Goal: Complete application form: Complete application form

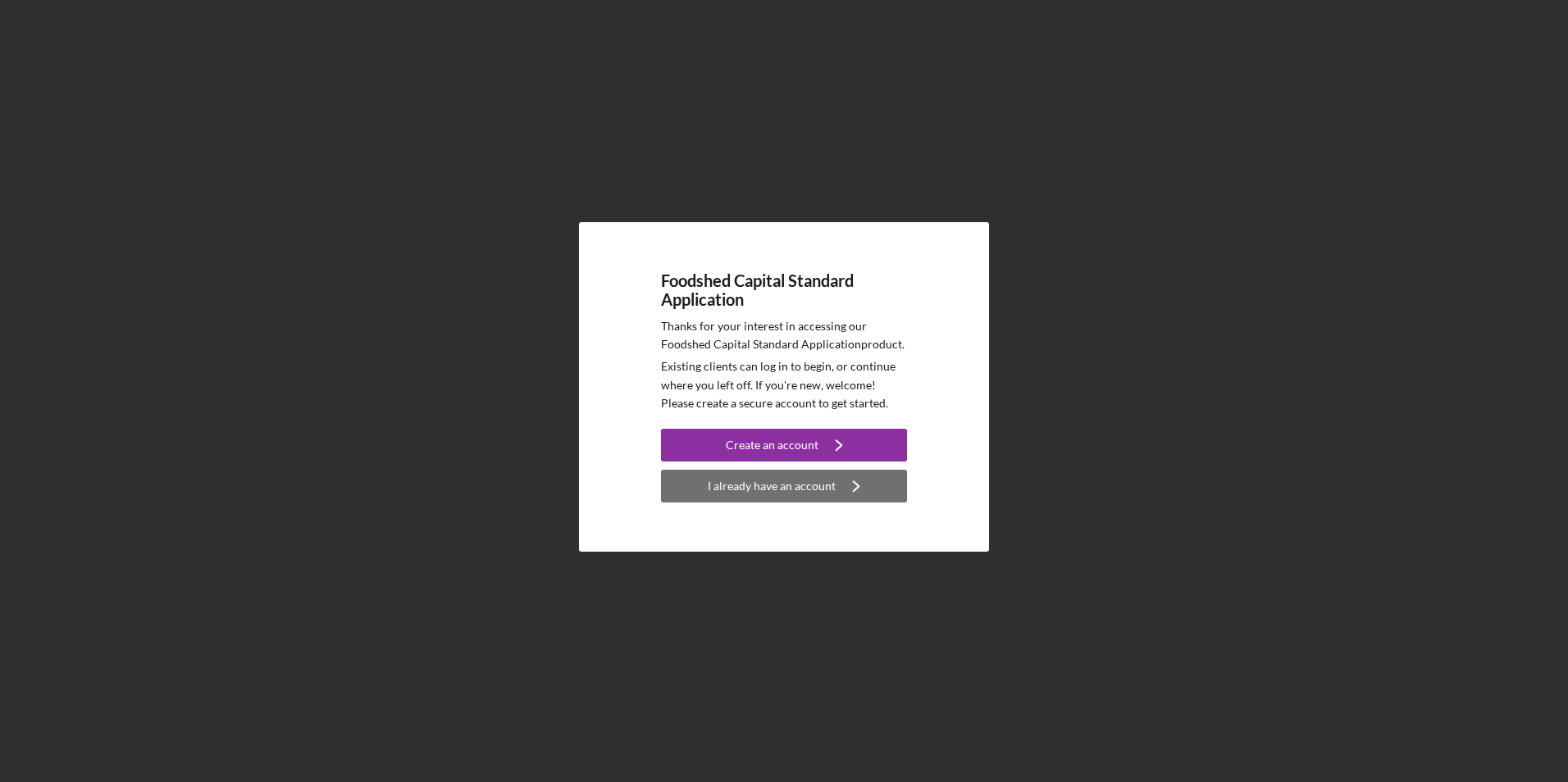
click at [763, 492] on div "I already have an account" at bounding box center [771, 485] width 128 height 32
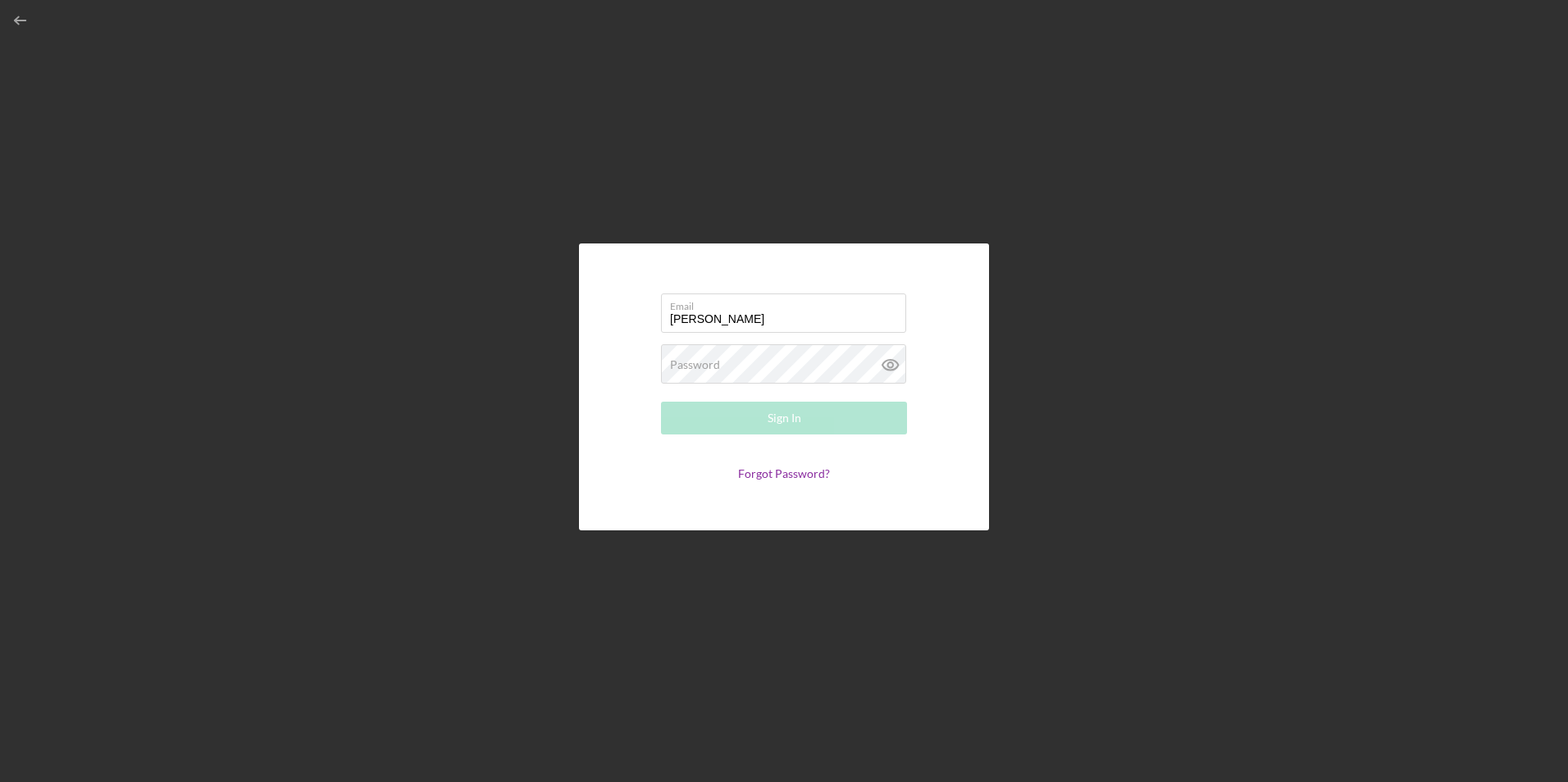
type input "[PERSON_NAME][EMAIL_ADDRESS][DOMAIN_NAME]"
click at [661, 402] on button "Sign In" at bounding box center [784, 418] width 246 height 32
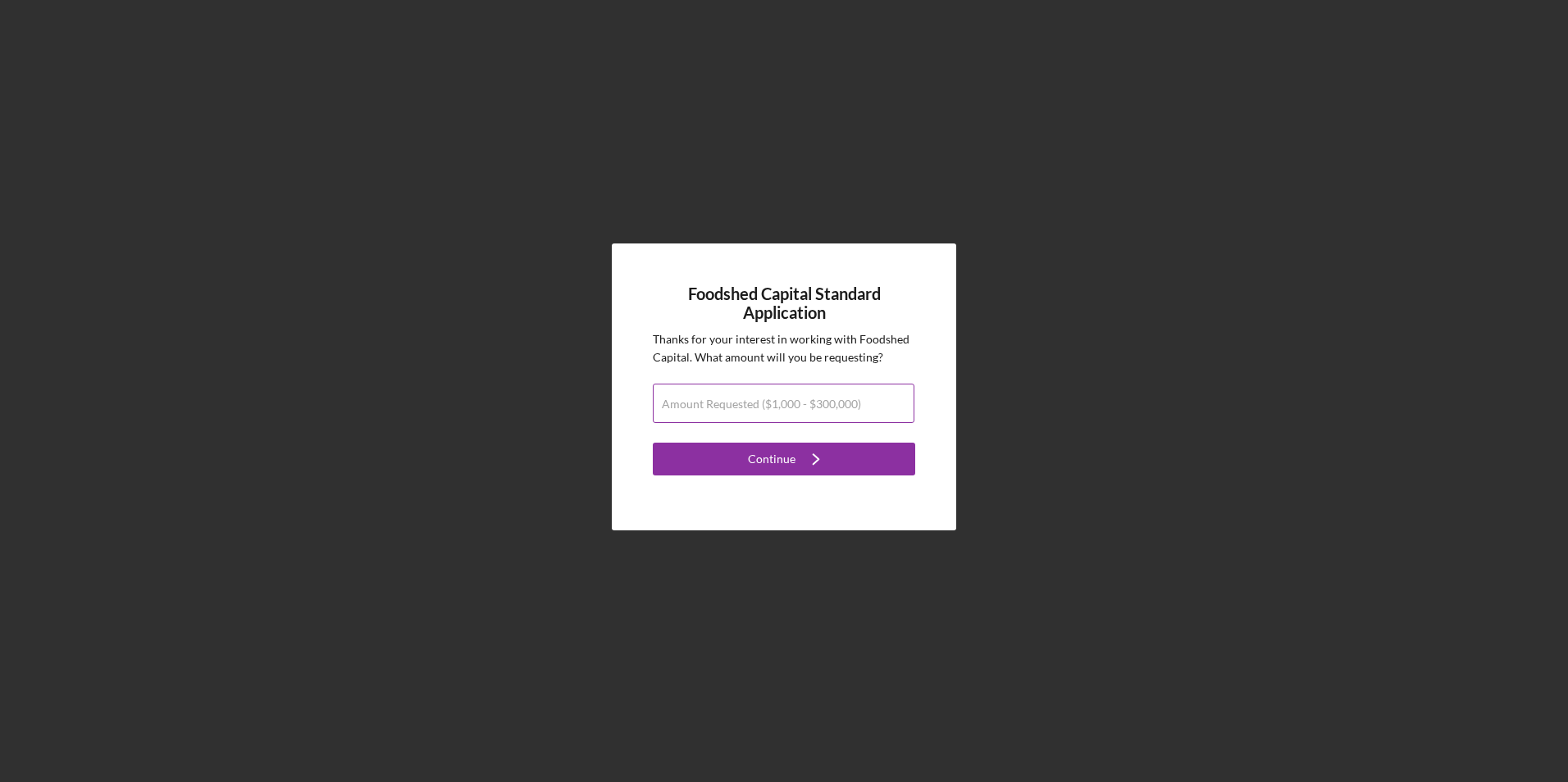
click at [780, 400] on label "Amount Requested ($1,000 - $300,000)" at bounding box center [761, 404] width 199 height 13
click at [780, 400] on input "Amount Requested ($1,000 - $300,000)" at bounding box center [783, 404] width 261 height 39
type input "$1"
type input "$12,000"
click at [792, 453] on div "Continue" at bounding box center [771, 459] width 47 height 32
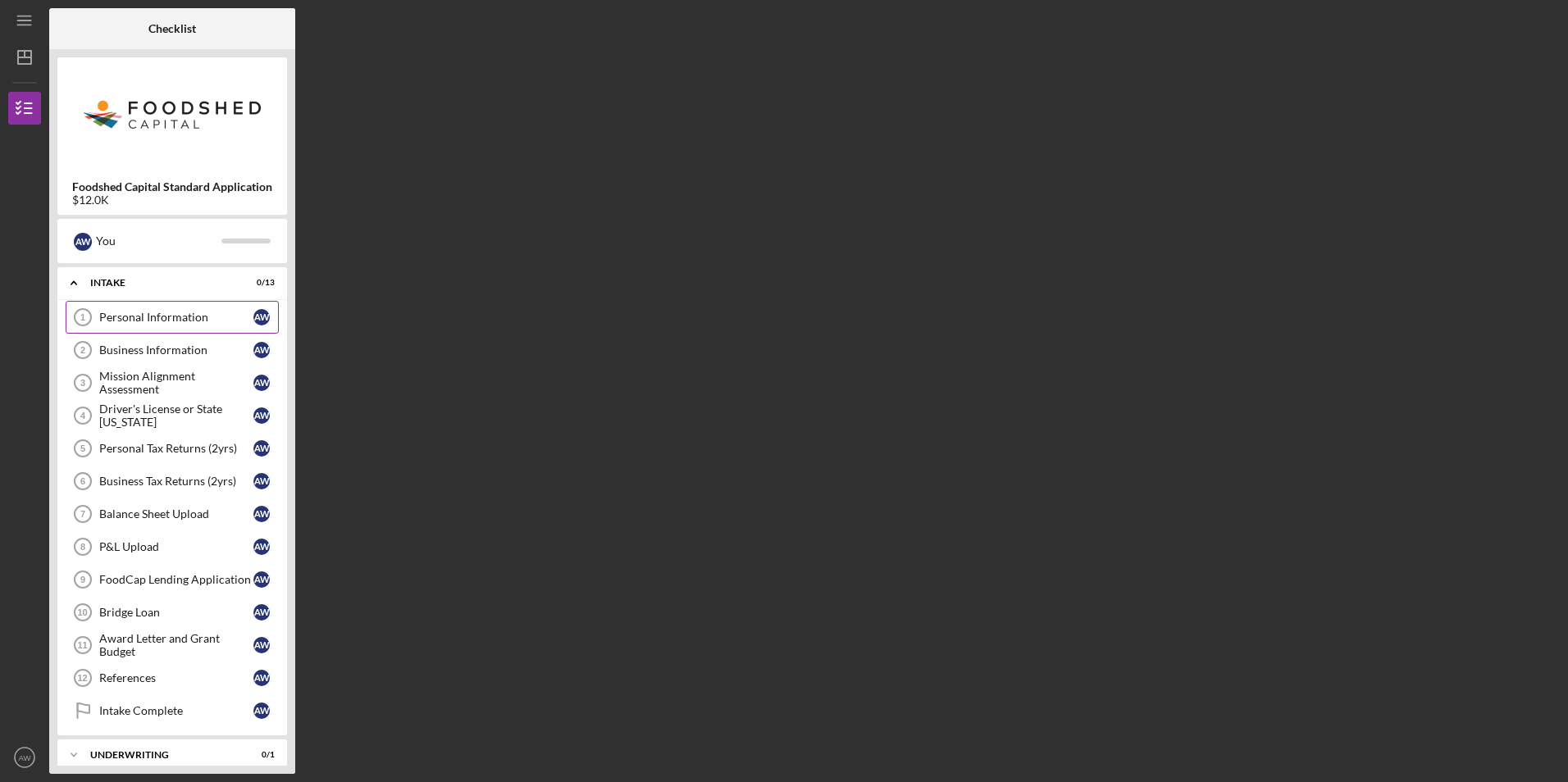
click at [245, 320] on div "Personal Information" at bounding box center [176, 316] width 154 height 13
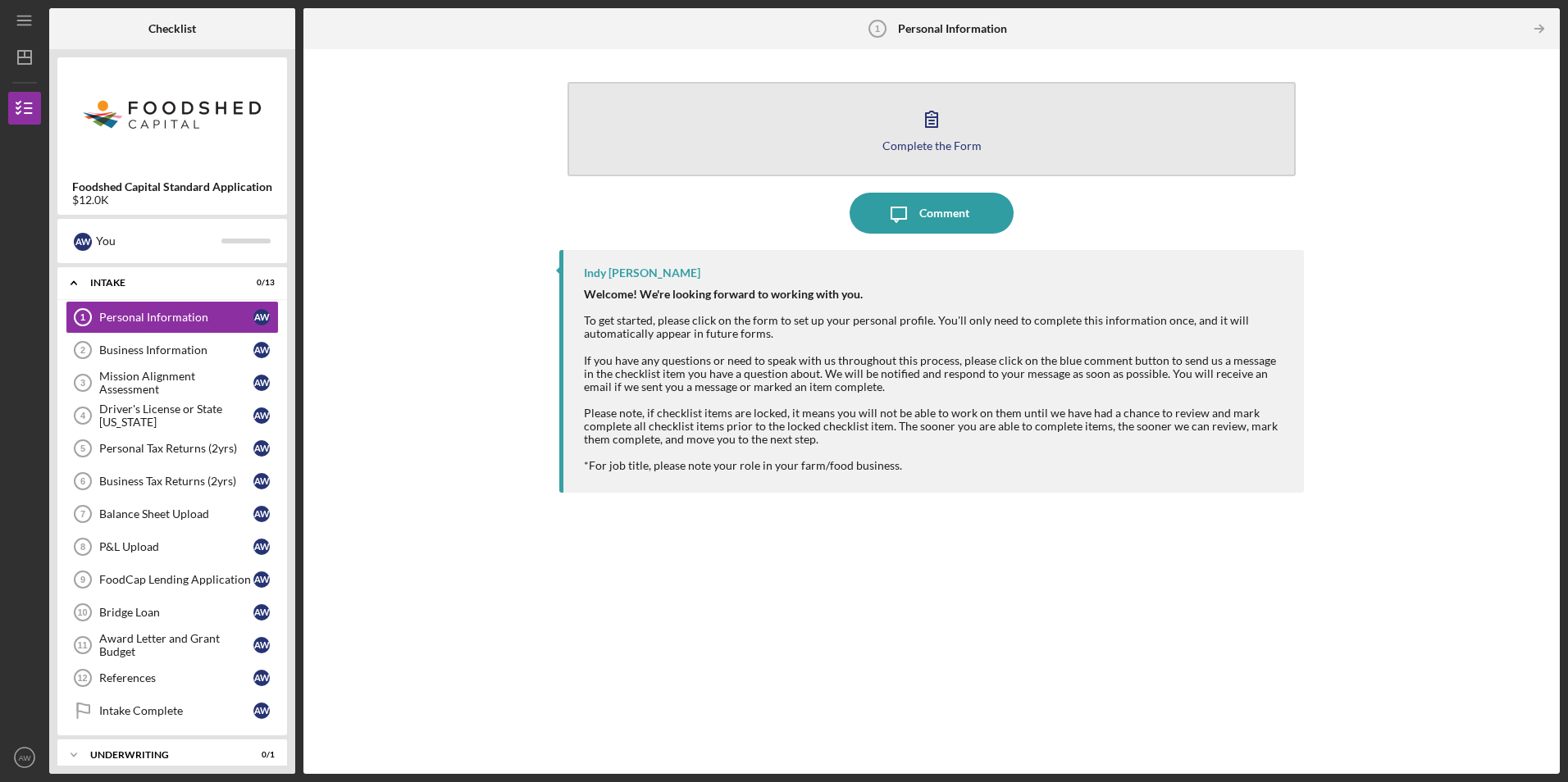
click at [939, 159] on button "Complete the Form Form" at bounding box center [931, 129] width 727 height 94
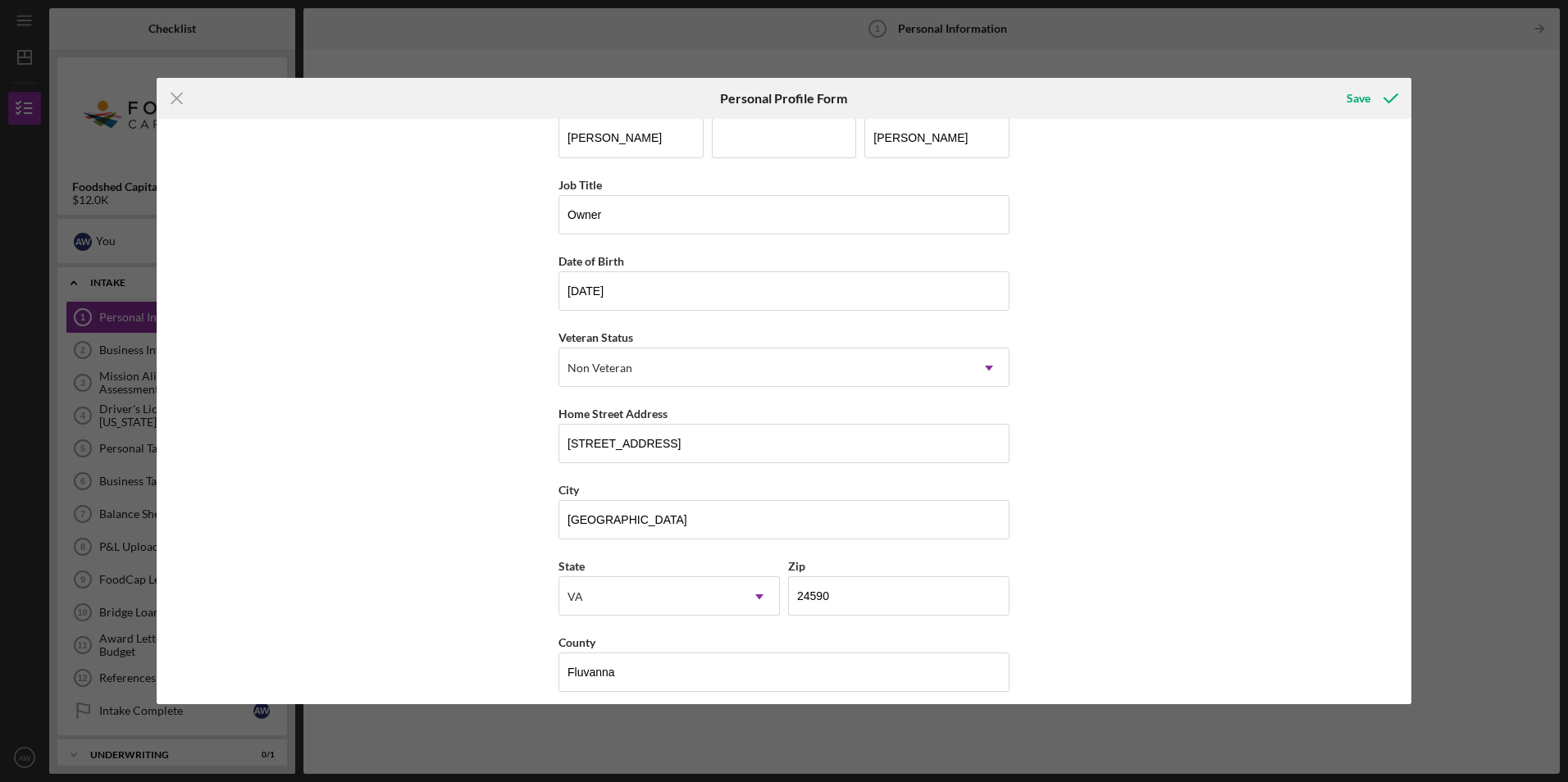
scroll to position [42, 0]
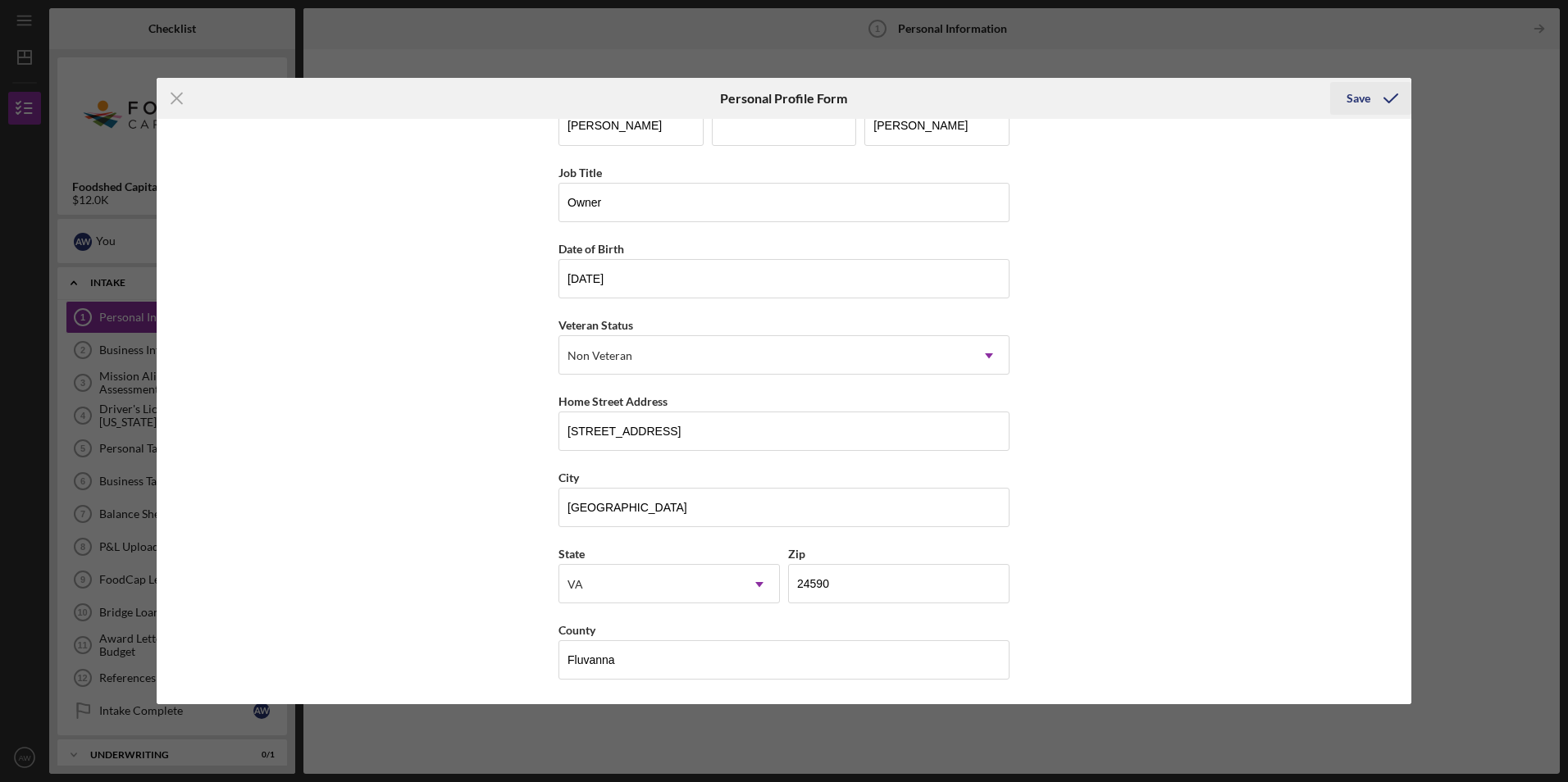
click at [1367, 97] on div "Save" at bounding box center [1359, 97] width 24 height 32
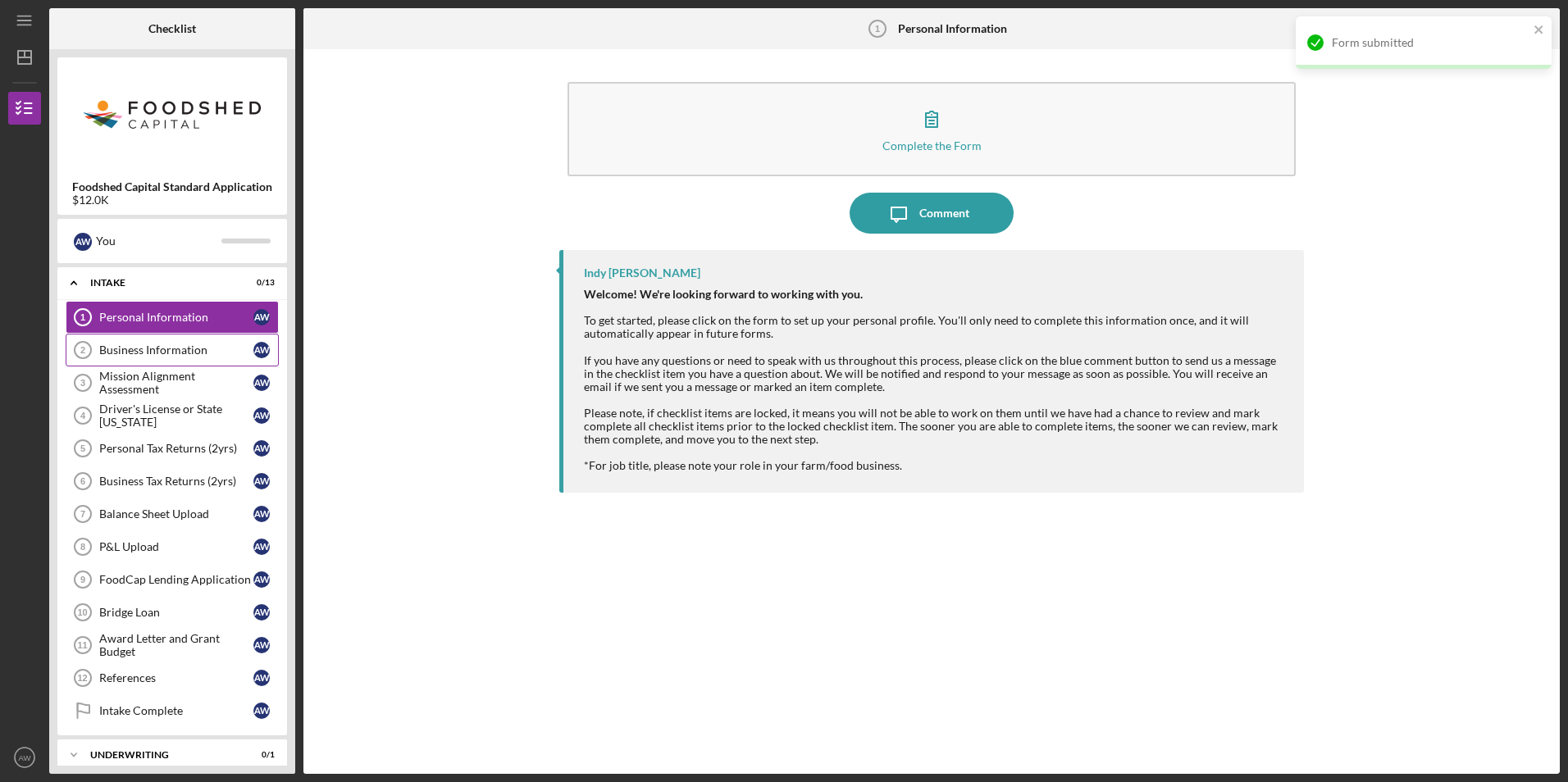
click at [131, 355] on div "Business Information" at bounding box center [176, 350] width 154 height 13
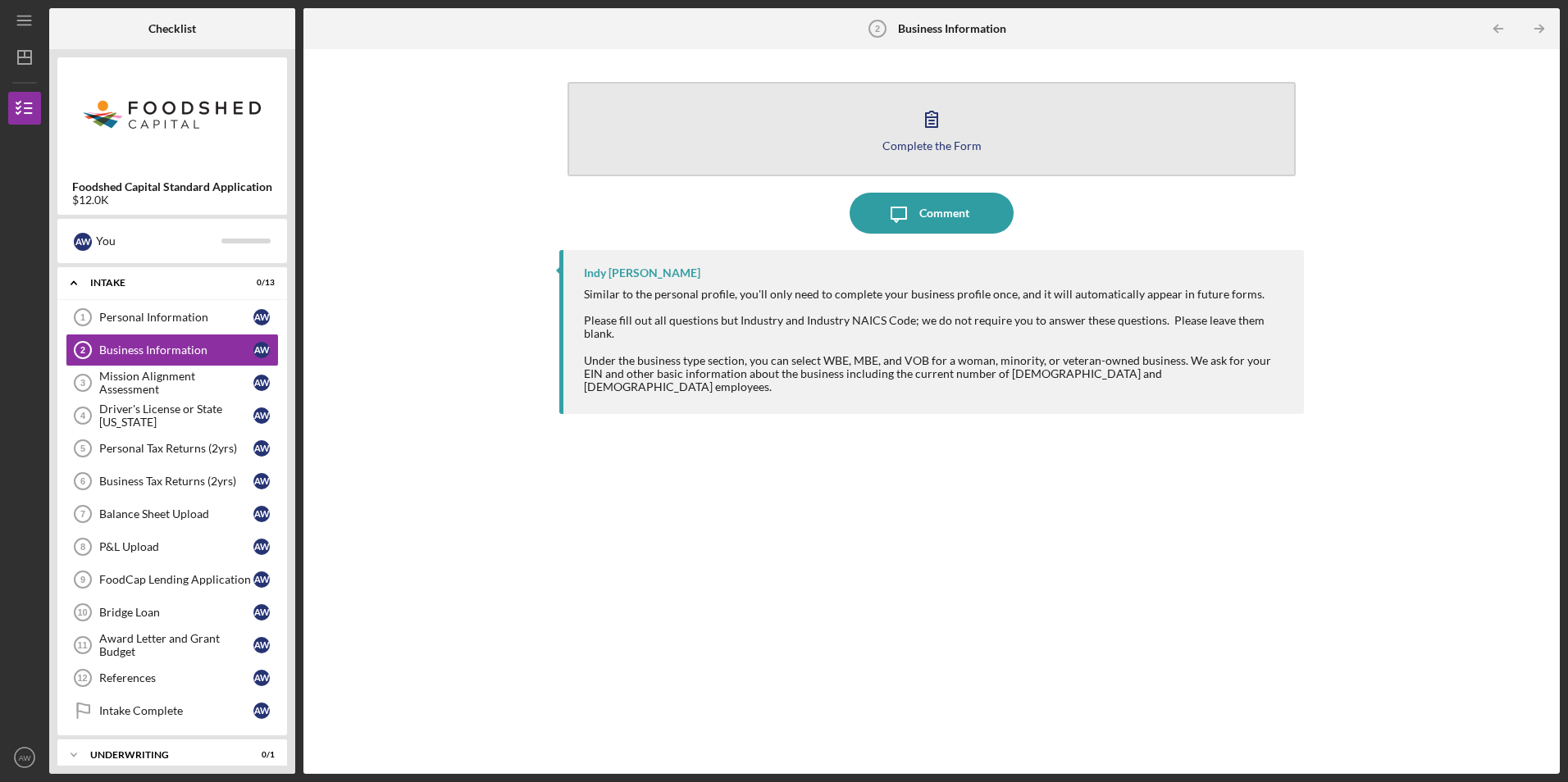
click at [895, 142] on div "Complete the Form" at bounding box center [931, 145] width 99 height 13
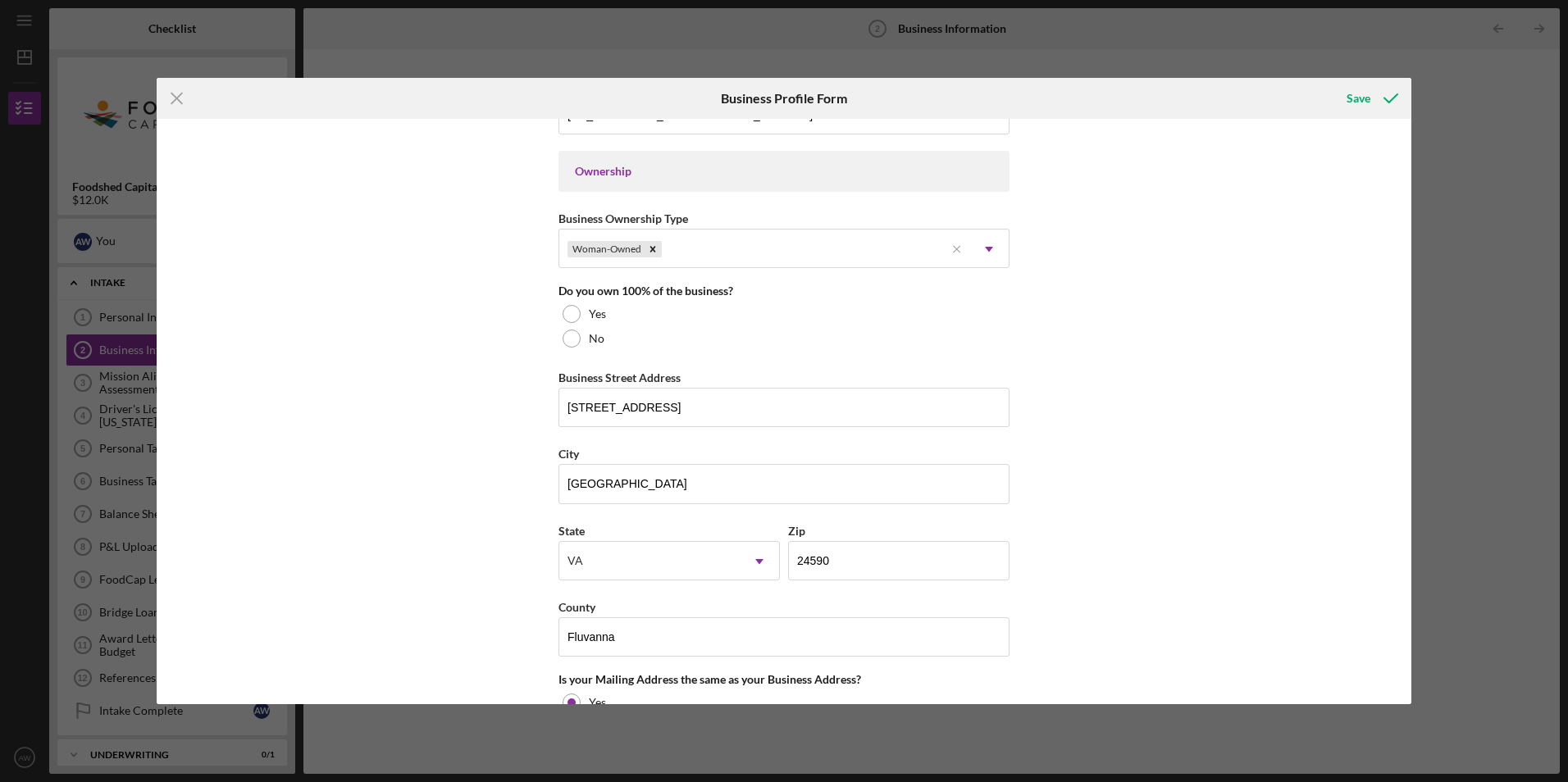
scroll to position [735, 0]
click at [568, 315] on div at bounding box center [572, 312] width 18 height 18
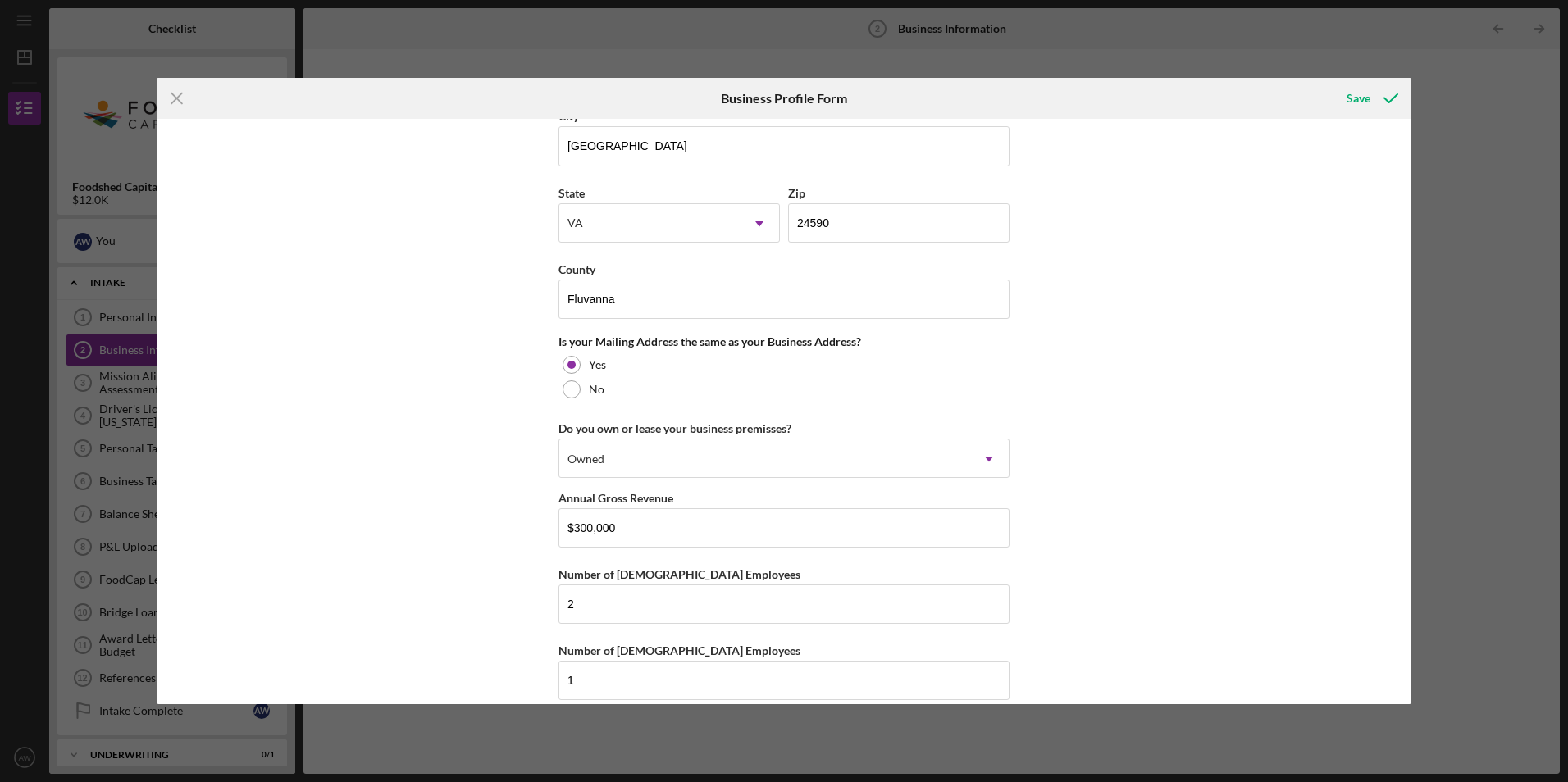
scroll to position [1091, 0]
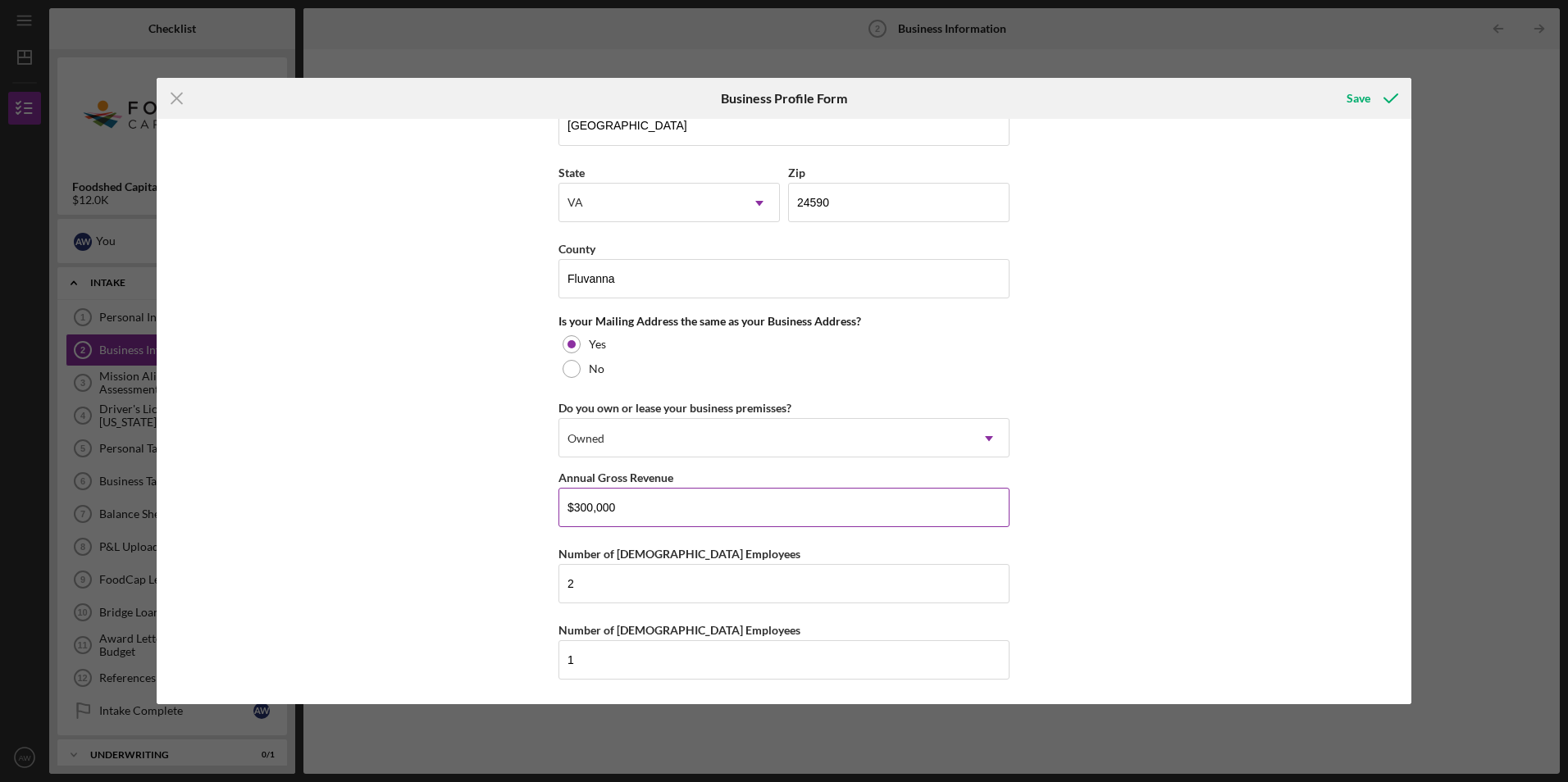
click at [576, 511] on input "$300,000" at bounding box center [783, 508] width 451 height 39
type input "$400,000"
click at [753, 657] on input "1" at bounding box center [783, 660] width 451 height 39
type input "3"
click at [1364, 102] on div "Save" at bounding box center [1359, 97] width 24 height 32
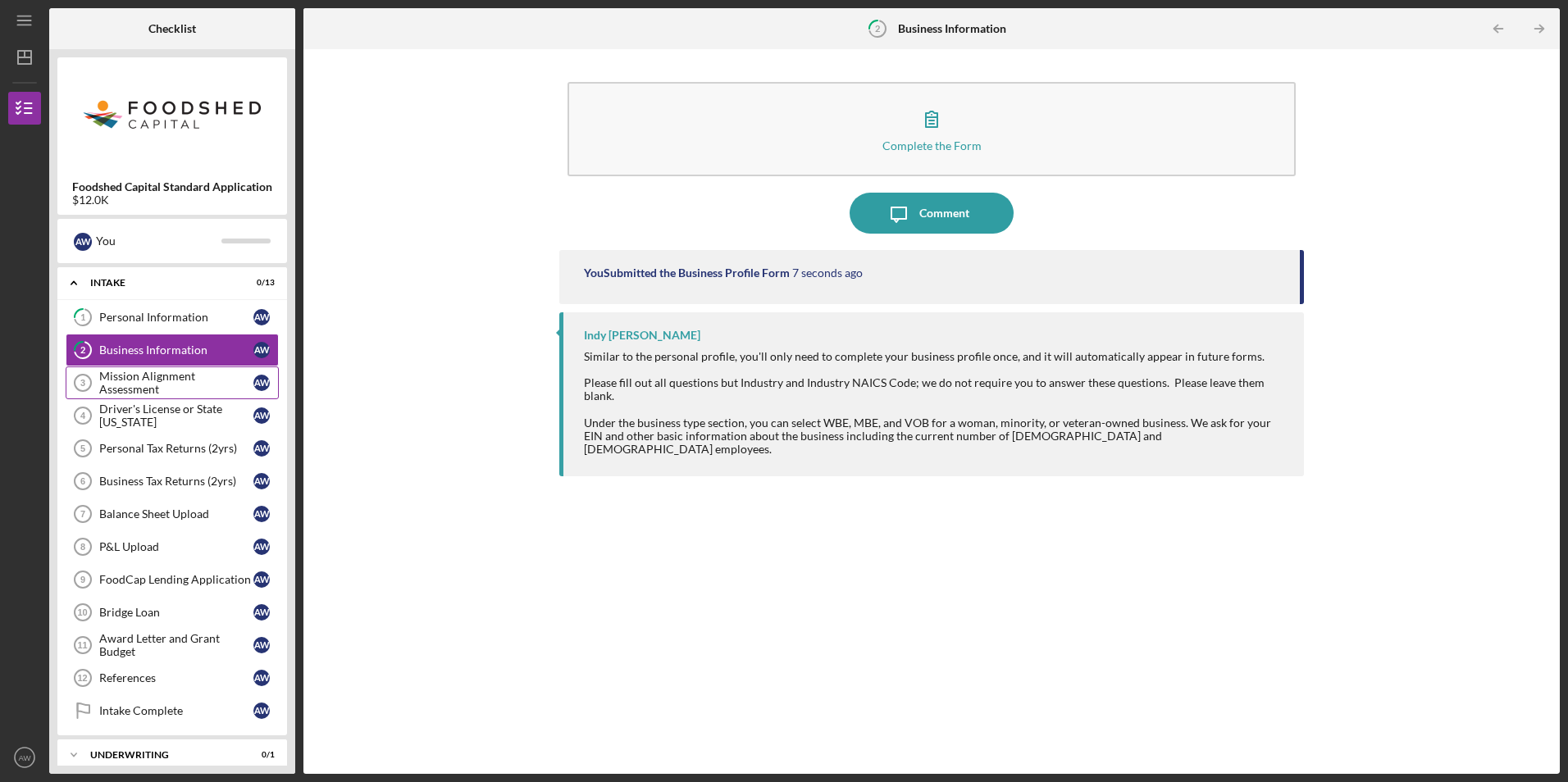
click at [166, 378] on div "Mission Alignment Assessment" at bounding box center [176, 382] width 154 height 27
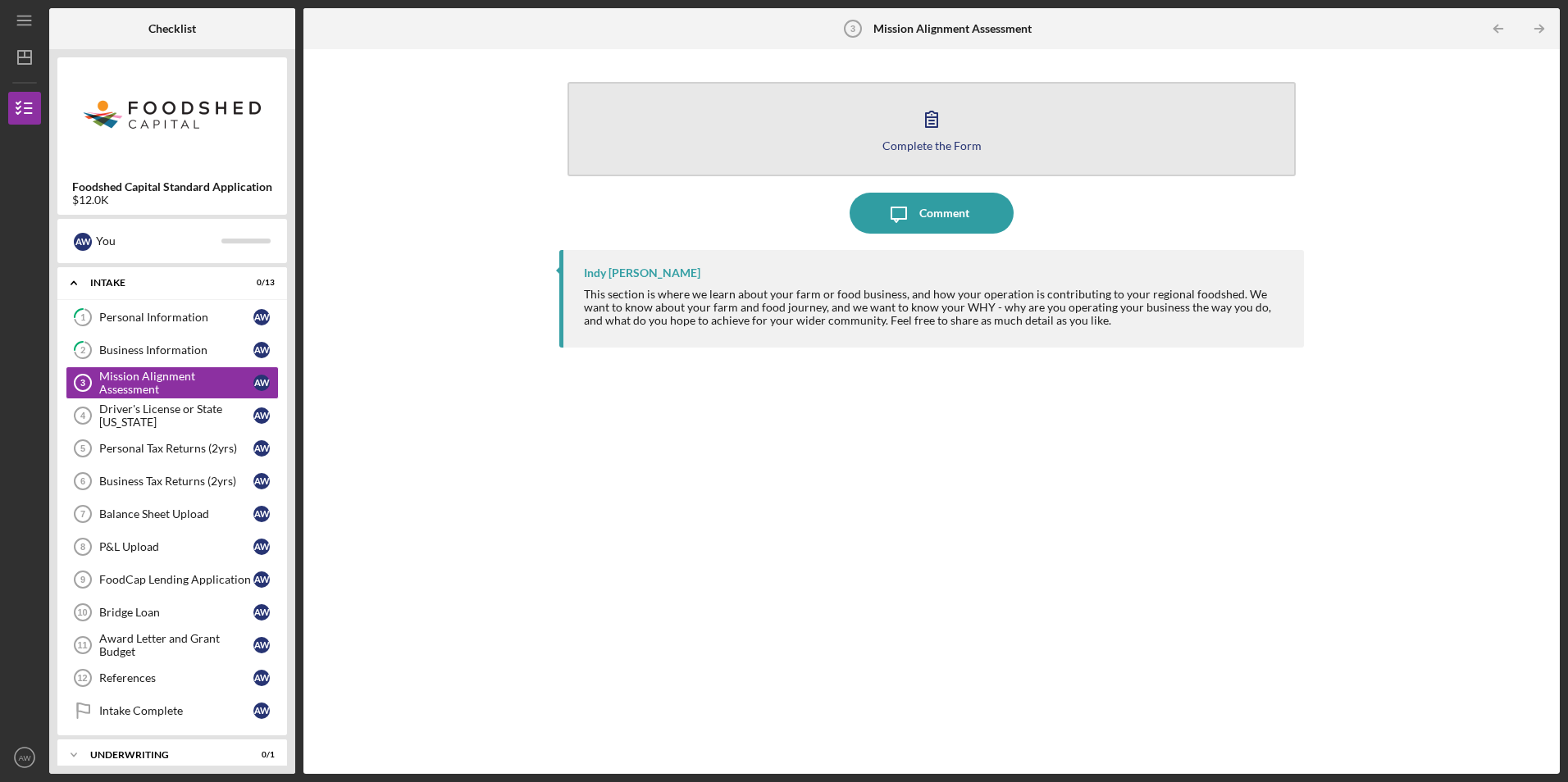
click at [944, 131] on icon "button" at bounding box center [931, 119] width 41 height 41
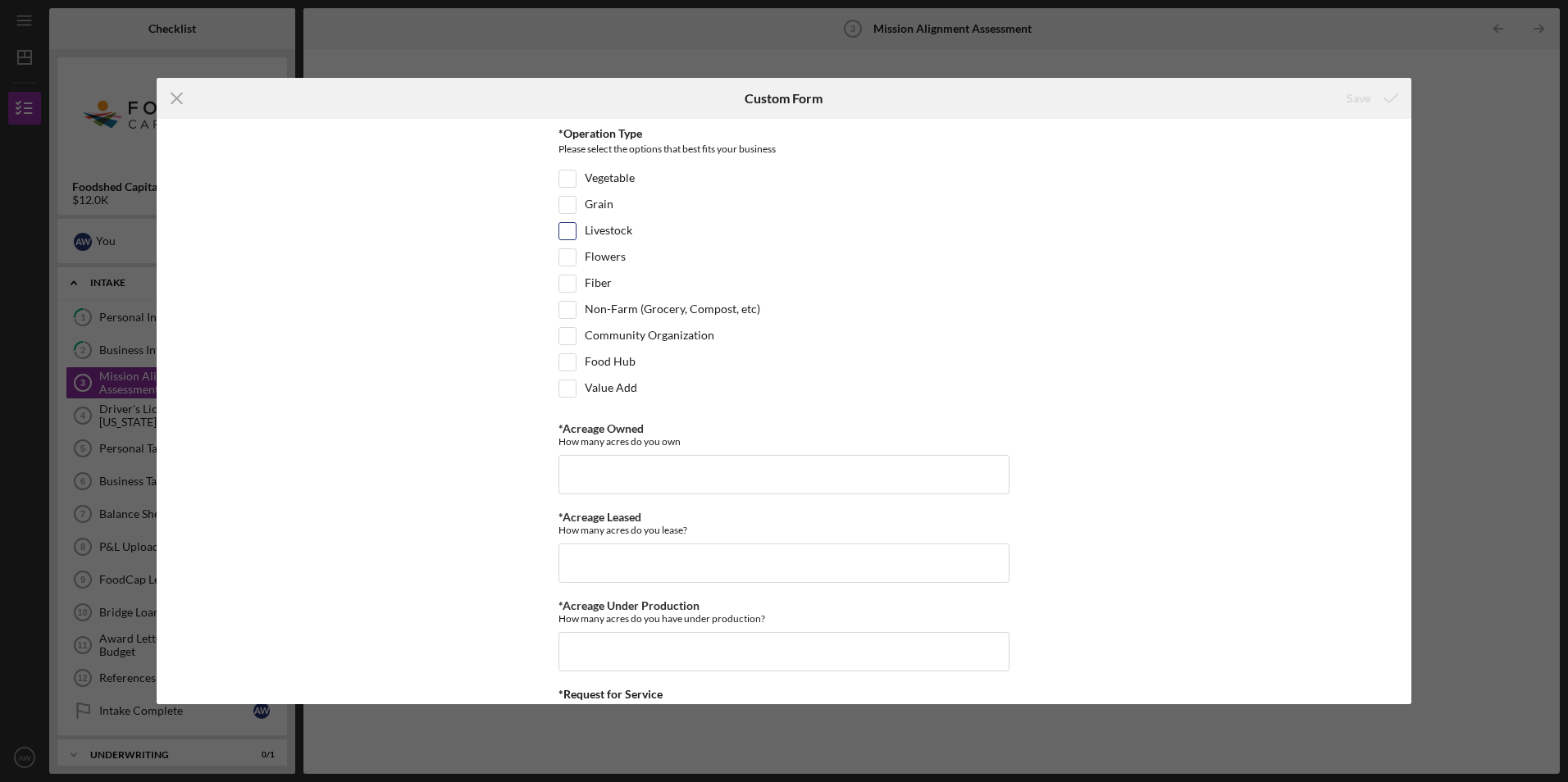
click at [563, 236] on input "Livestock" at bounding box center [567, 231] width 17 height 17
checkbox input "true"
click at [561, 310] on input "Non-Farm (Grocery, Compost, etc)" at bounding box center [567, 309] width 17 height 17
checkbox input "true"
click at [835, 475] on input "*Acreage Owned" at bounding box center [783, 475] width 451 height 39
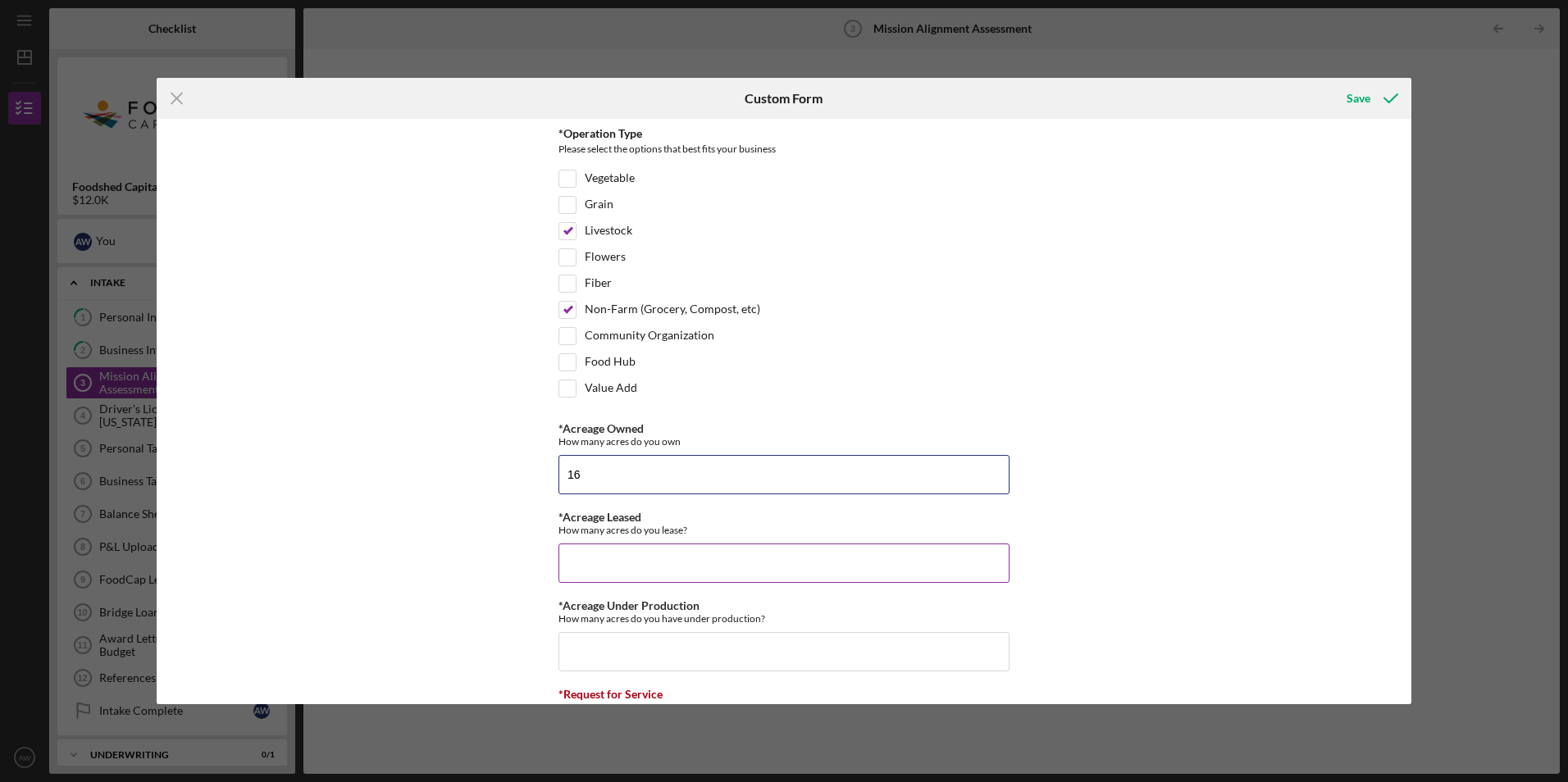
type input "16"
click at [779, 561] on input "*Acreage Leased" at bounding box center [783, 563] width 451 height 39
type input "10"
click at [760, 643] on input "*Acreage Under Production" at bounding box center [783, 652] width 451 height 39
click at [625, 633] on input "*Acreage Under Production" at bounding box center [783, 652] width 451 height 39
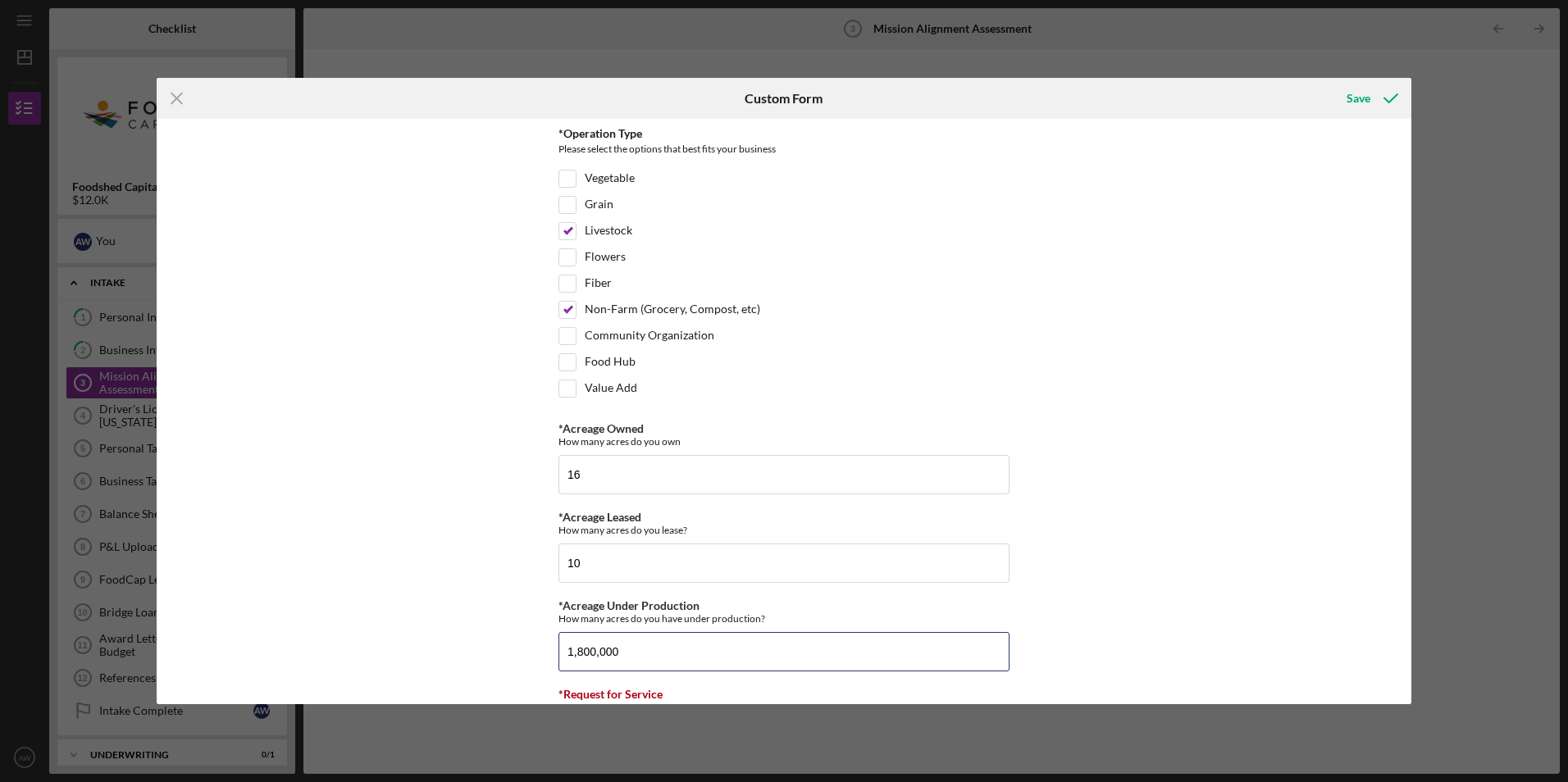
type input "1,800,000"
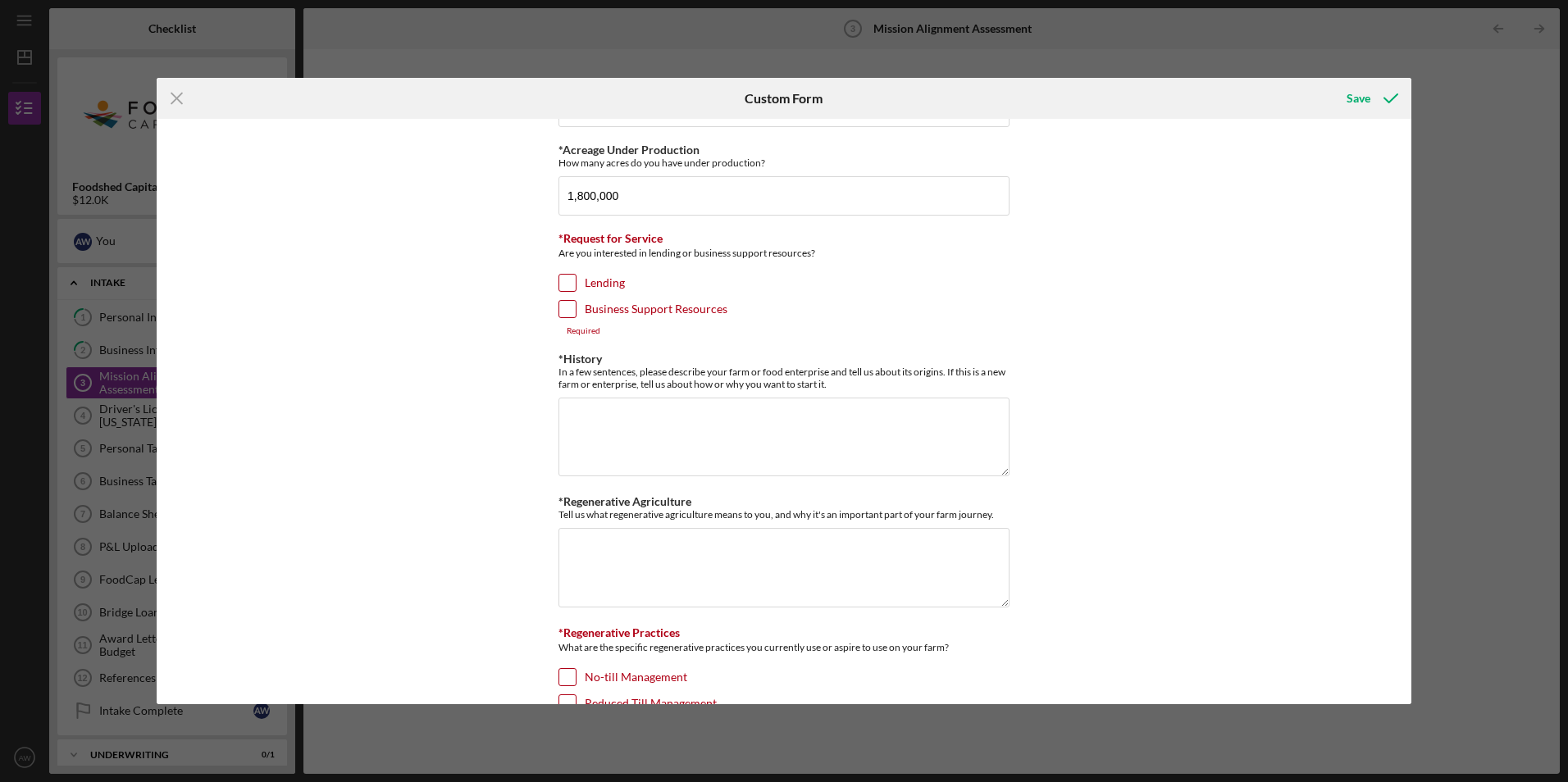
scroll to position [461, 0]
click at [566, 275] on input "Lending" at bounding box center [567, 278] width 17 height 17
checkbox input "true"
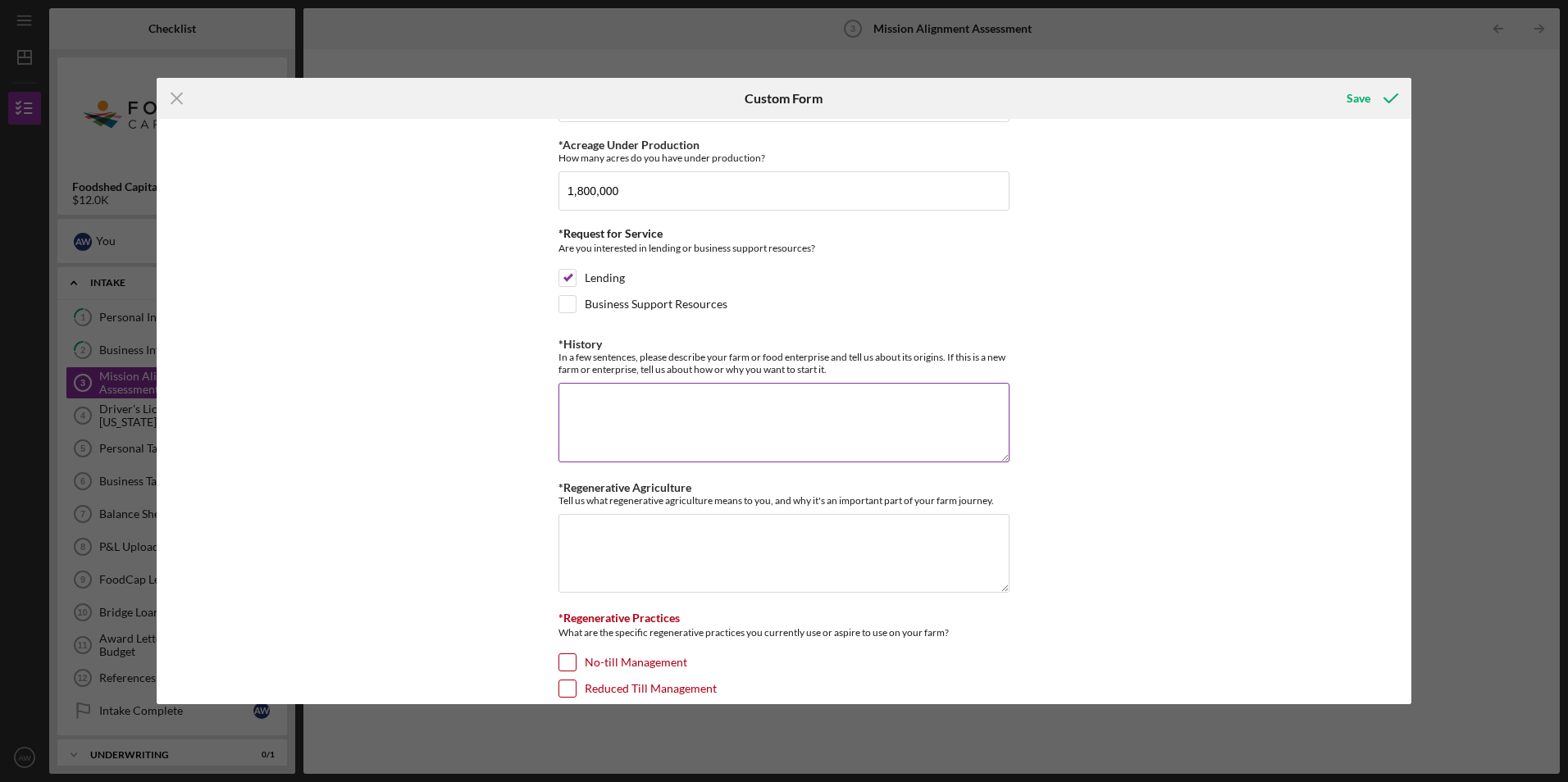
click at [682, 422] on textarea "*History" at bounding box center [783, 422] width 451 height 79
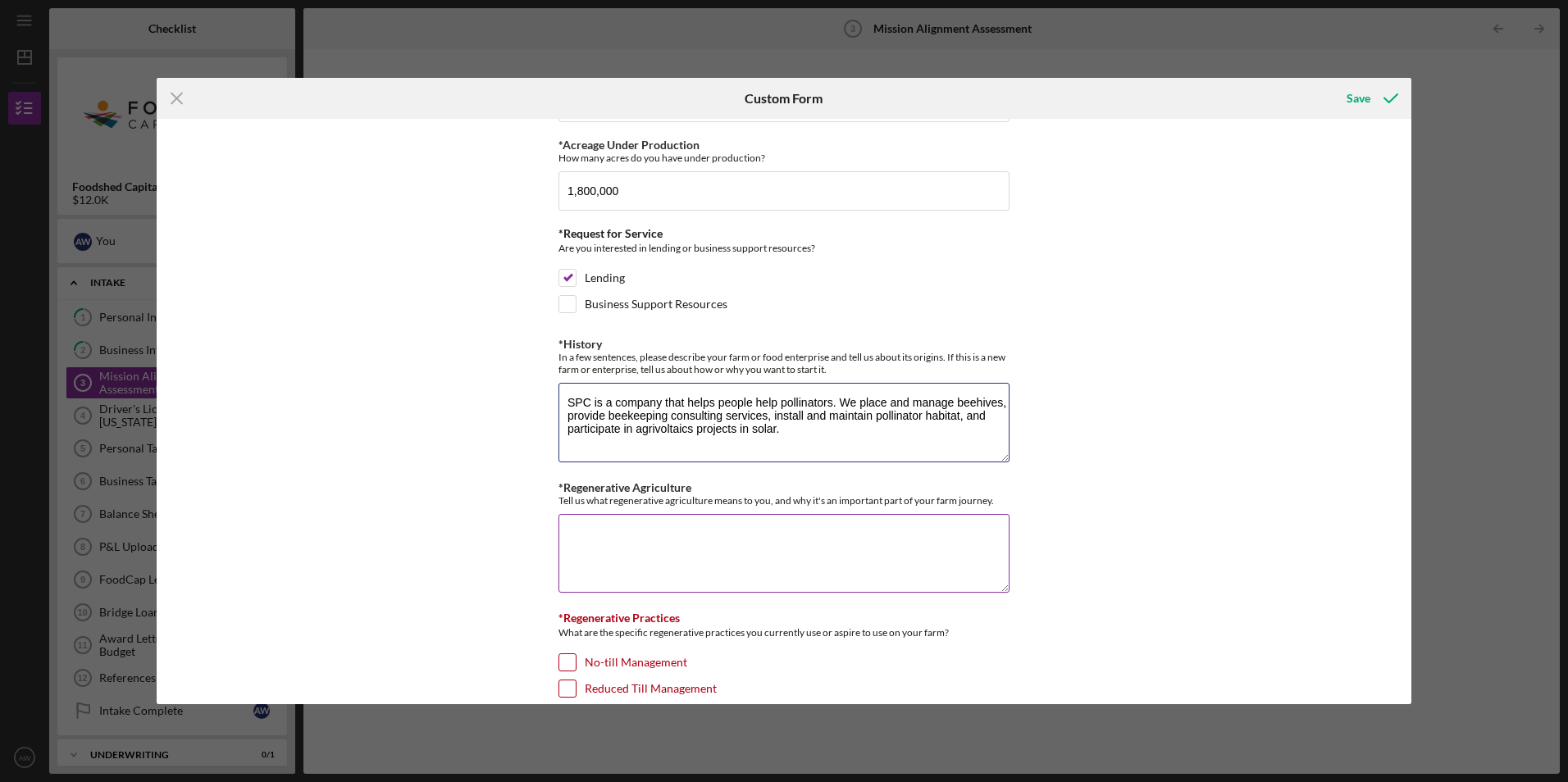
type textarea "SPC is a company that helps people help pollinators. We place and manage beehiv…"
click at [610, 531] on textarea "*Regenerative Agriculture" at bounding box center [783, 553] width 451 height 79
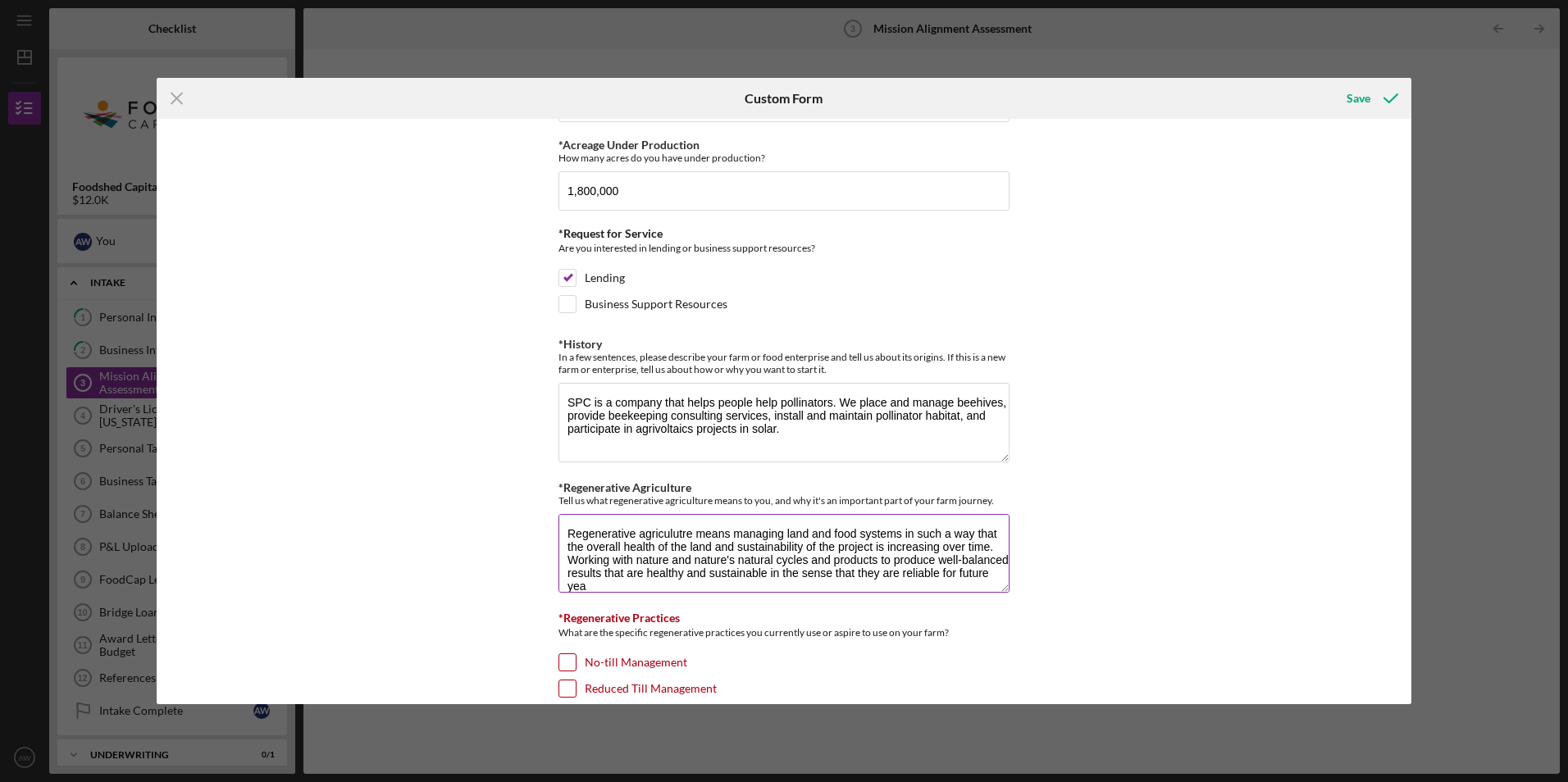
scroll to position [2, 0]
click at [681, 585] on textarea "Regenerative agriculture means managing land and food systems in such a way tha…" at bounding box center [783, 553] width 451 height 79
type textarea "Regenerative agriculture means managing land and food systems in such a way tha…"
click at [567, 666] on input "No-till Management" at bounding box center [567, 662] width 17 height 17
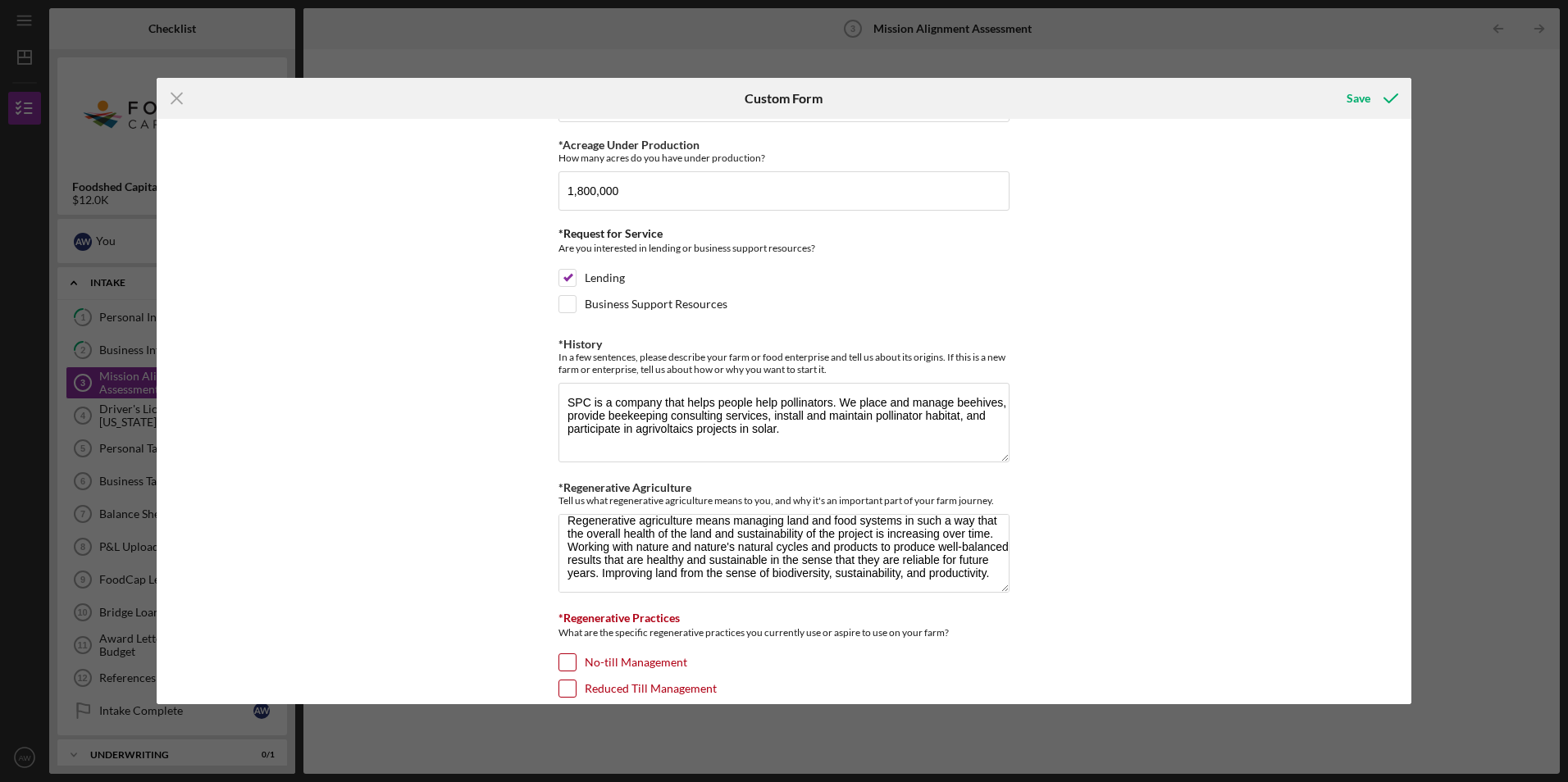
checkbox input "true"
click at [575, 689] on div "Reduced Till Management" at bounding box center [783, 693] width 451 height 27
click at [553, 691] on div "*Operation Type Please select the options that best fits your business Vegetabl…" at bounding box center [783, 411] width 1255 height 585
click at [570, 693] on input "Reduced Till Management" at bounding box center [567, 689] width 17 height 17
checkbox input "true"
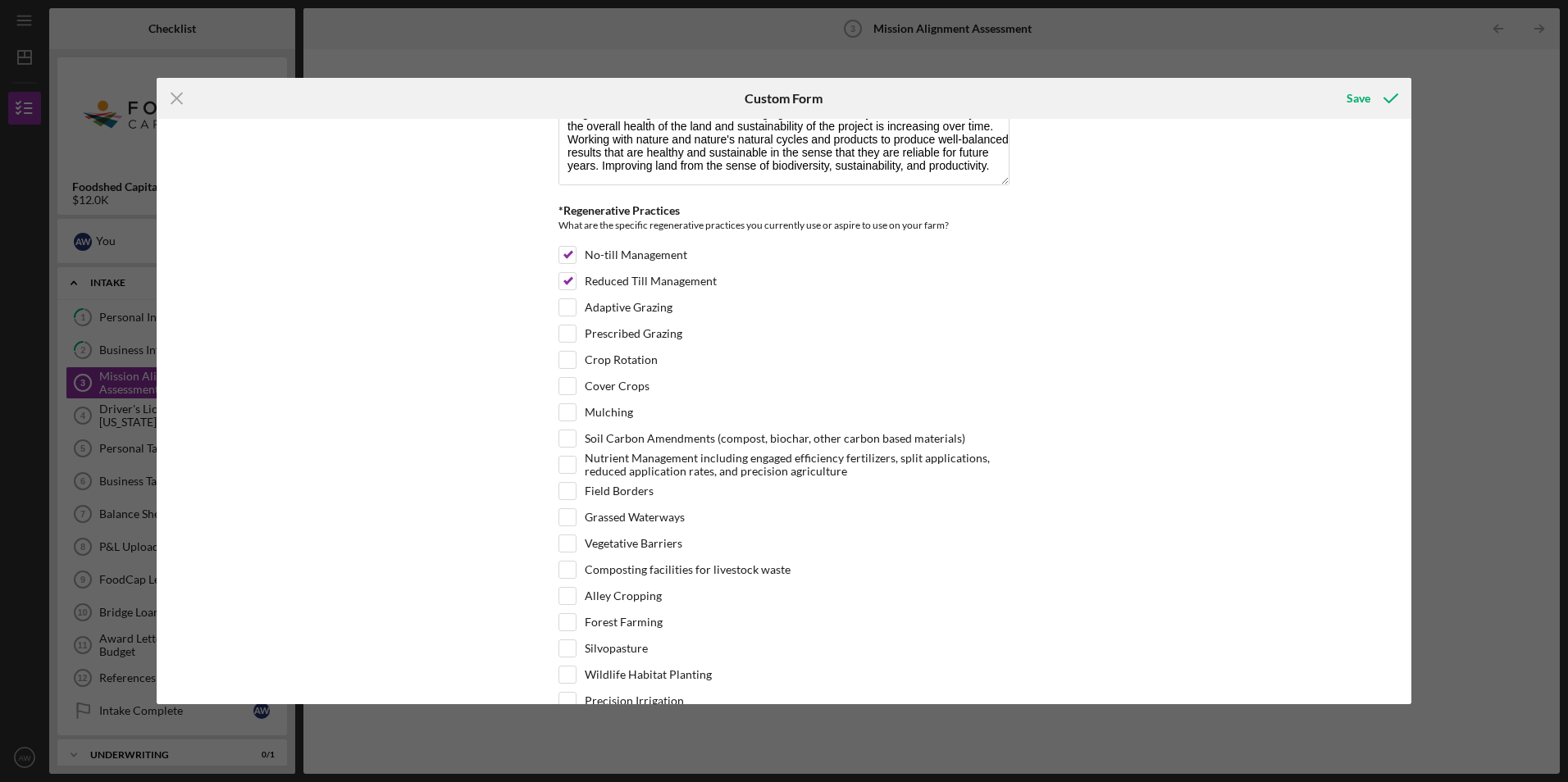
scroll to position [881, 0]
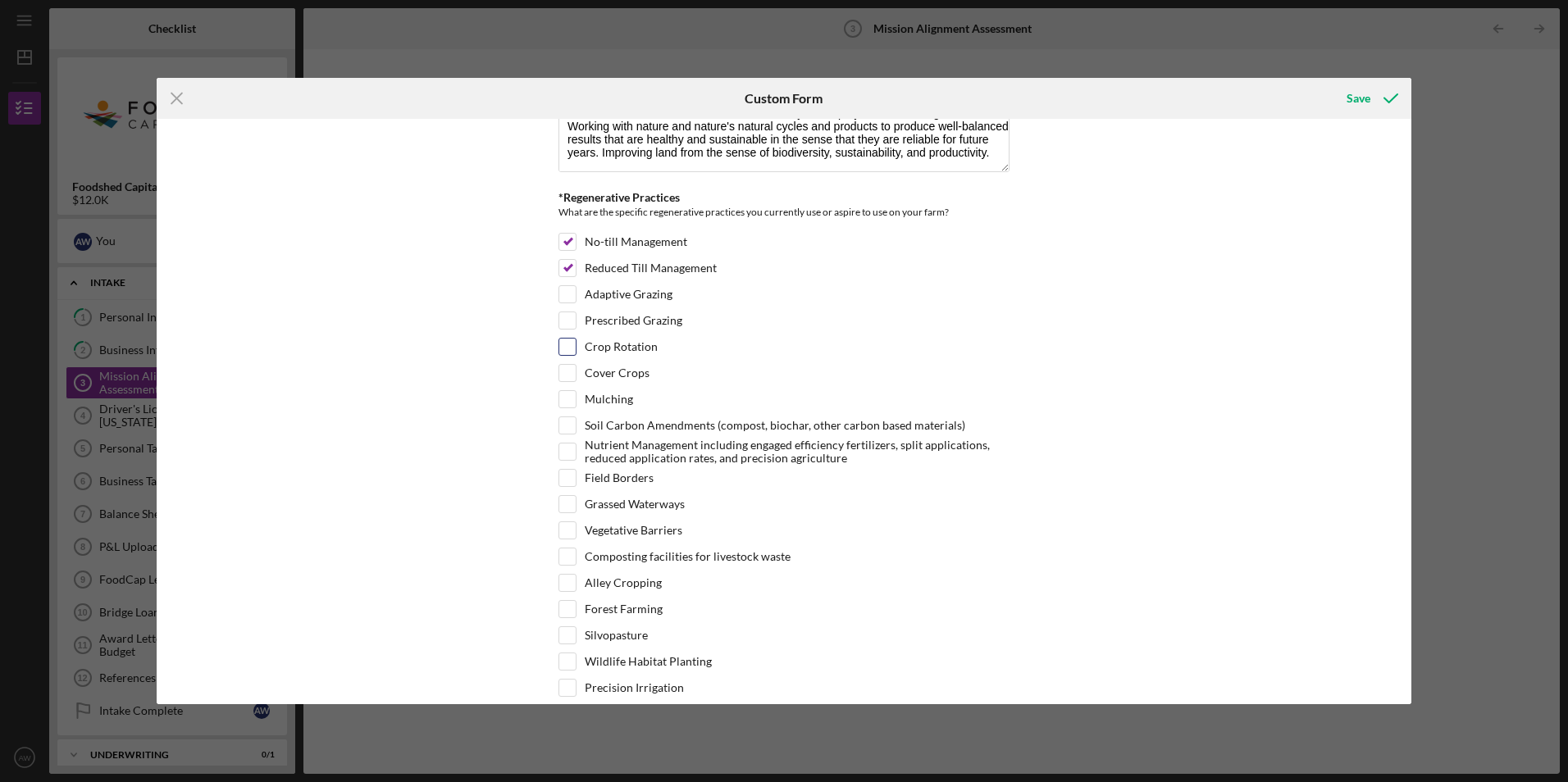
click at [585, 344] on label "Crop Rotation" at bounding box center [621, 347] width 73 height 17
click at [576, 344] on input "Crop Rotation" at bounding box center [567, 347] width 17 height 17
checkbox input "true"
click at [570, 376] on input "Cover Crops" at bounding box center [567, 372] width 17 height 17
checkbox input "true"
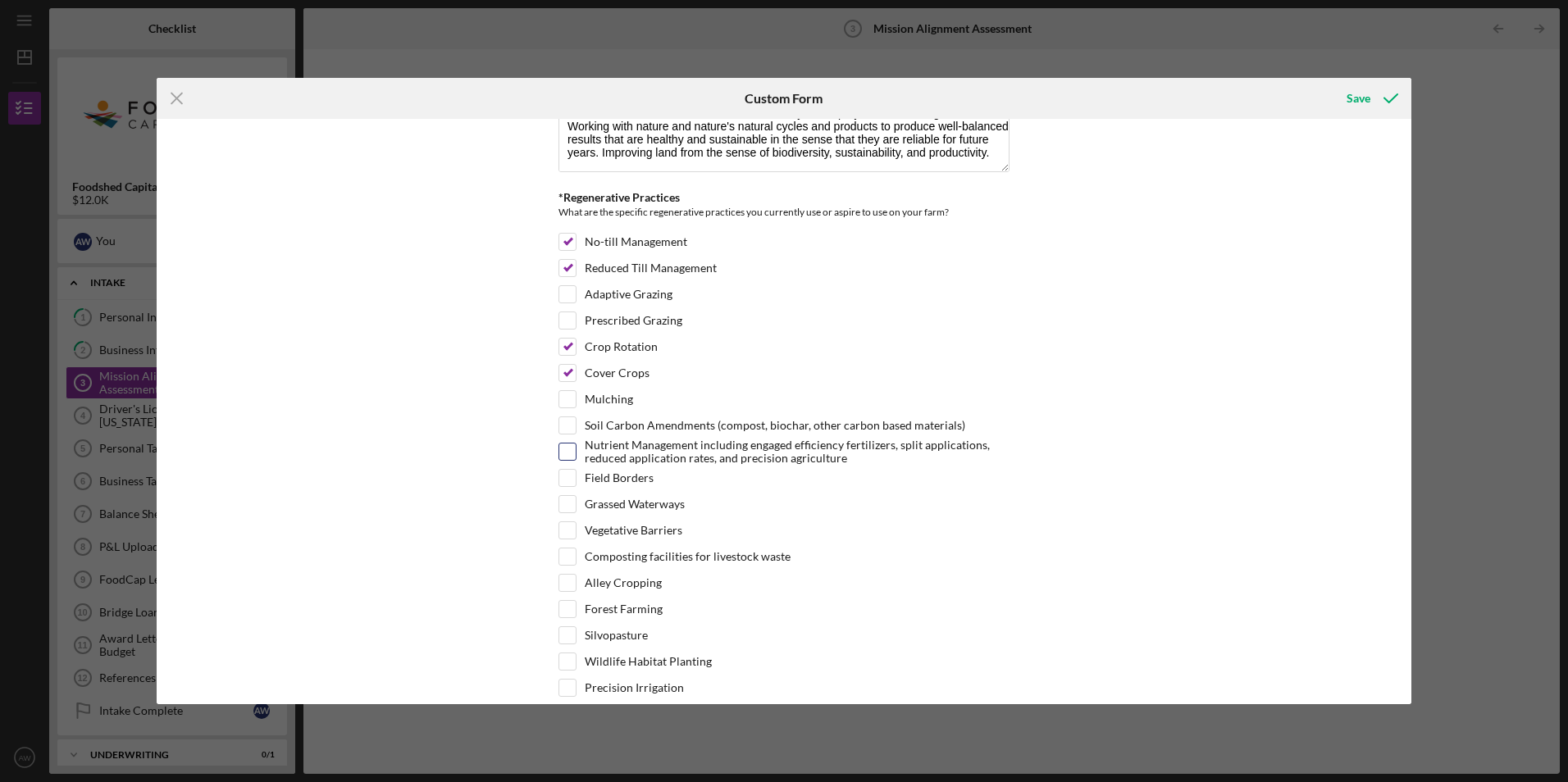
click at [562, 454] on input "Nutrient Management including engaged efficiency fertilizers, split application…" at bounding box center [567, 452] width 17 height 17
checkbox input "true"
click at [561, 484] on input "Field Borders" at bounding box center [567, 477] width 17 height 17
checkbox input "true"
click at [568, 533] on input "Vegetative Barriers" at bounding box center [567, 531] width 17 height 17
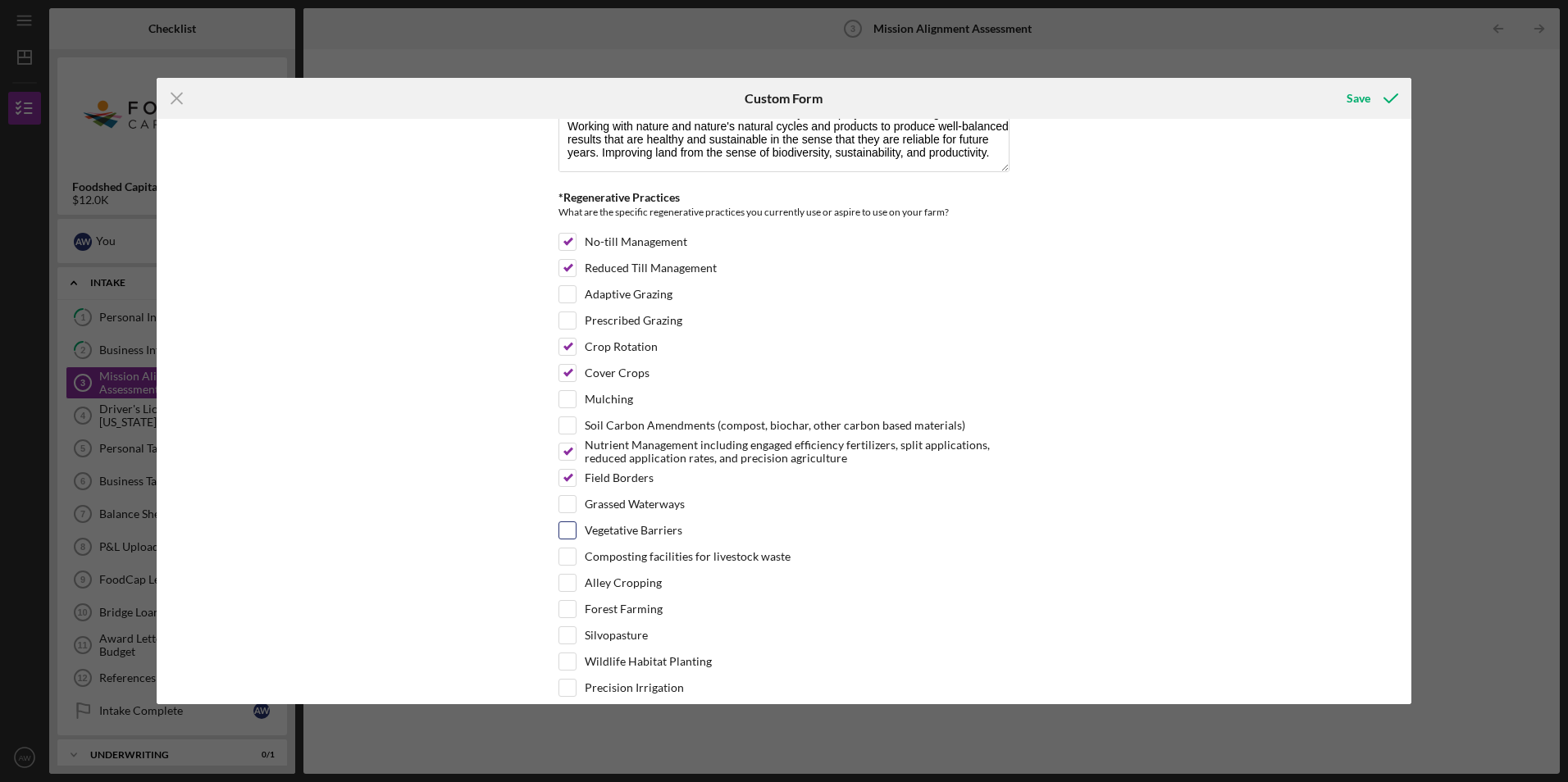
checkbox input "true"
click at [563, 663] on input "Wildlife Habitat Planting" at bounding box center [567, 661] width 17 height 17
checkbox input "true"
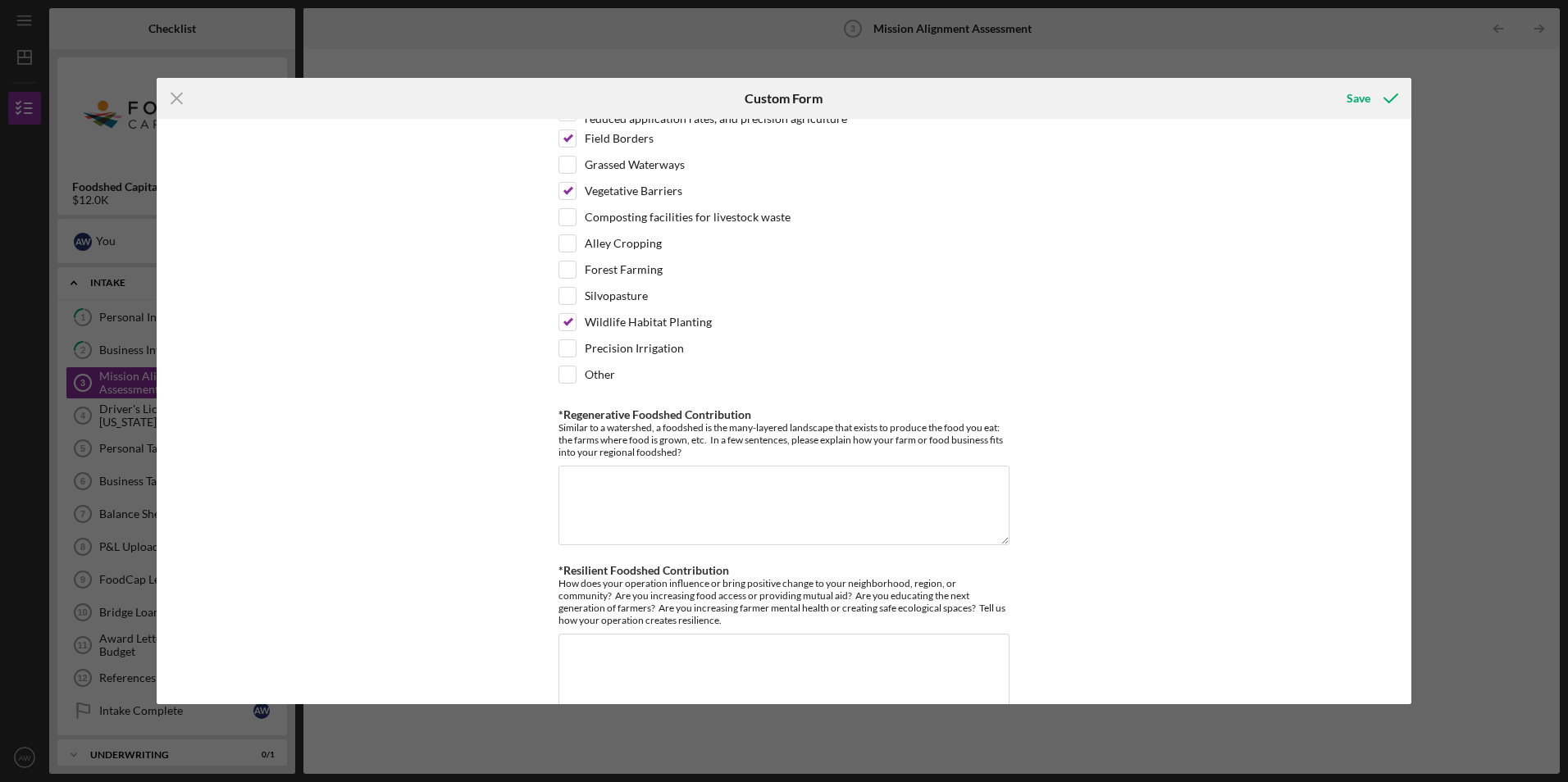
scroll to position [1226, 0]
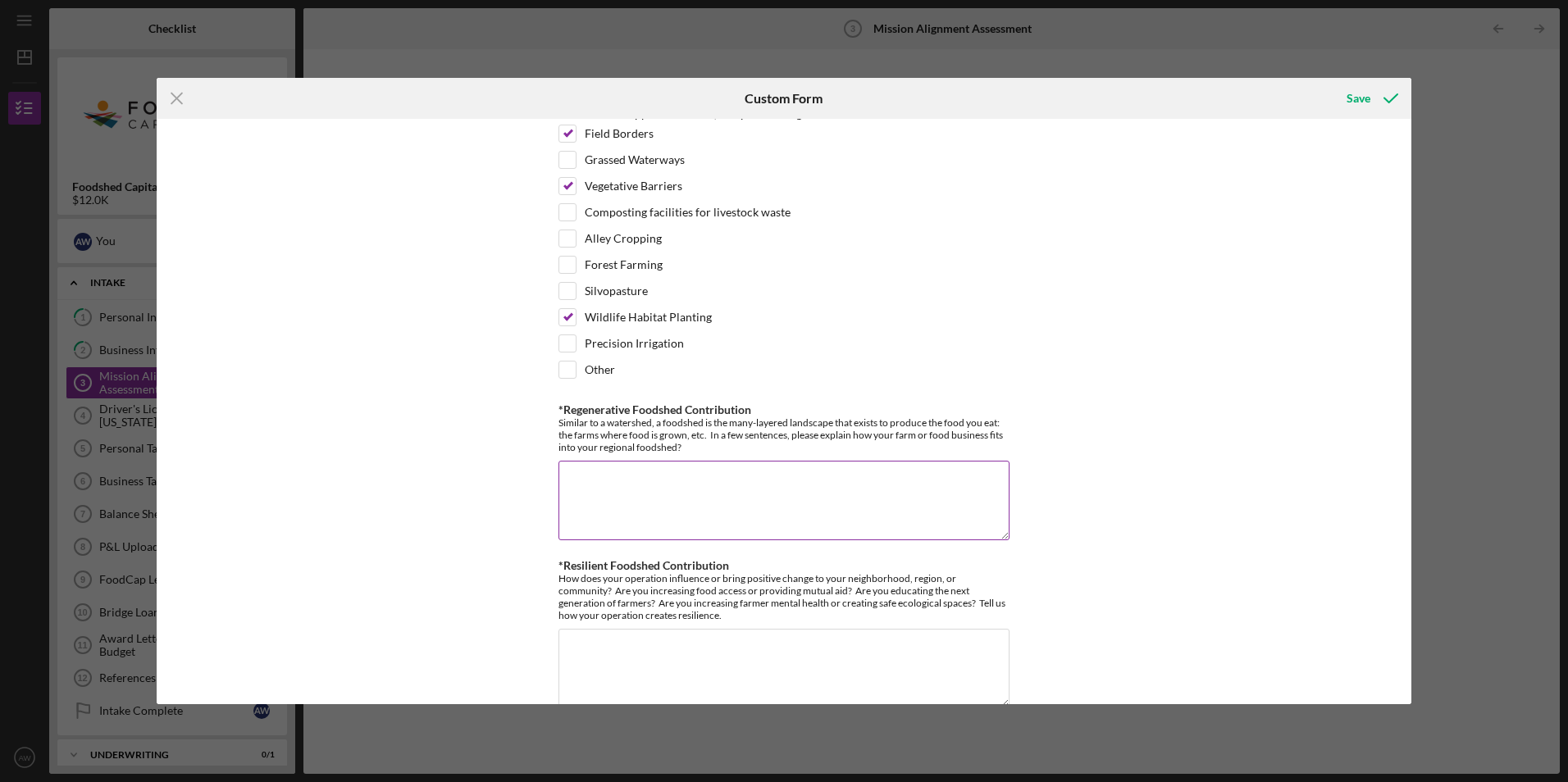
click at [664, 486] on textarea "*Regenerative Foodshed Contribution" at bounding box center [783, 500] width 451 height 79
click at [698, 509] on textarea "SPC has been providing honey to [GEOGRAPHIC_DATA][US_STATE] for years. Addition…" at bounding box center [783, 500] width 451 height 79
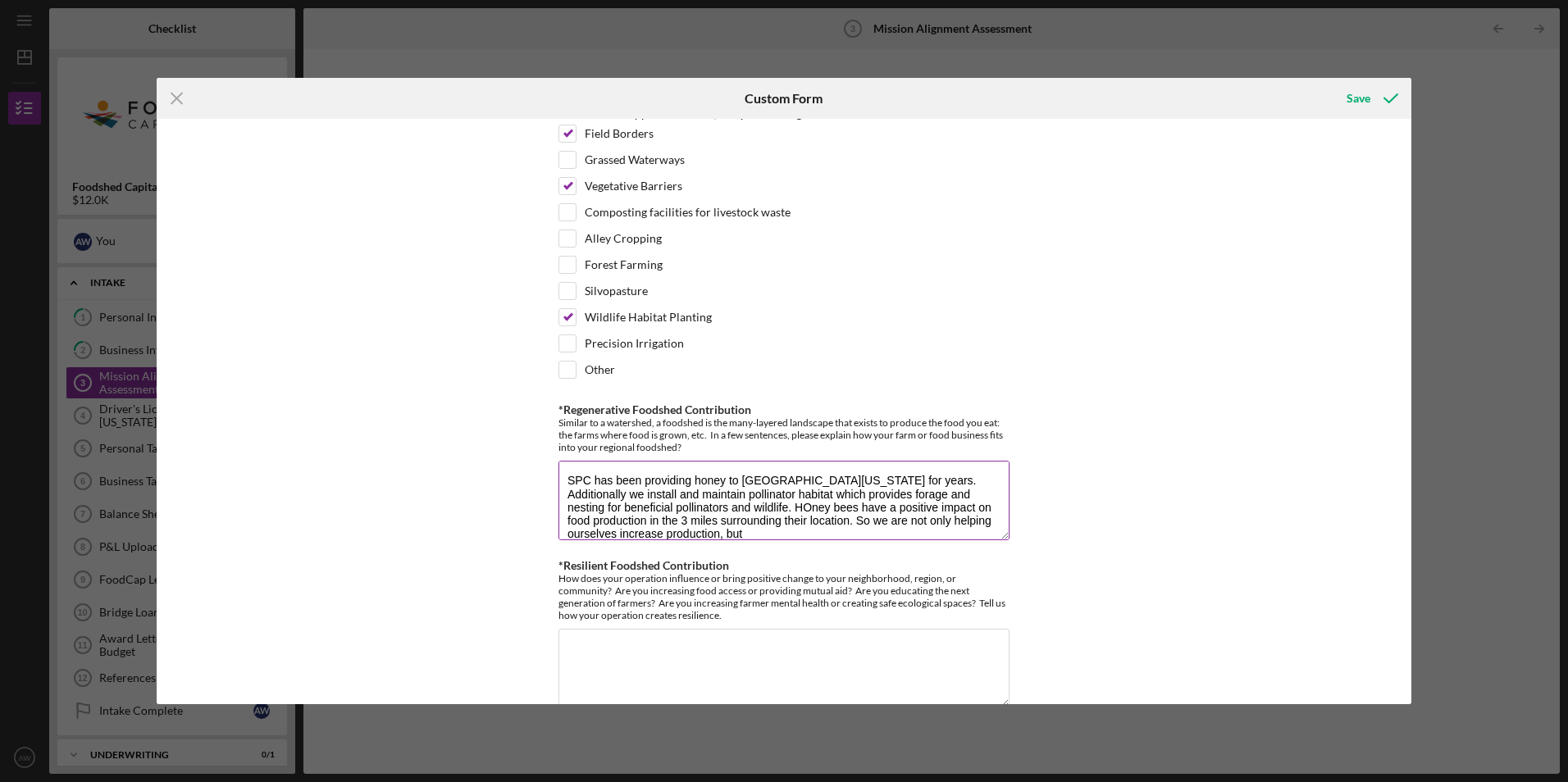
scroll to position [1, 0]
type textarea "SPC has been providing honey to [GEOGRAPHIC_DATA][US_STATE] for years. Addition…"
click at [701, 645] on textarea "*Resilient Foodshed Contribution" at bounding box center [783, 668] width 451 height 79
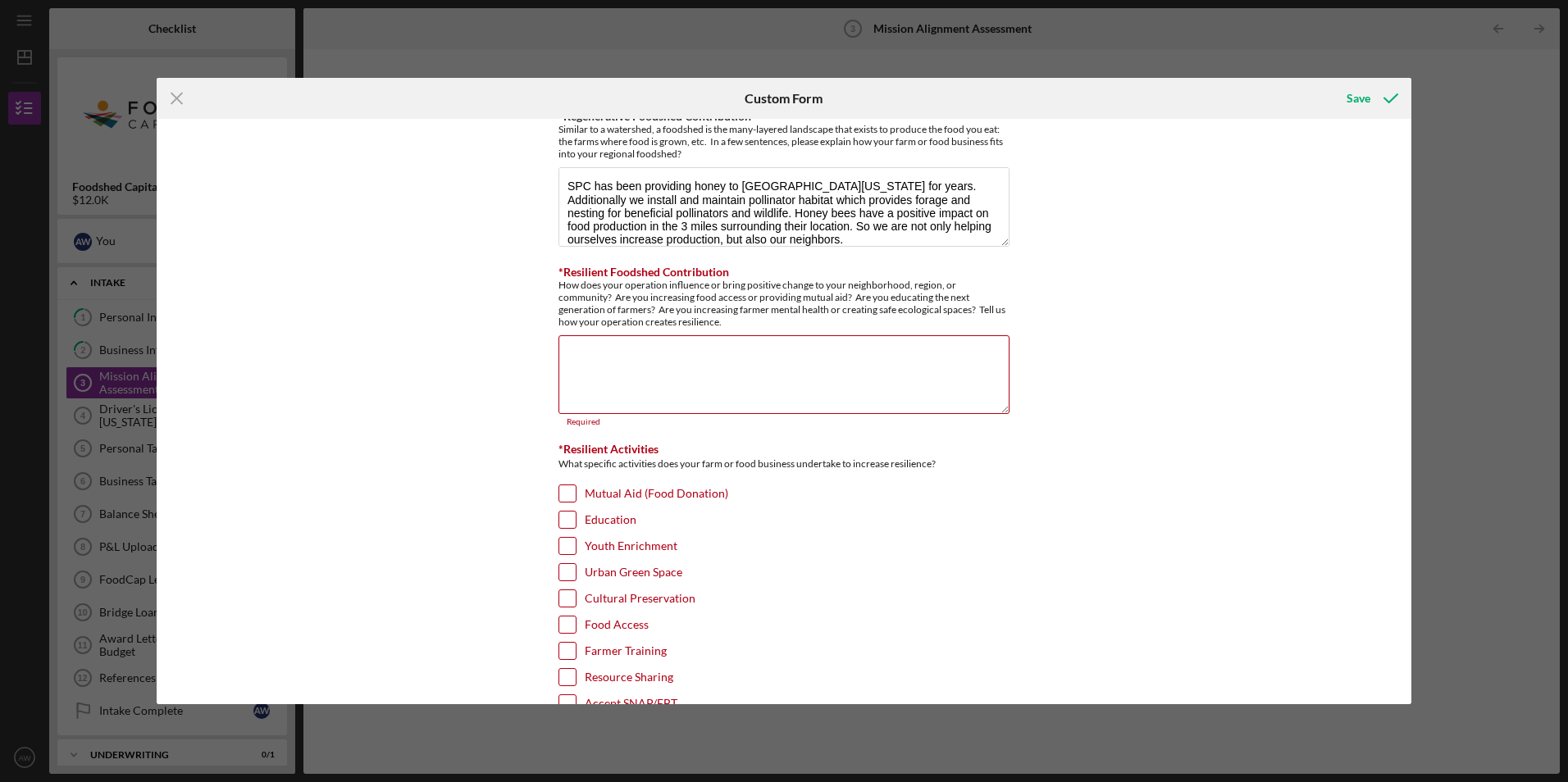
scroll to position [1525, 0]
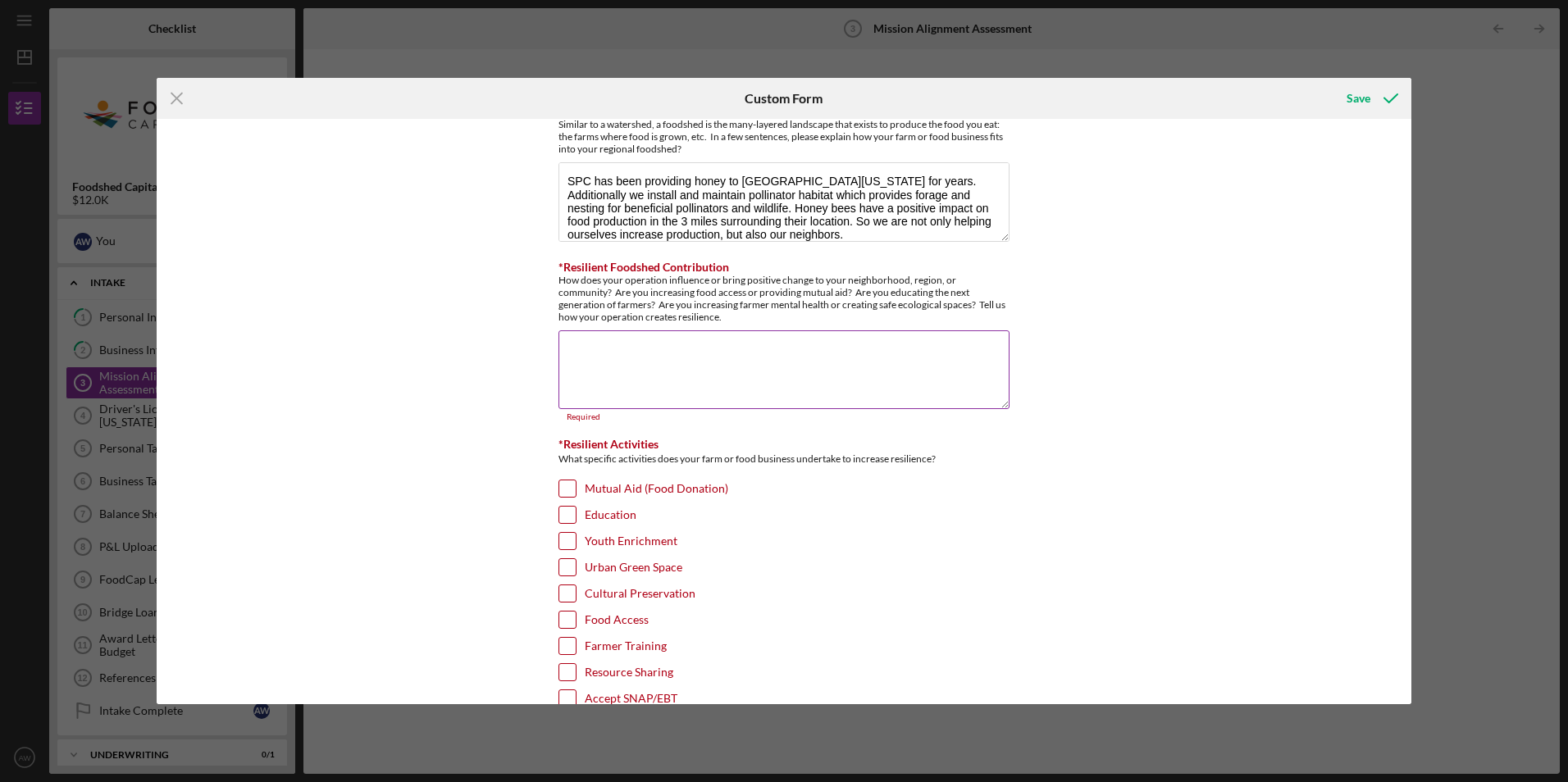
click at [867, 351] on textarea "*Resilient Foodshed Contribution" at bounding box center [783, 369] width 451 height 79
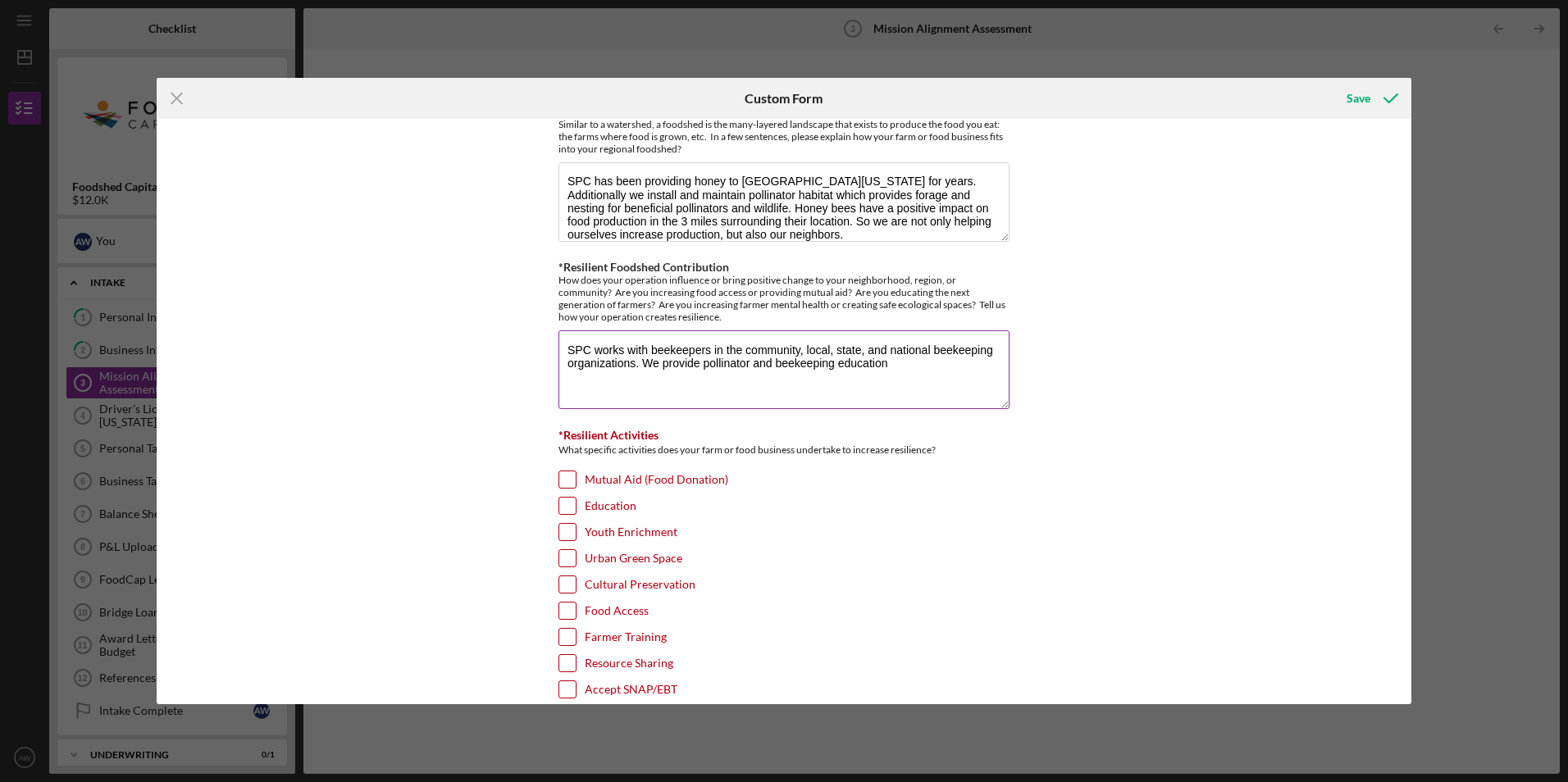
click at [894, 366] on textarea "SPC works with beekeepers in the community, local, state, and national beekeepi…" at bounding box center [783, 369] width 451 height 79
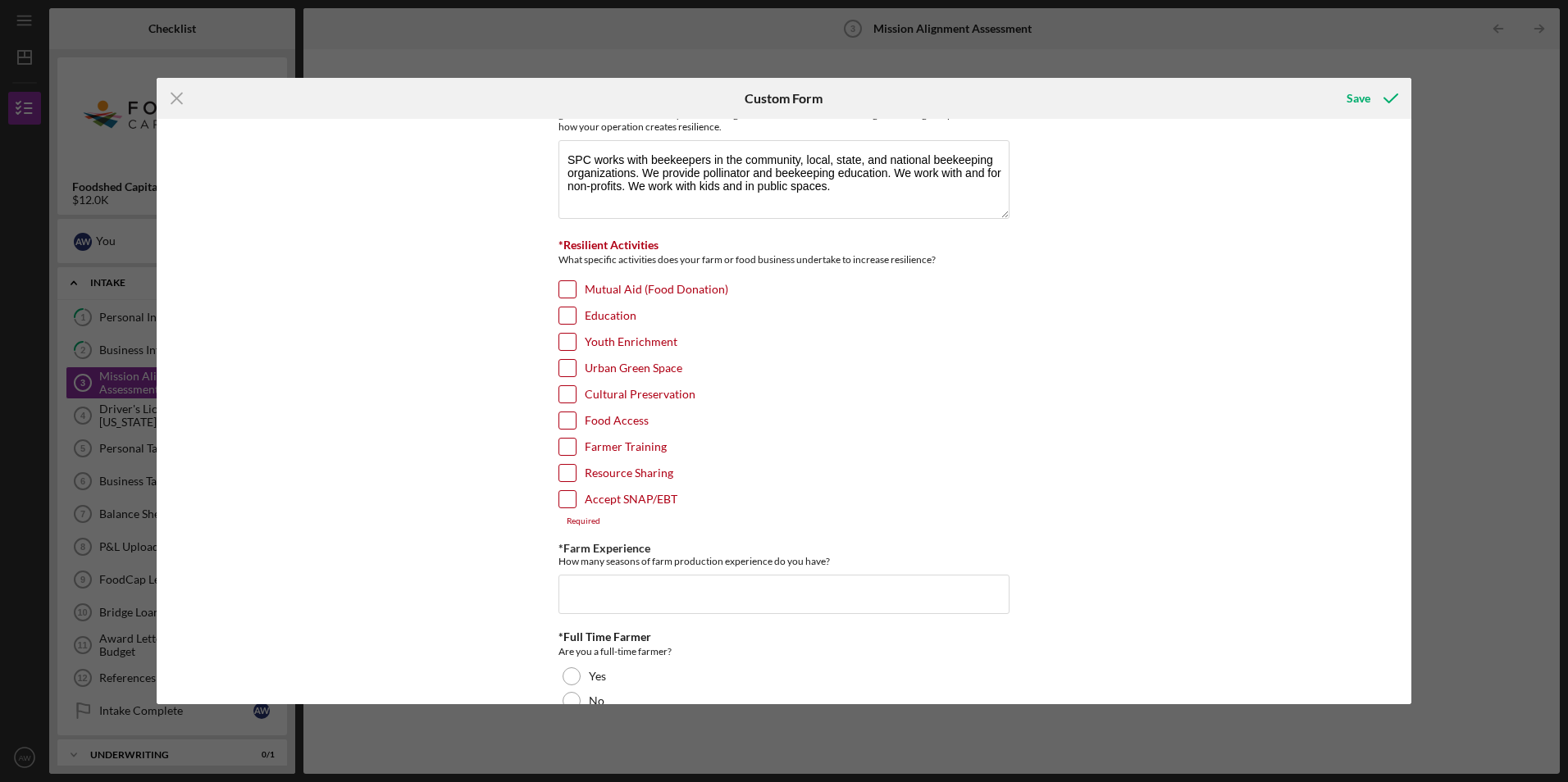
scroll to position [1732, 0]
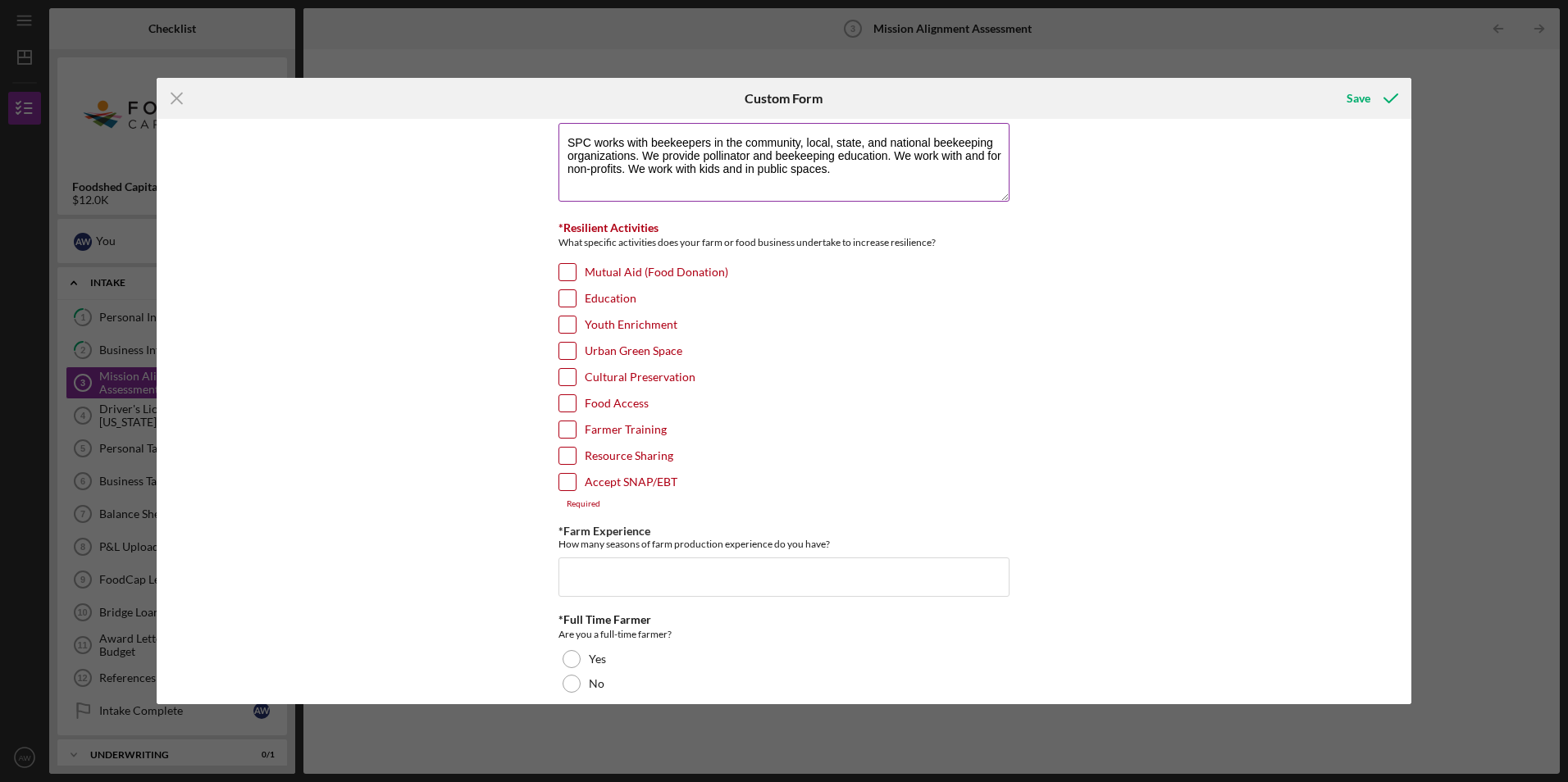
click at [841, 176] on textarea "SPC works with beekeepers in the community, local, state, and national beekeepi…" at bounding box center [783, 162] width 451 height 79
type textarea "SPC works with beekeepers in the community, local, state, and national beekeepi…"
click at [571, 269] on input "Mutual Aid (Food Donation)" at bounding box center [567, 272] width 17 height 17
checkbox input "true"
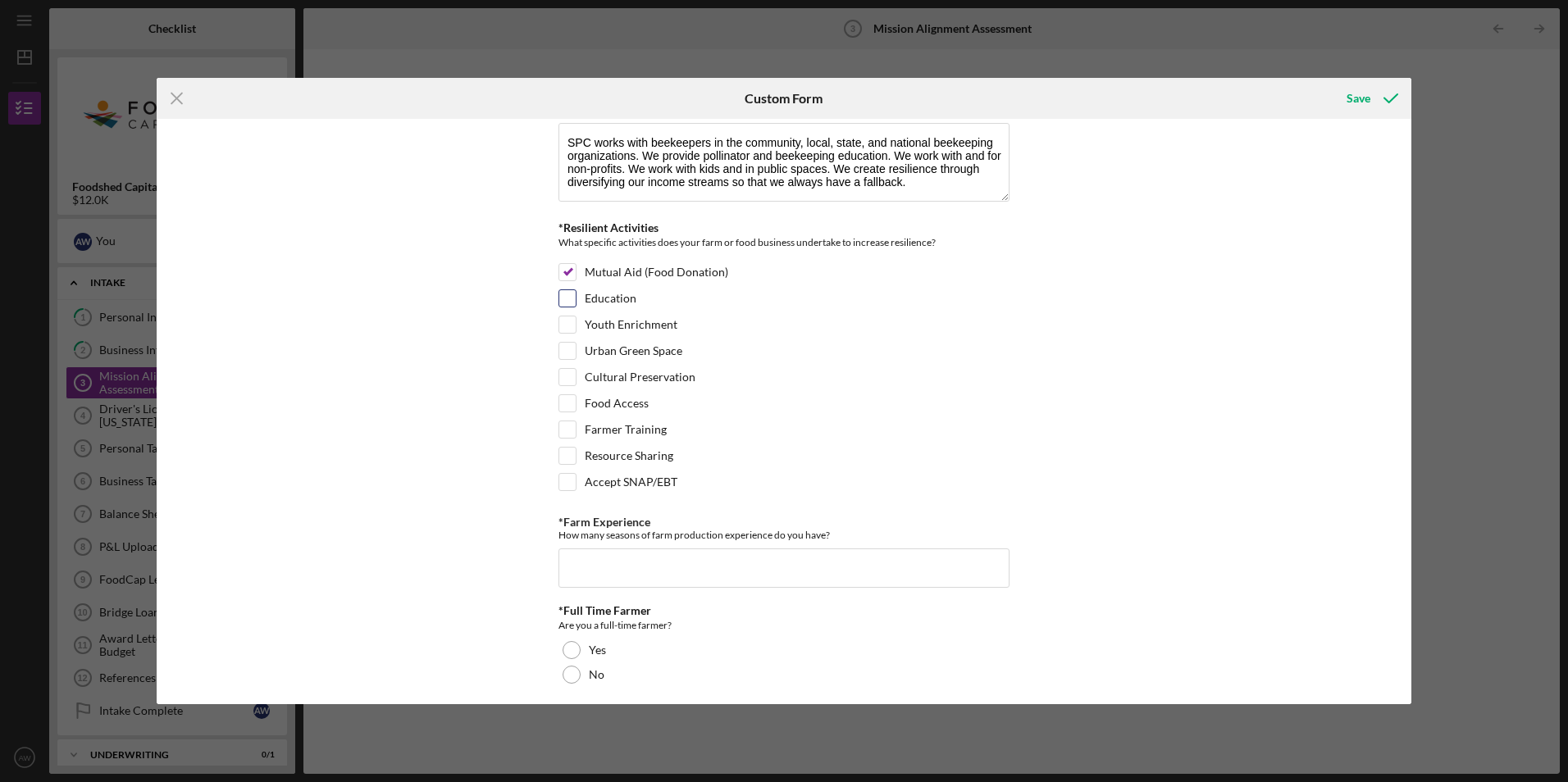
click at [566, 298] on input "Education" at bounding box center [567, 299] width 17 height 17
checkbox input "true"
click at [566, 321] on input "Youth Enrichment" at bounding box center [567, 324] width 17 height 17
checkbox input "true"
click at [570, 435] on input "Farmer Training" at bounding box center [567, 429] width 17 height 17
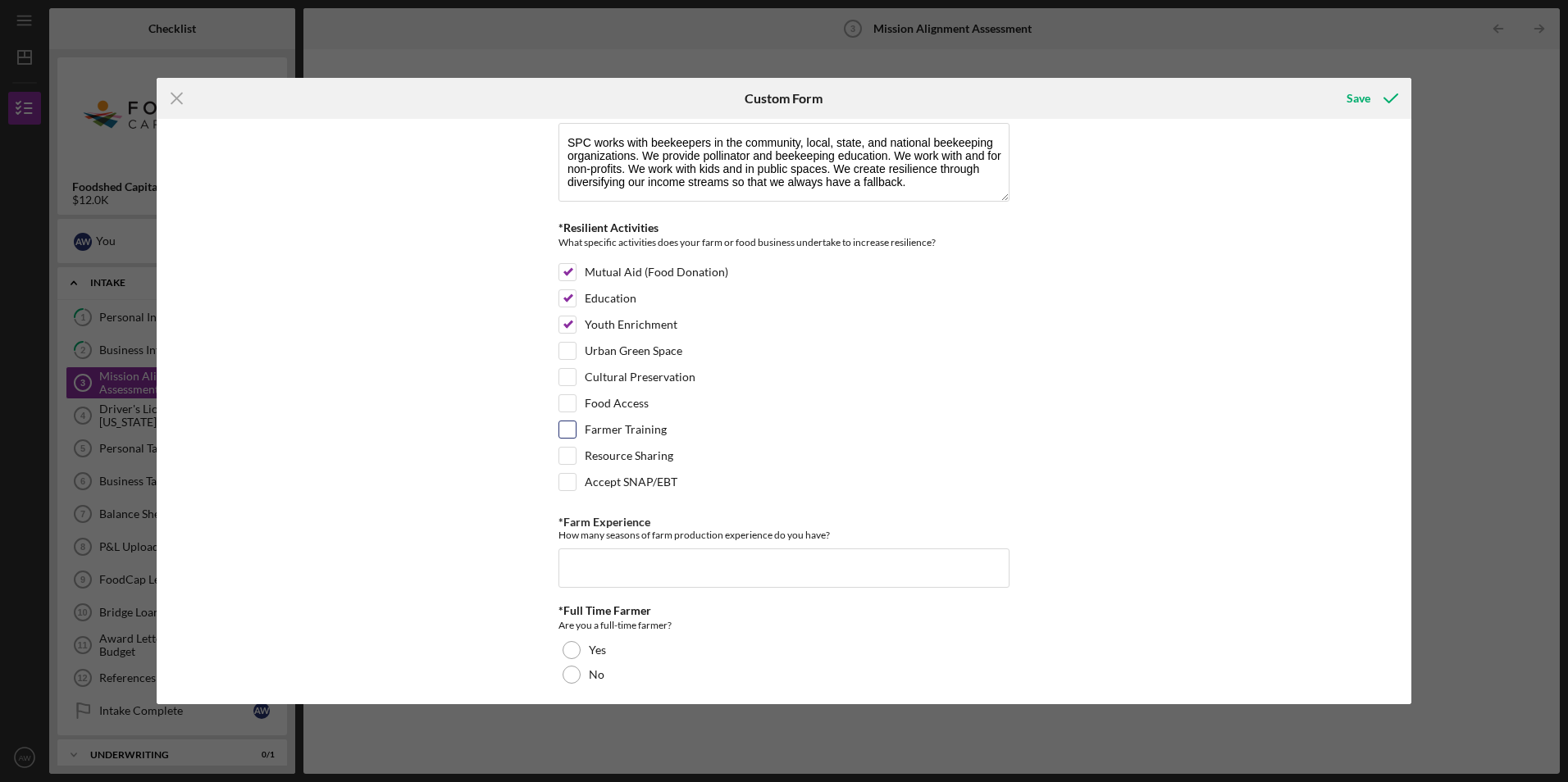
checkbox input "true"
click at [562, 458] on input "Resource Sharing" at bounding box center [567, 456] width 17 height 17
checkbox input "true"
click at [586, 575] on input "*Farm Experience" at bounding box center [783, 568] width 451 height 39
type input "20"
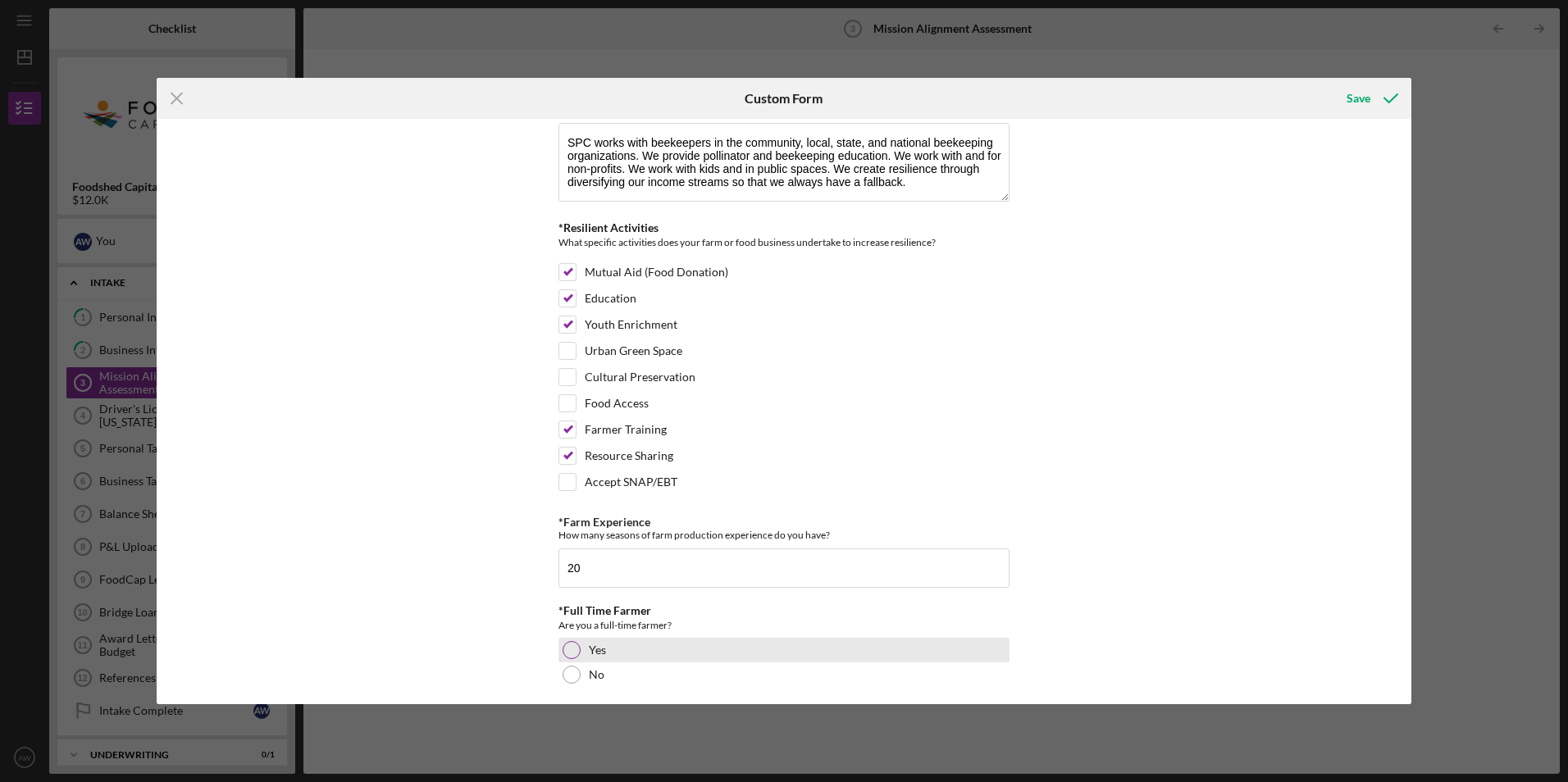
click at [569, 648] on div at bounding box center [572, 650] width 18 height 18
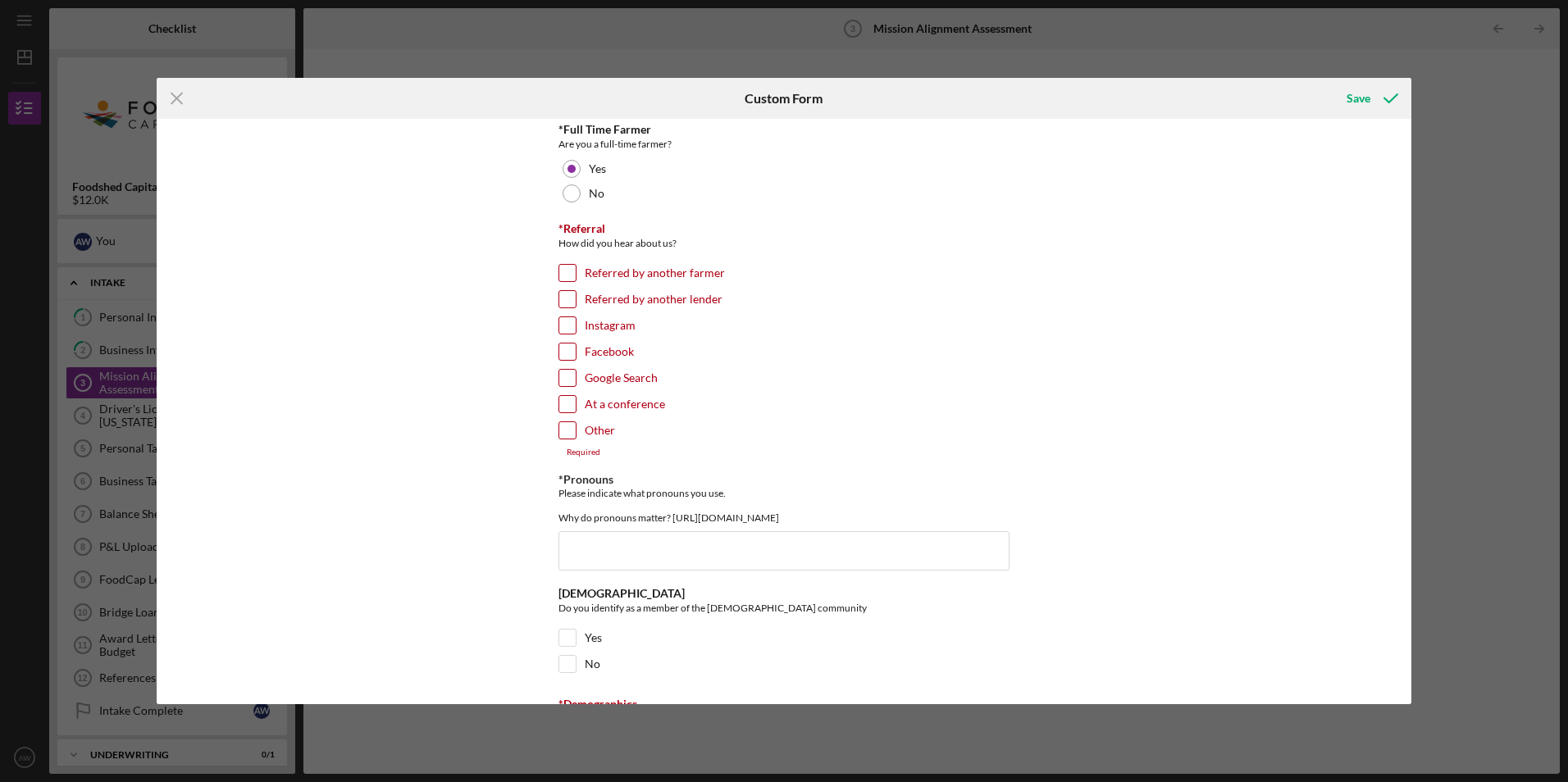
scroll to position [2231, 0]
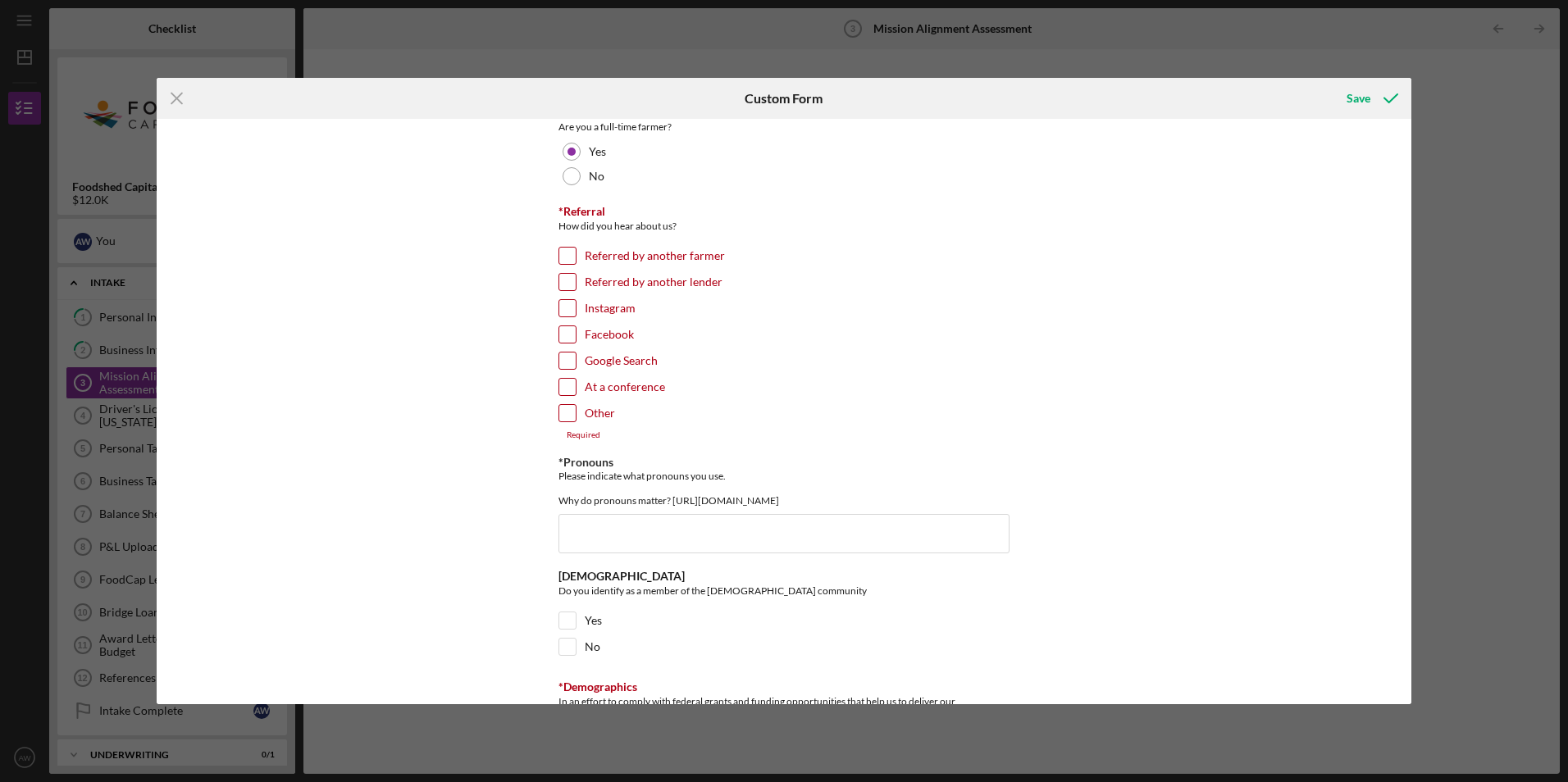
click at [561, 415] on input "Other" at bounding box center [567, 413] width 17 height 17
checkbox input "true"
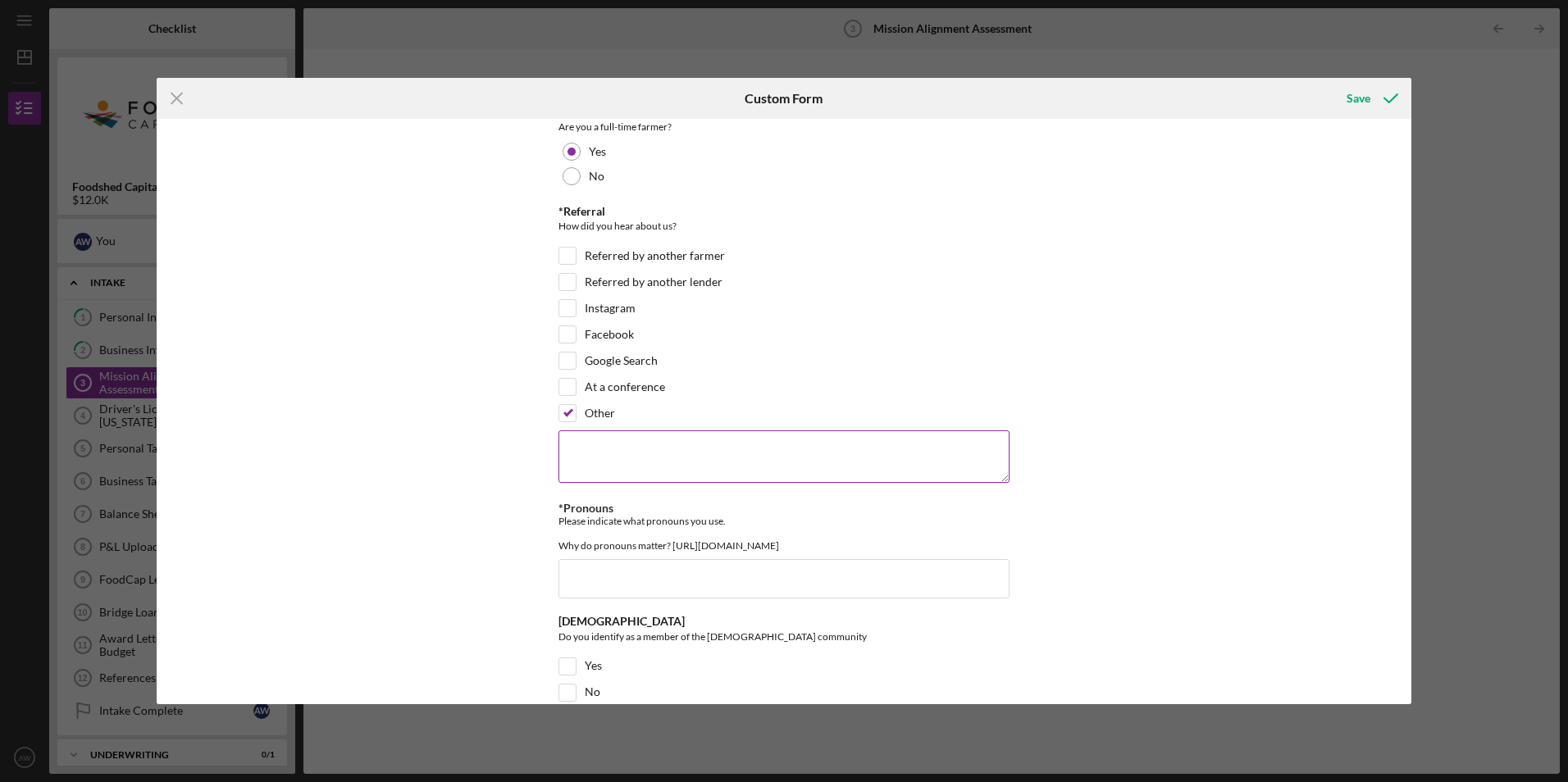
click at [594, 457] on textarea at bounding box center [783, 456] width 451 height 52
type textarea "serial foodshed borrower"
click at [695, 588] on input "*Pronouns" at bounding box center [783, 579] width 451 height 39
type input "she/her"
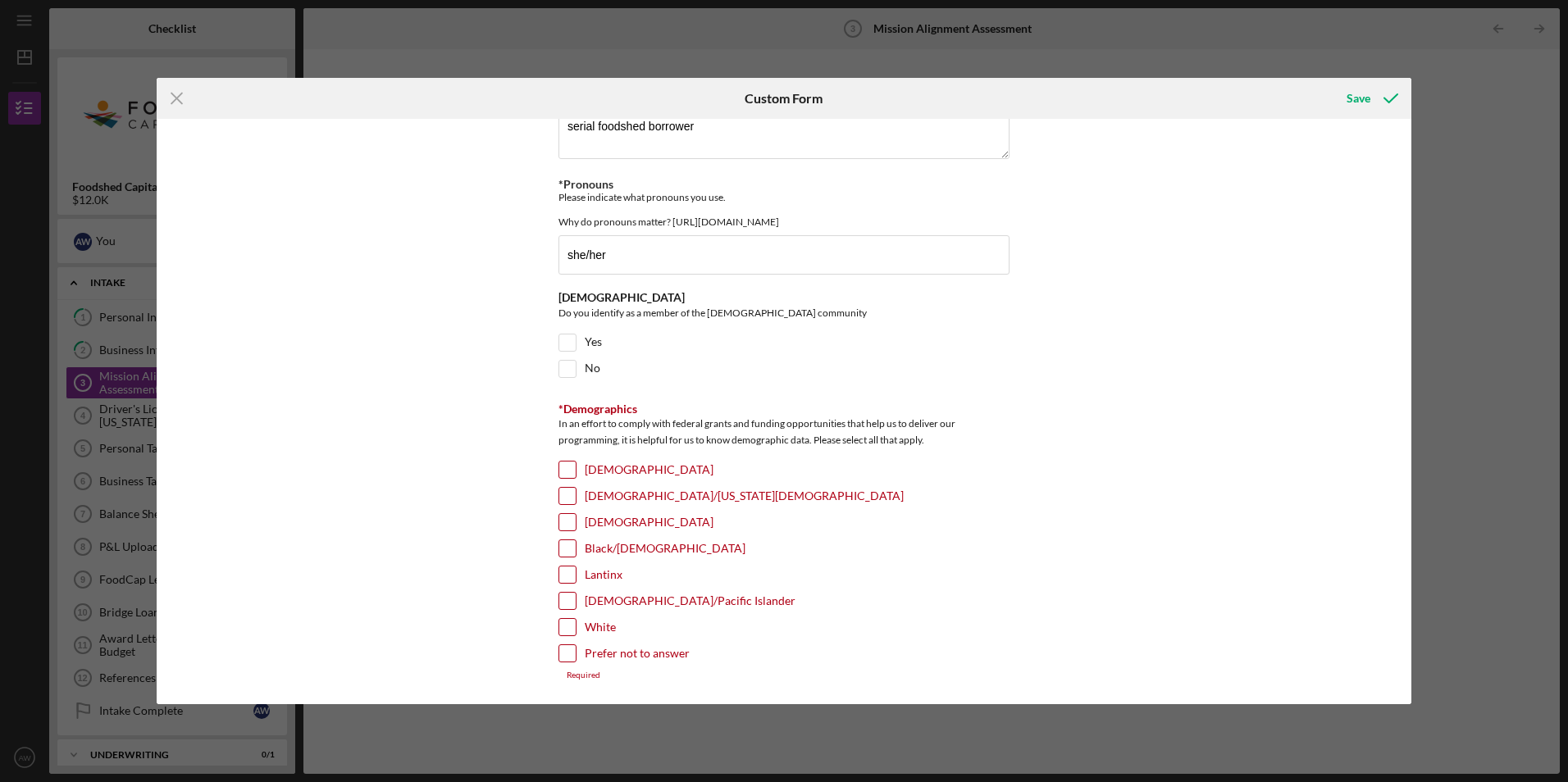
scroll to position [2567, 0]
click at [564, 350] on input "Yes" at bounding box center [567, 342] width 17 height 17
checkbox input "true"
click at [570, 628] on input "White" at bounding box center [567, 626] width 17 height 17
checkbox input "true"
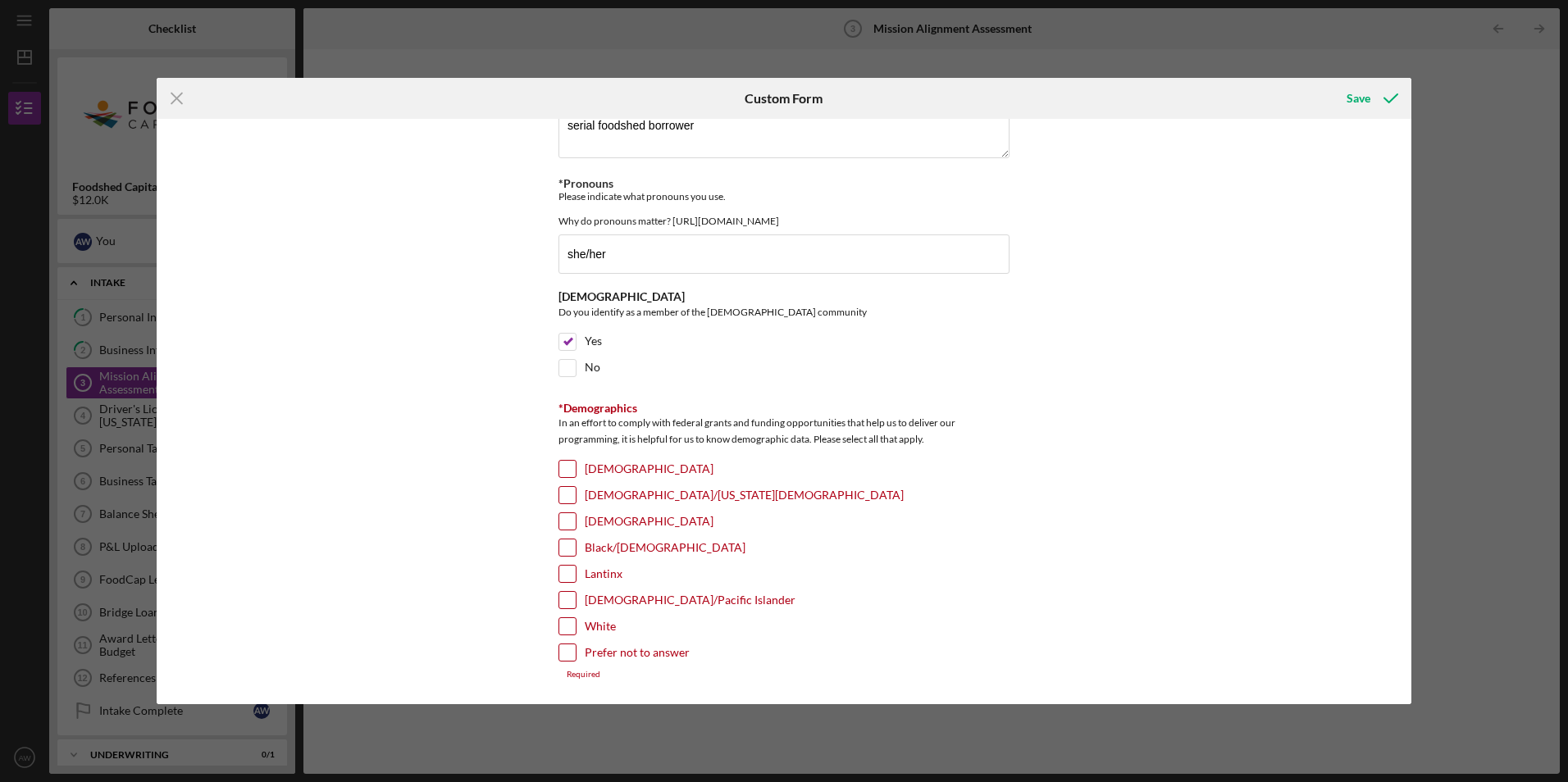
scroll to position [2558, 0]
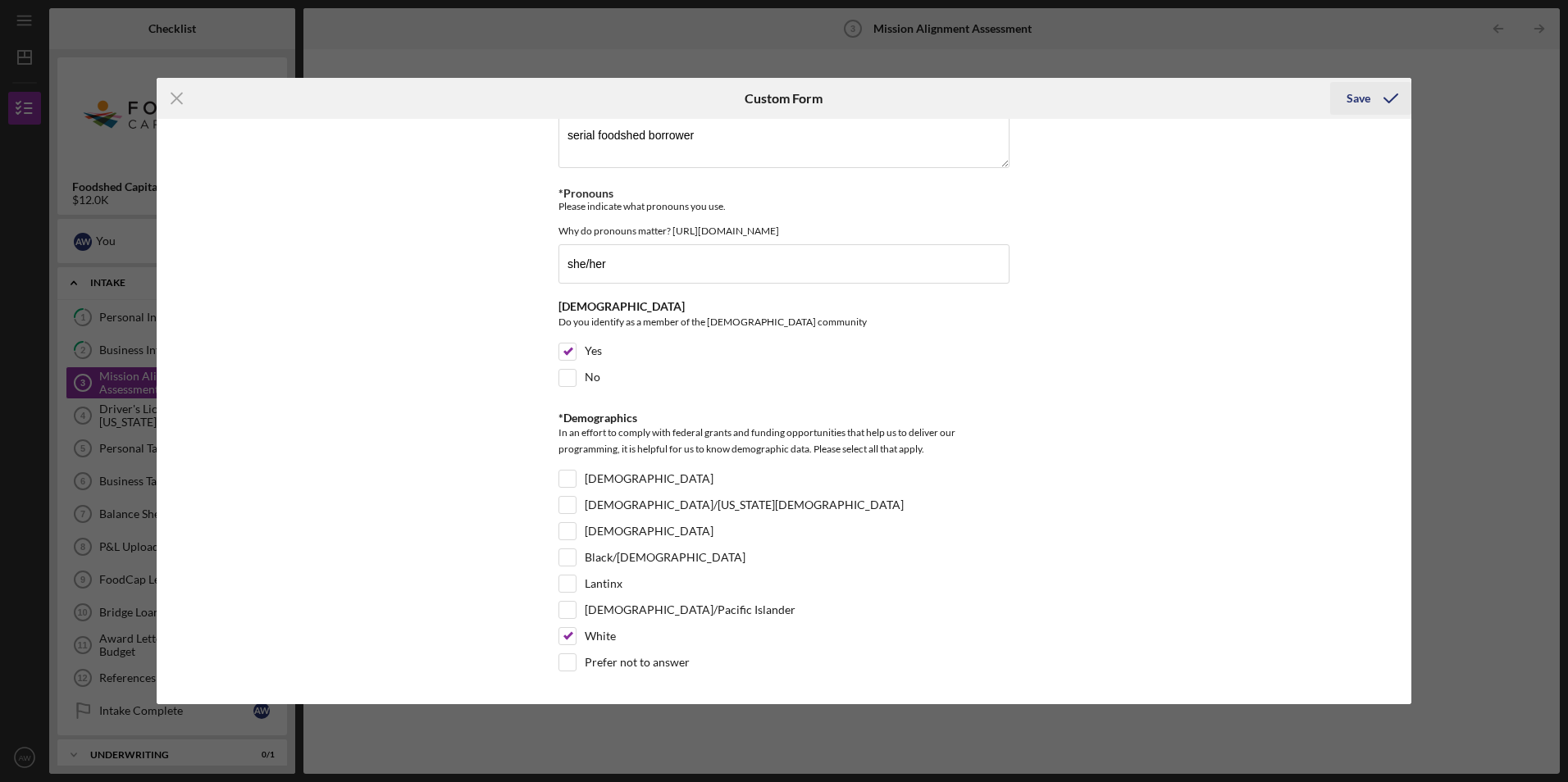
click at [1366, 98] on div "Save" at bounding box center [1359, 97] width 24 height 32
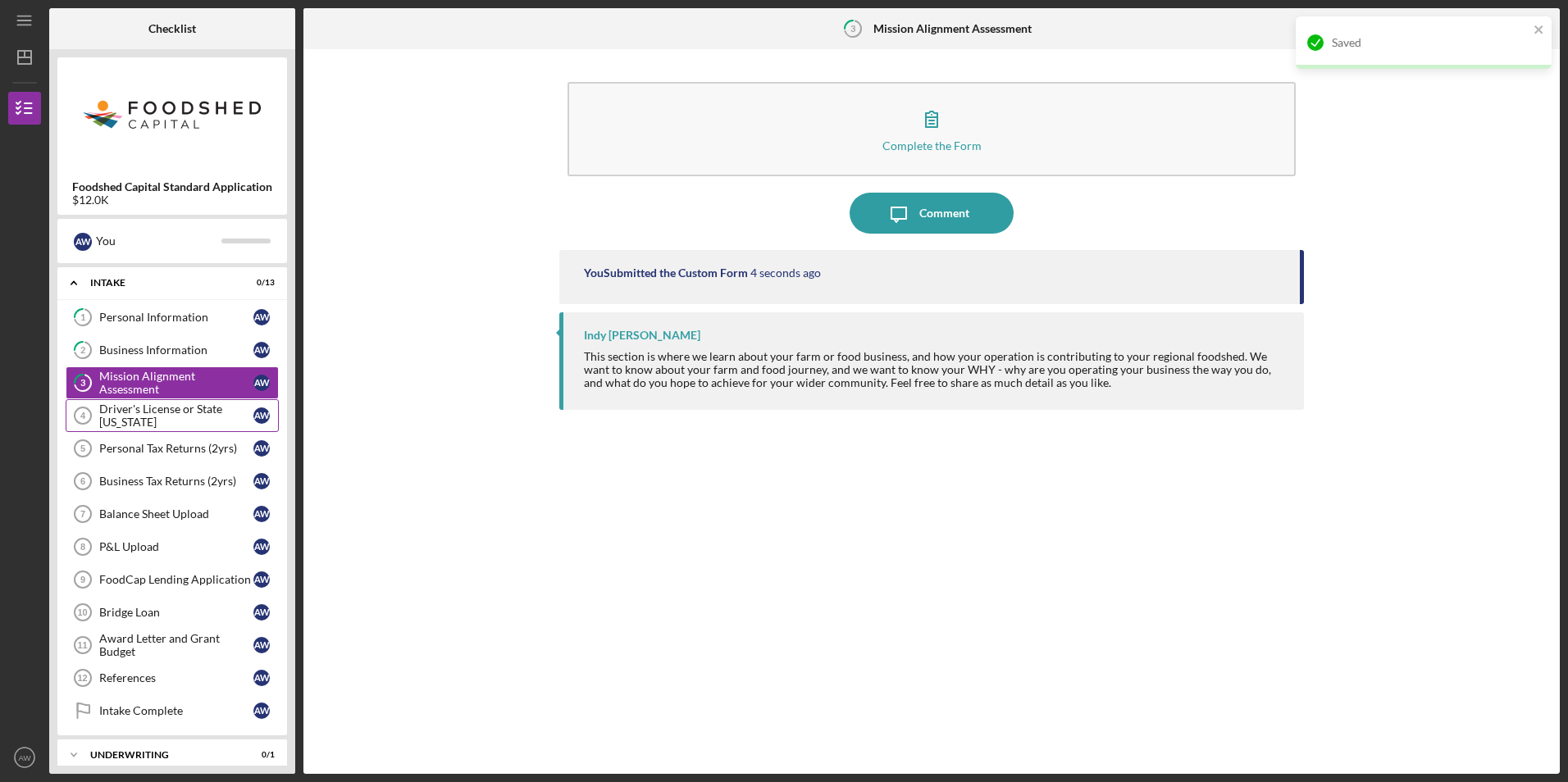
click at [117, 419] on div "Driver's License or State [US_STATE]" at bounding box center [176, 416] width 154 height 27
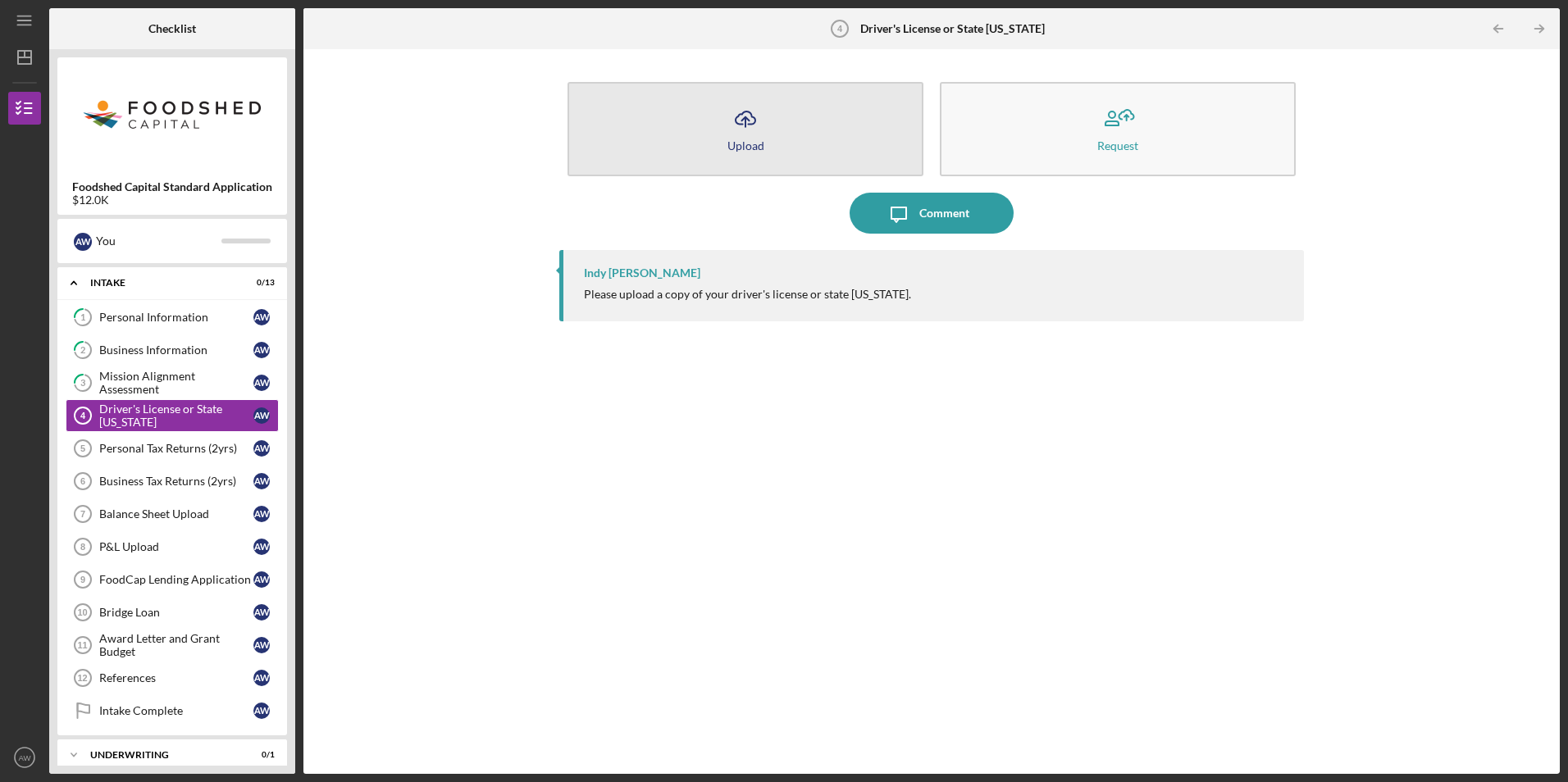
click at [707, 137] on button "Icon/Upload Upload" at bounding box center [746, 129] width 356 height 94
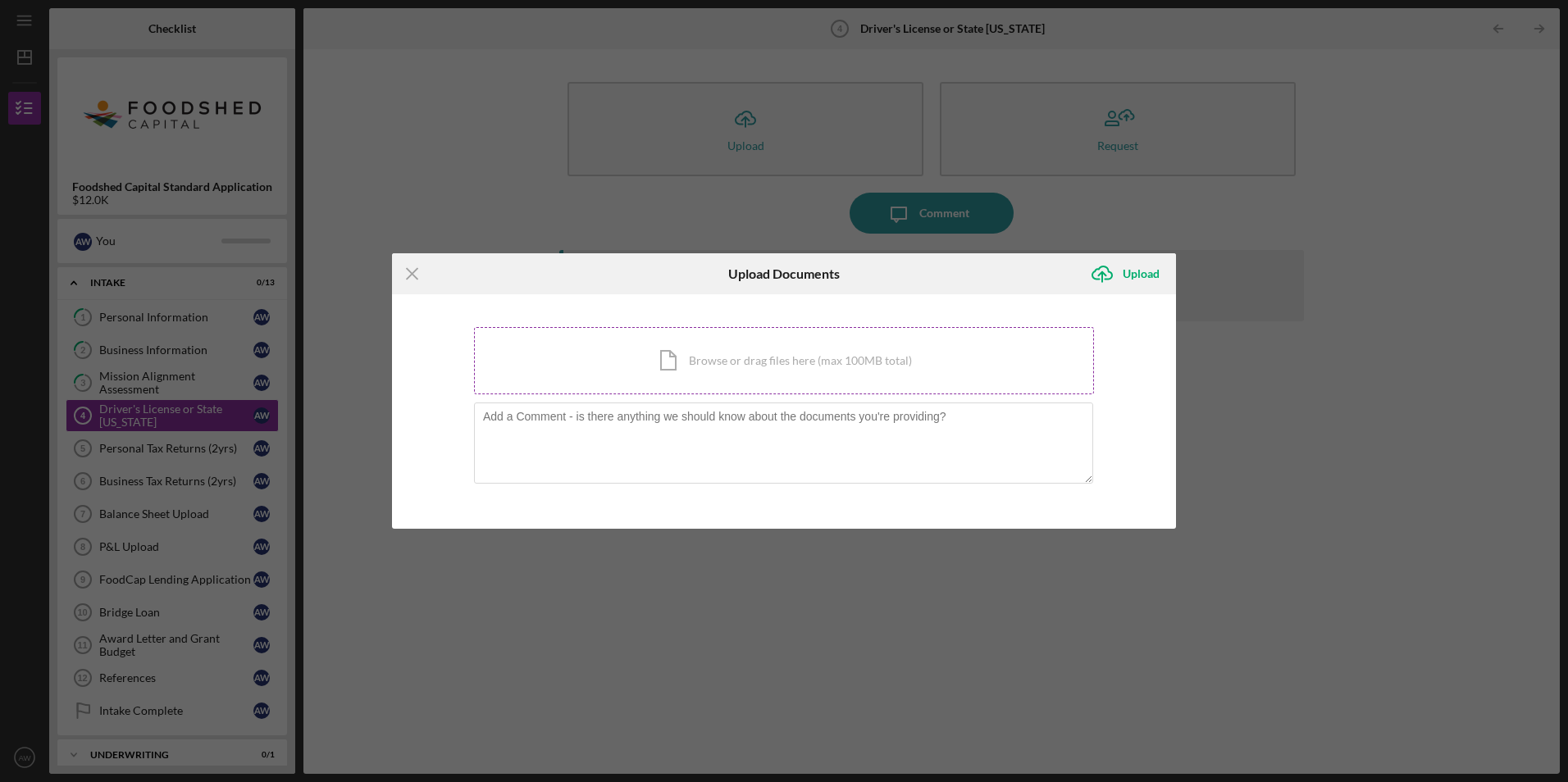
click at [579, 382] on div "Icon/Document Browse or drag files here (max 100MB total) Tap to choose files o…" at bounding box center [784, 361] width 620 height 67
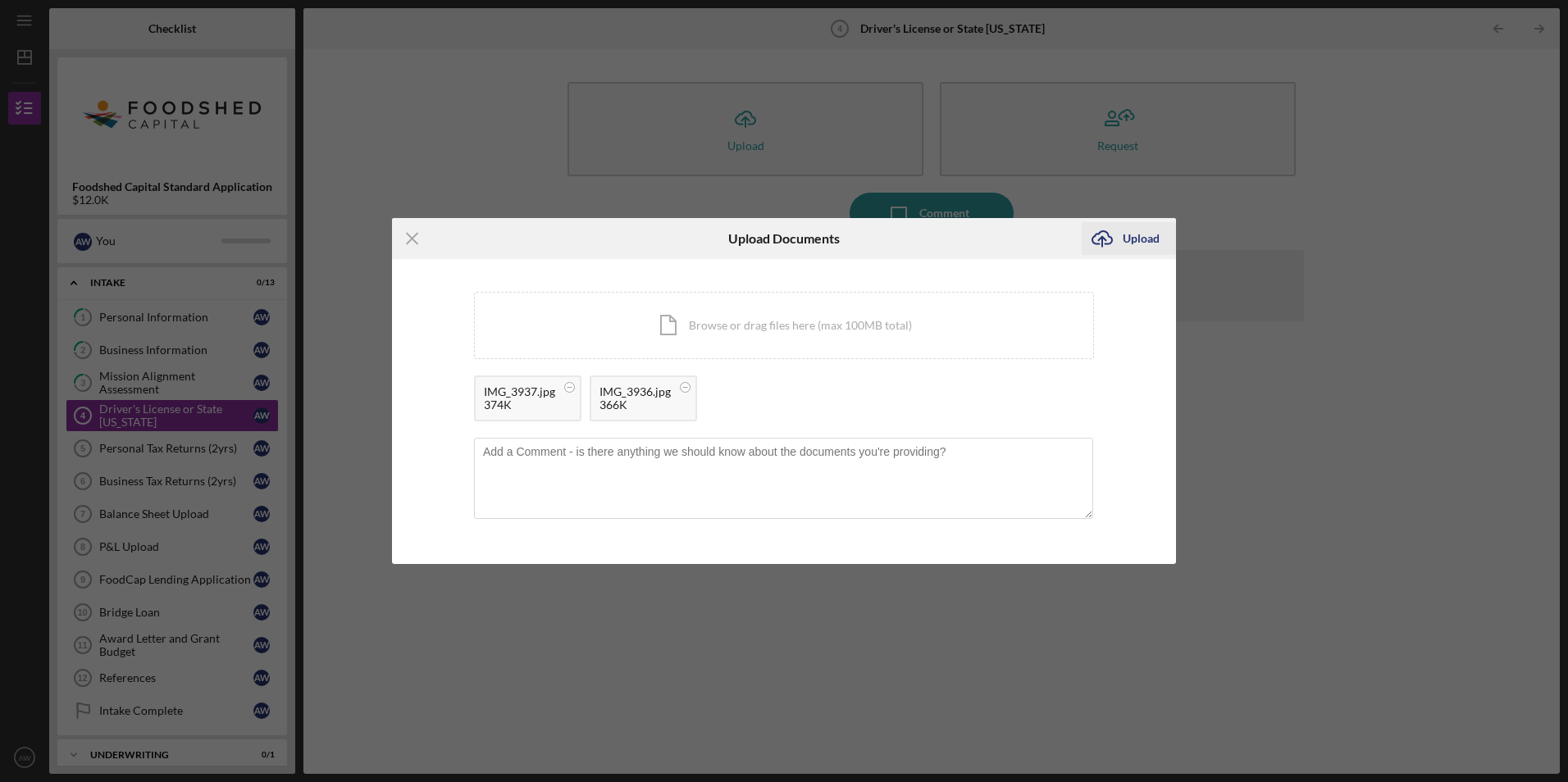
click at [1134, 242] on div "Upload" at bounding box center [1142, 238] width 37 height 32
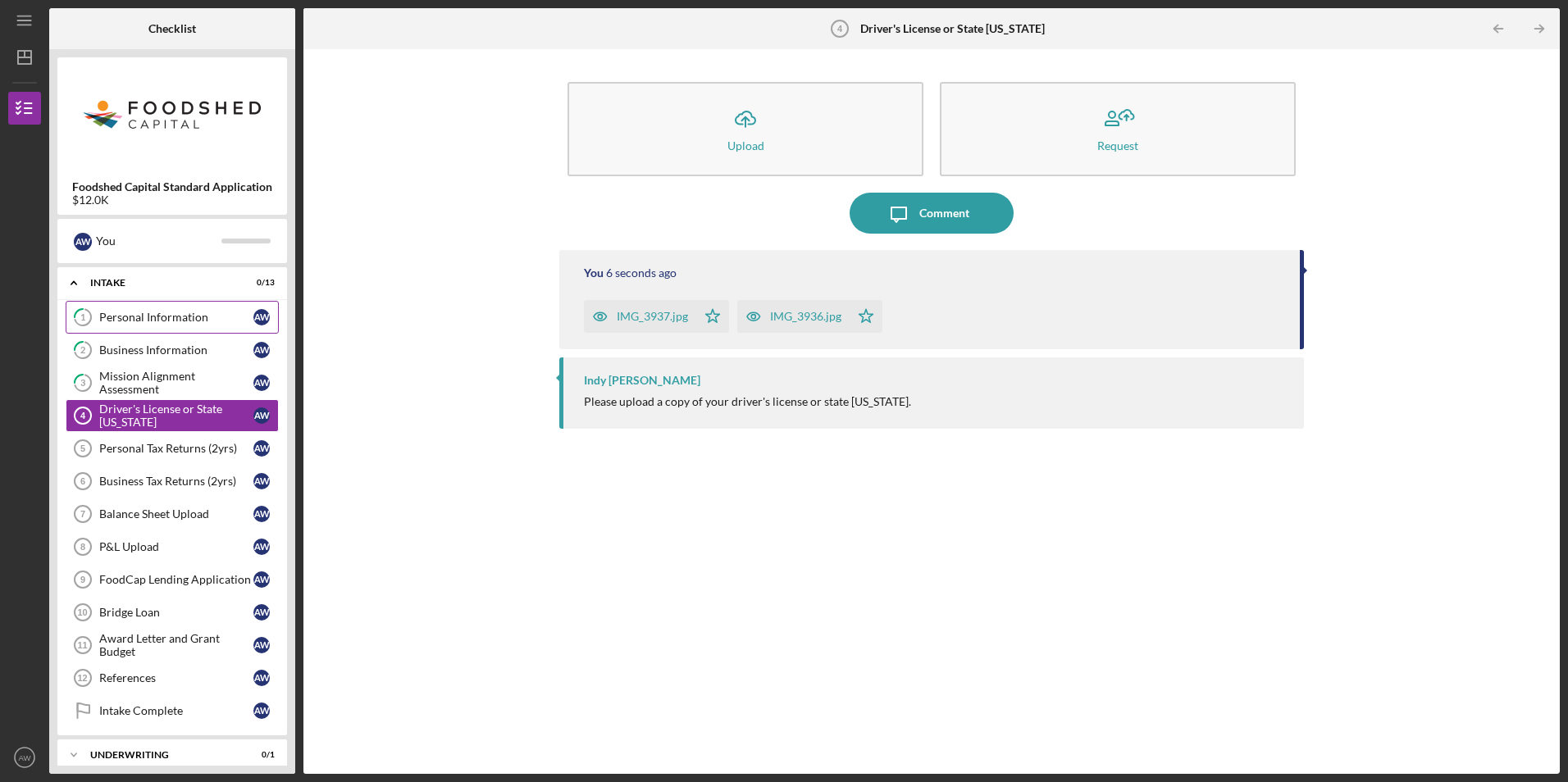
click at [176, 321] on div "Personal Information" at bounding box center [176, 316] width 154 height 13
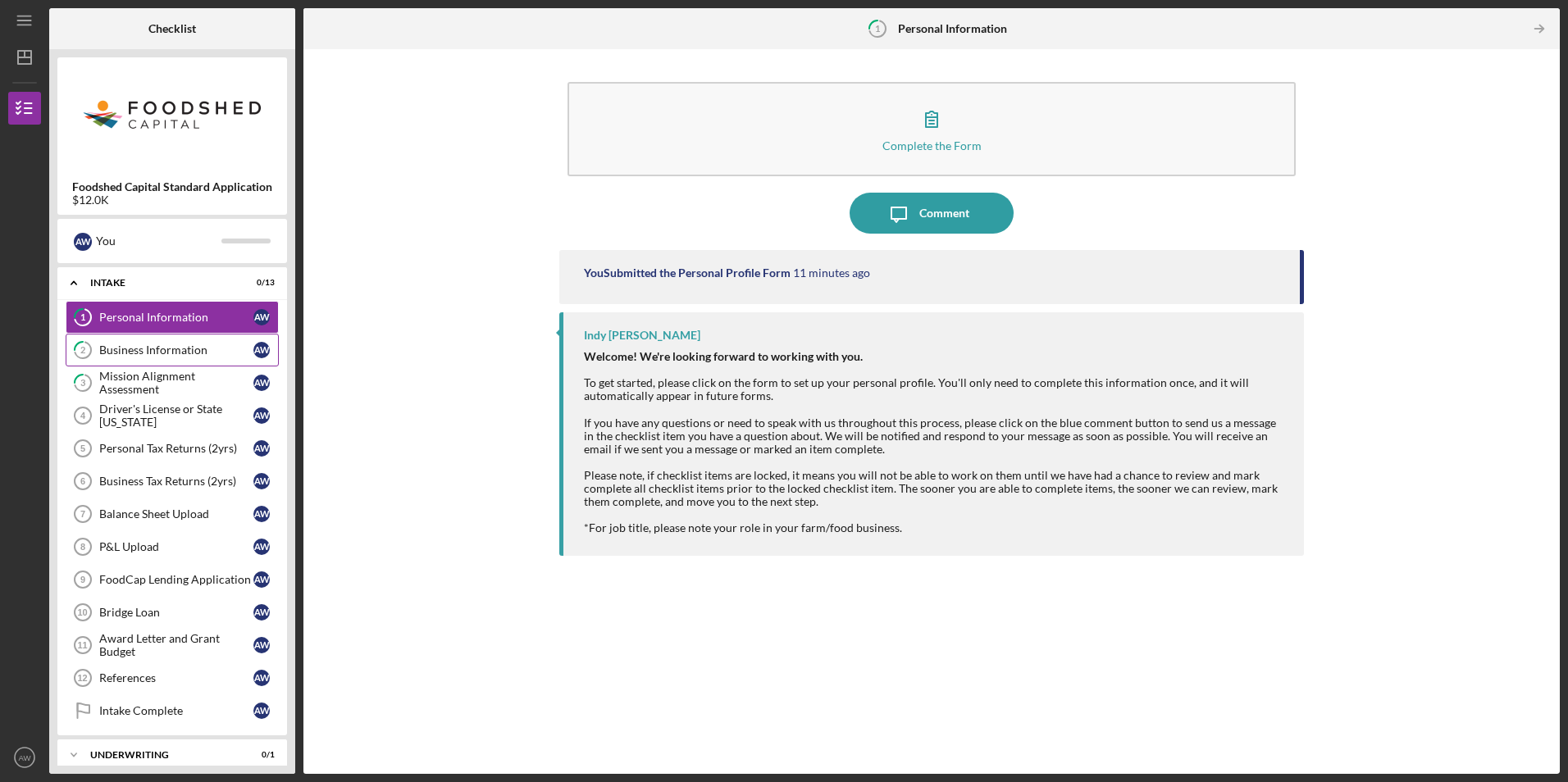
click at [150, 348] on div "Business Information" at bounding box center [176, 350] width 154 height 13
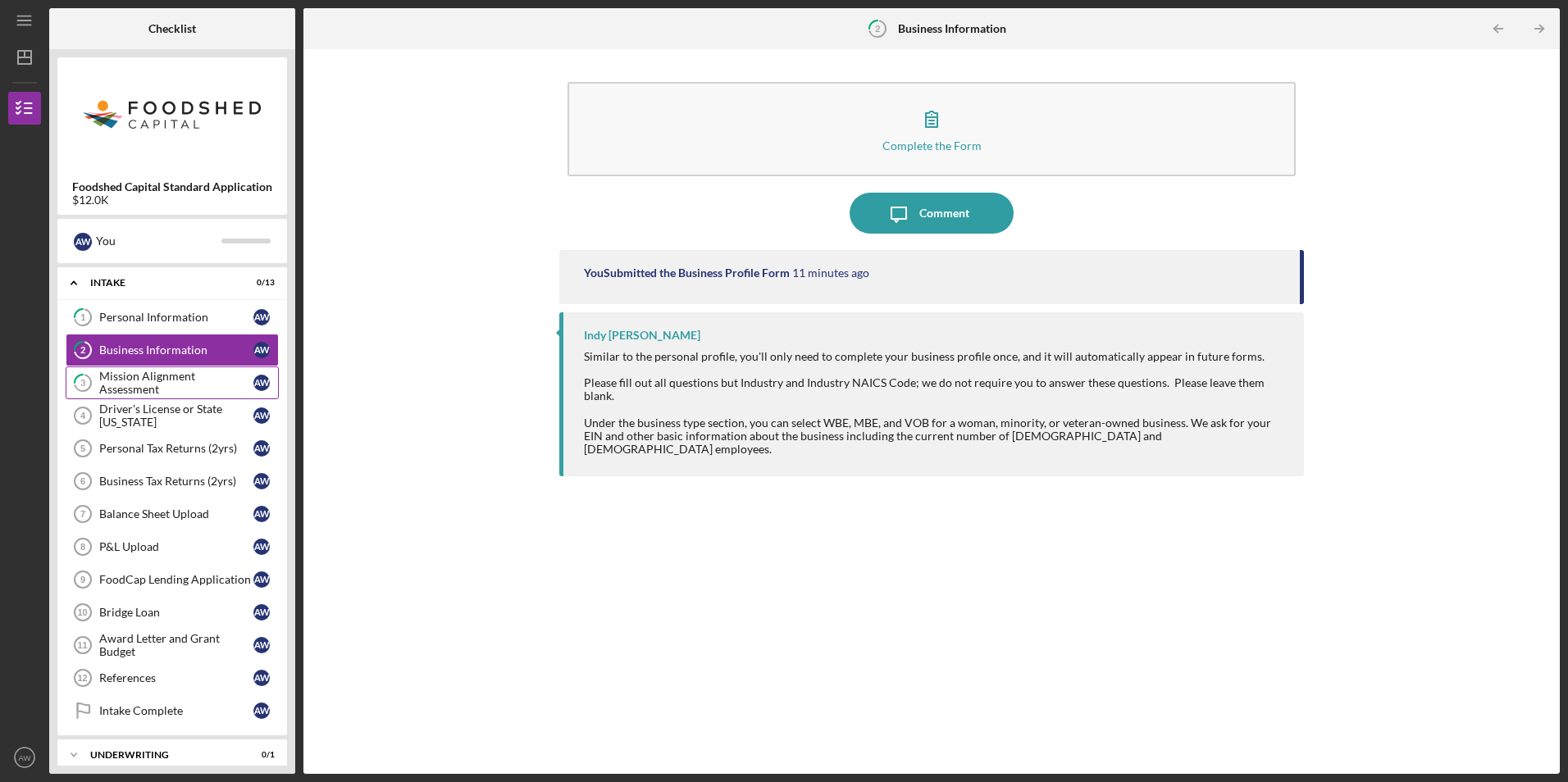
click at [146, 385] on div "Mission Alignment Assessment" at bounding box center [176, 382] width 154 height 27
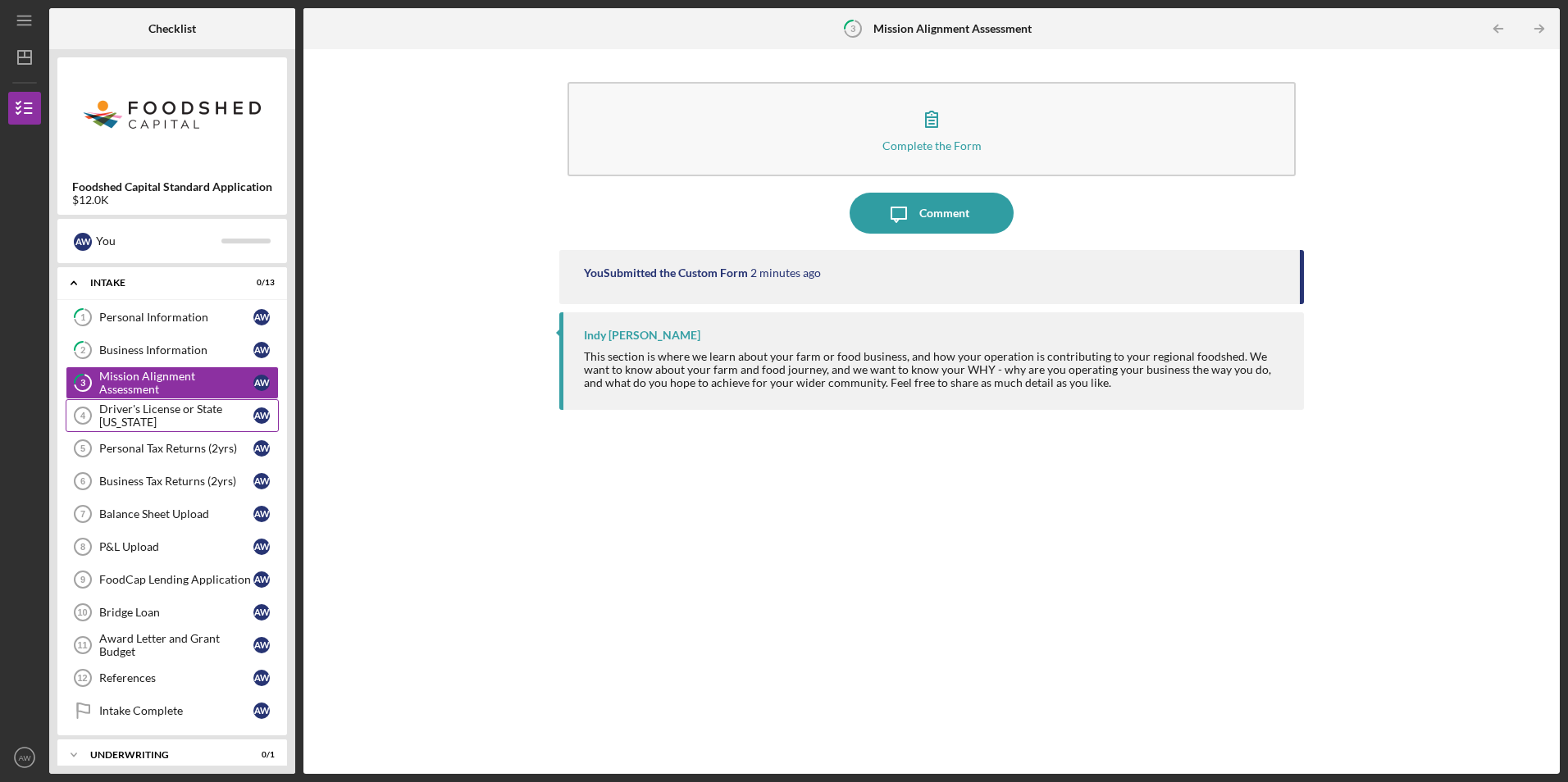
click at [145, 430] on link "Driver's License or State [US_STATE] 4 Driver's License or State [US_STATE] A W" at bounding box center [172, 416] width 213 height 32
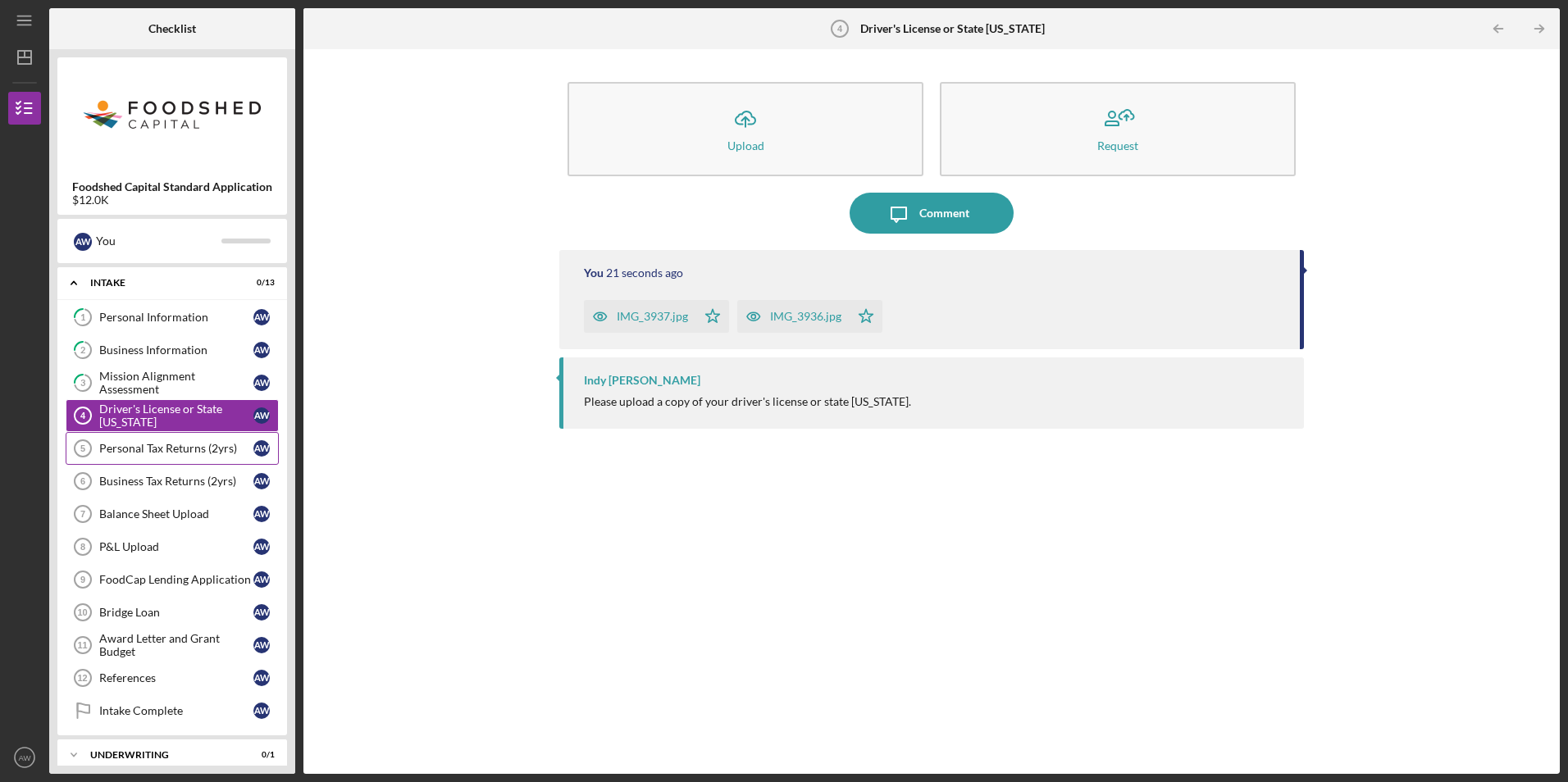
click at [152, 451] on div "Personal Tax Returns (2yrs)" at bounding box center [176, 448] width 154 height 13
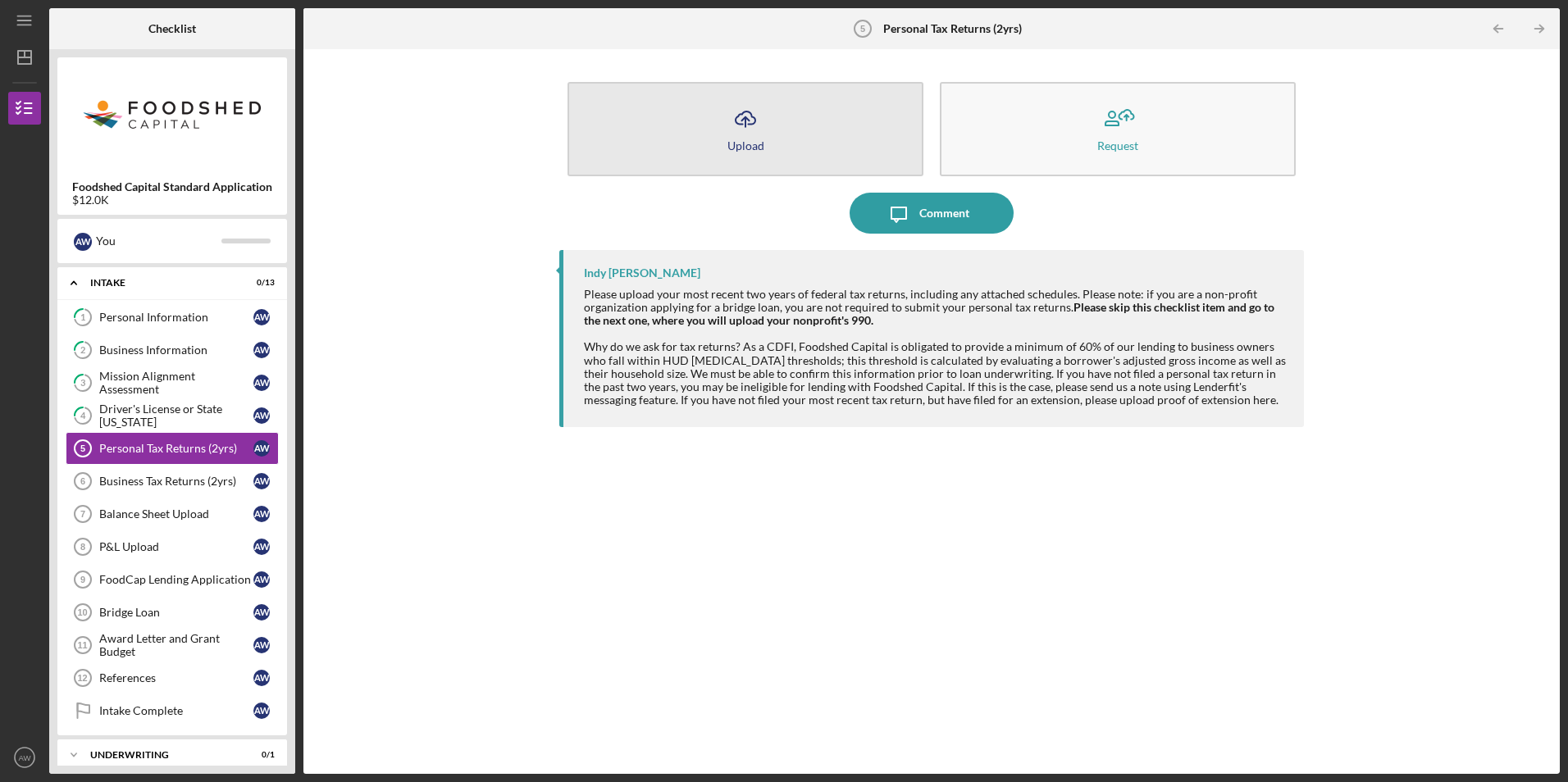
click at [787, 150] on button "Icon/Upload Upload" at bounding box center [746, 129] width 356 height 94
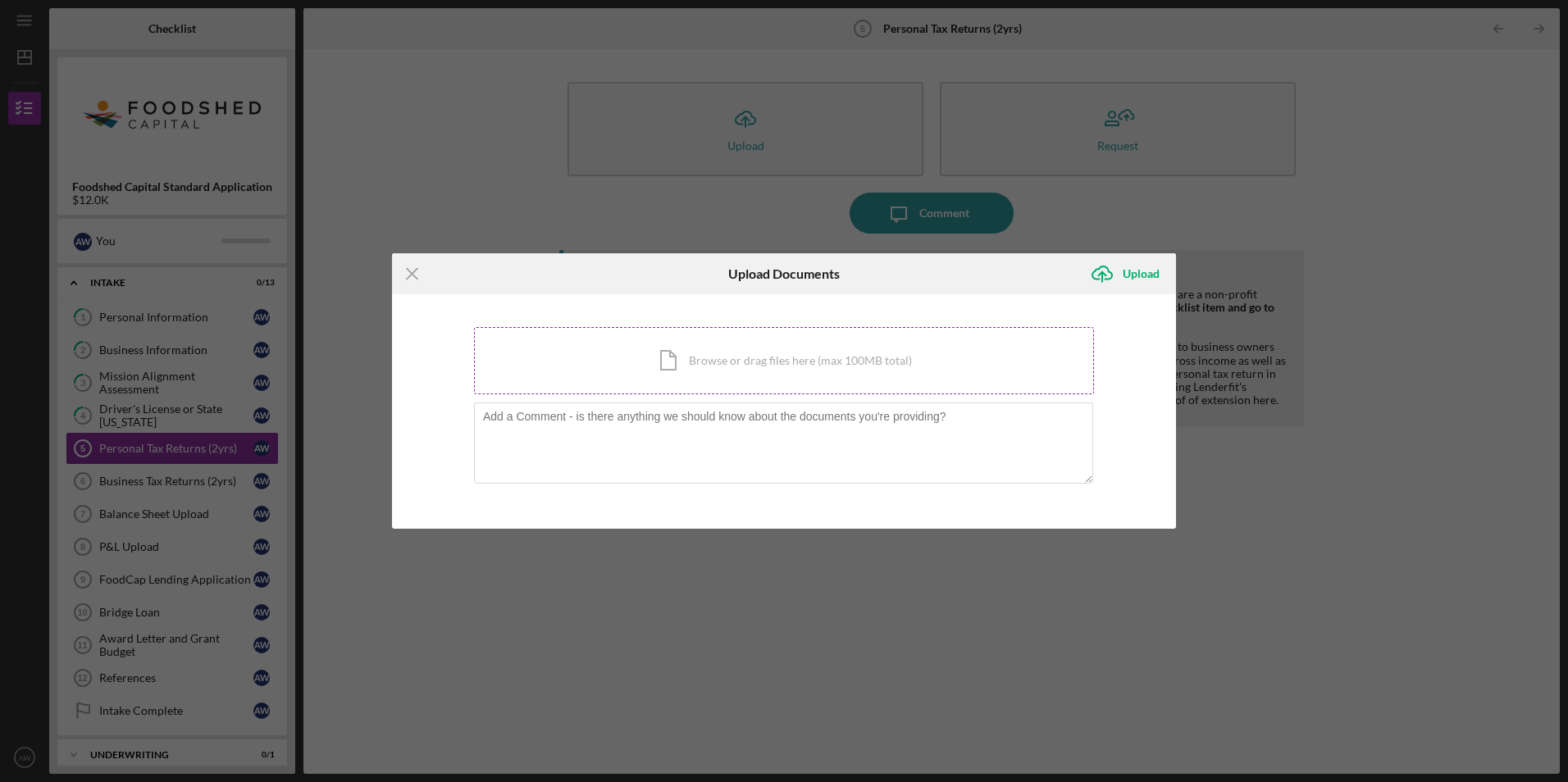
click at [644, 380] on div "Icon/Document Browse or drag files here (max 100MB total) Tap to choose files o…" at bounding box center [784, 361] width 620 height 67
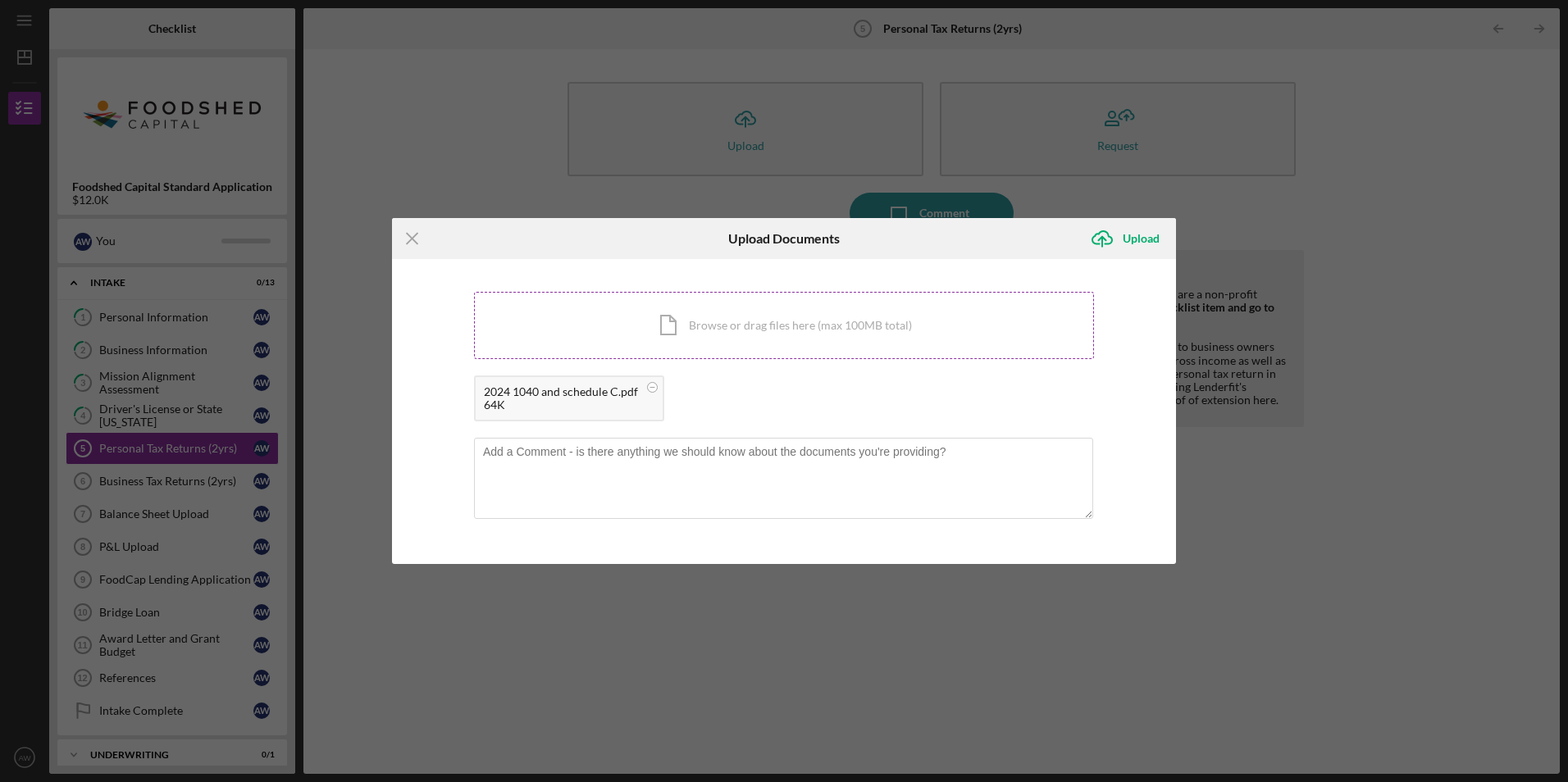
click at [832, 325] on div "Icon/Document Browse or drag files here (max 100MB total) Tap to choose files o…" at bounding box center [784, 325] width 620 height 67
click at [1130, 238] on div "Upload" at bounding box center [1142, 238] width 37 height 32
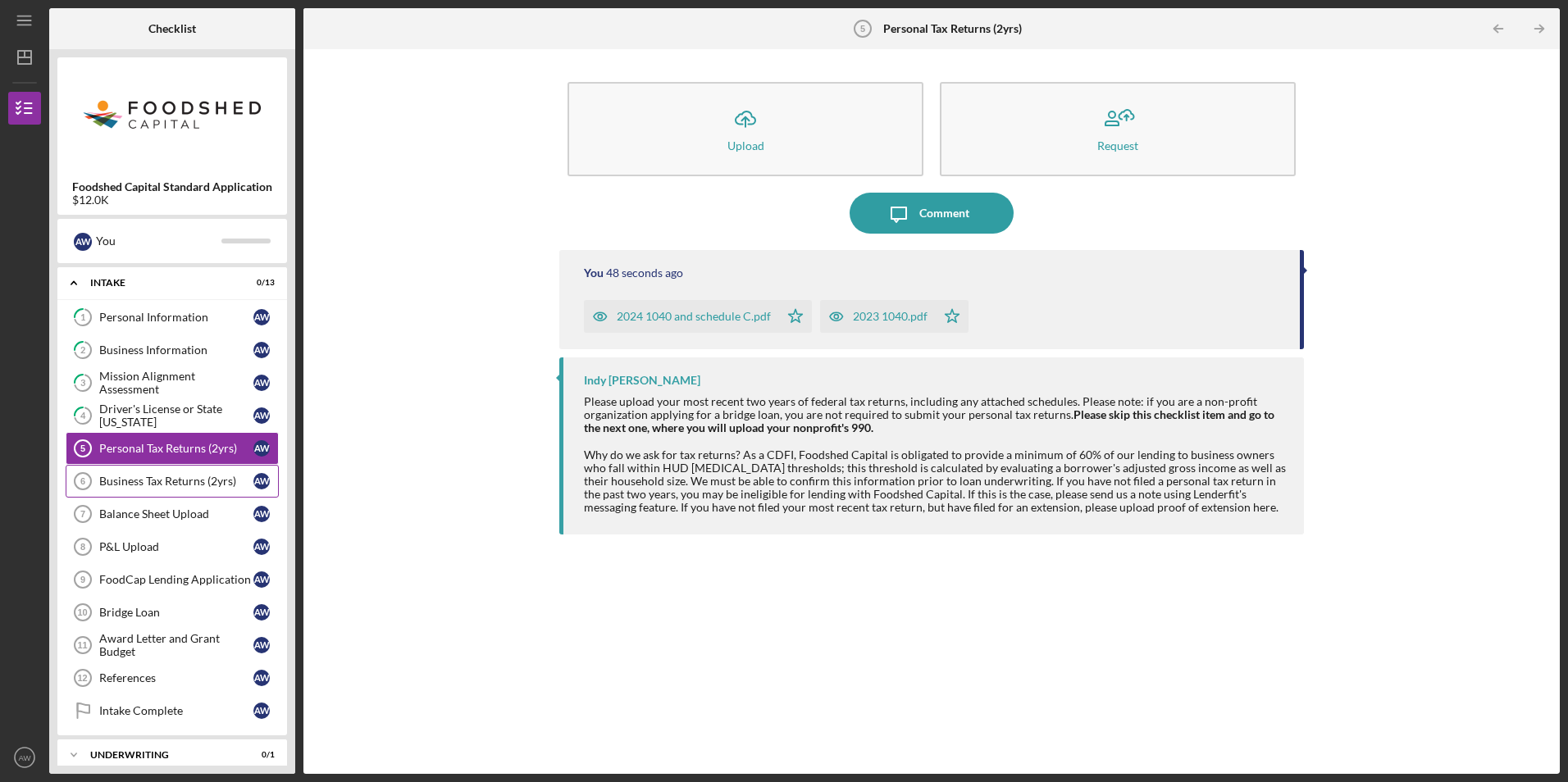
click at [144, 482] on div "Business Tax Returns (2yrs)" at bounding box center [176, 480] width 154 height 13
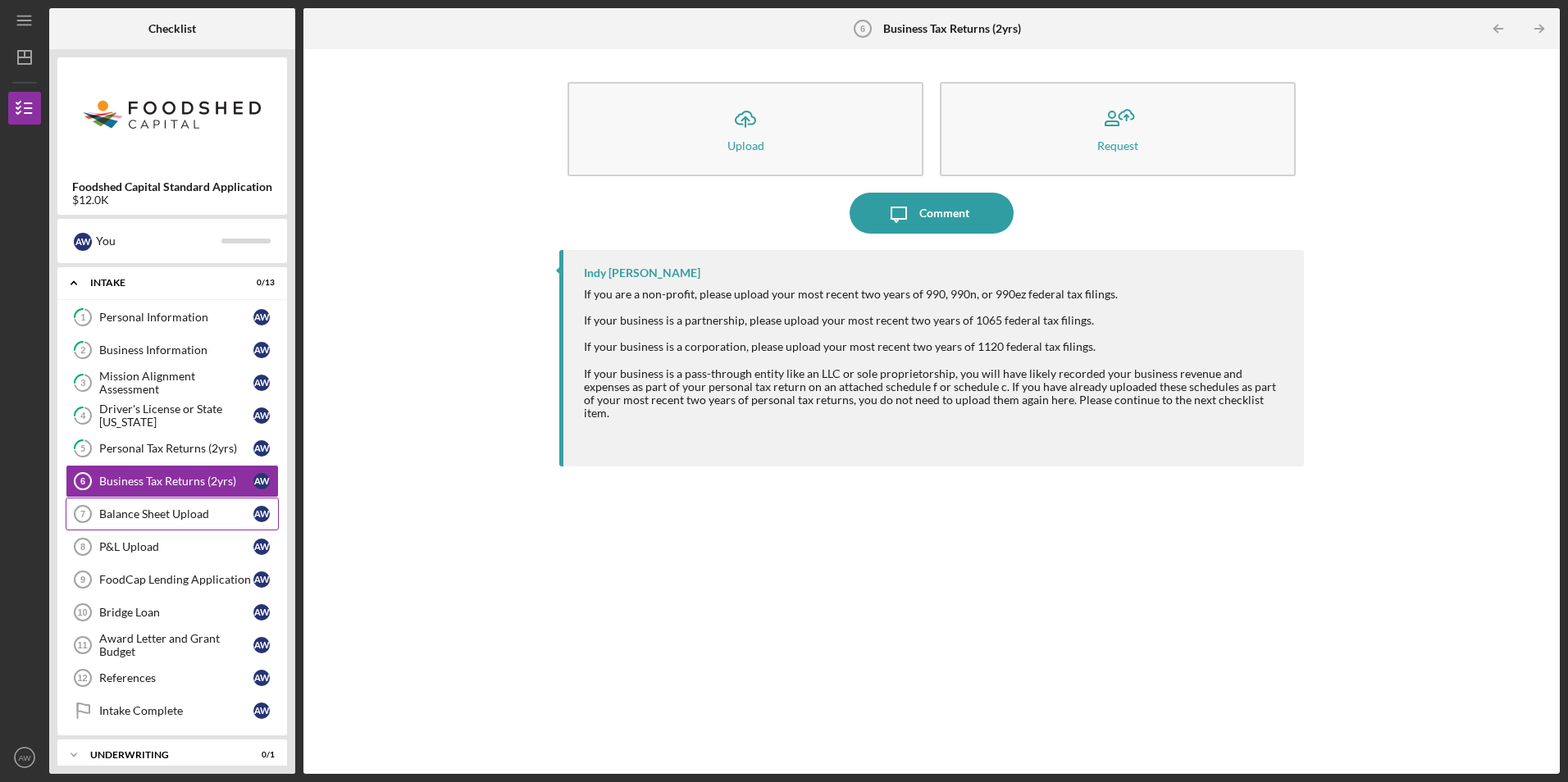
click at [198, 509] on div "Balance Sheet Upload" at bounding box center [176, 514] width 154 height 13
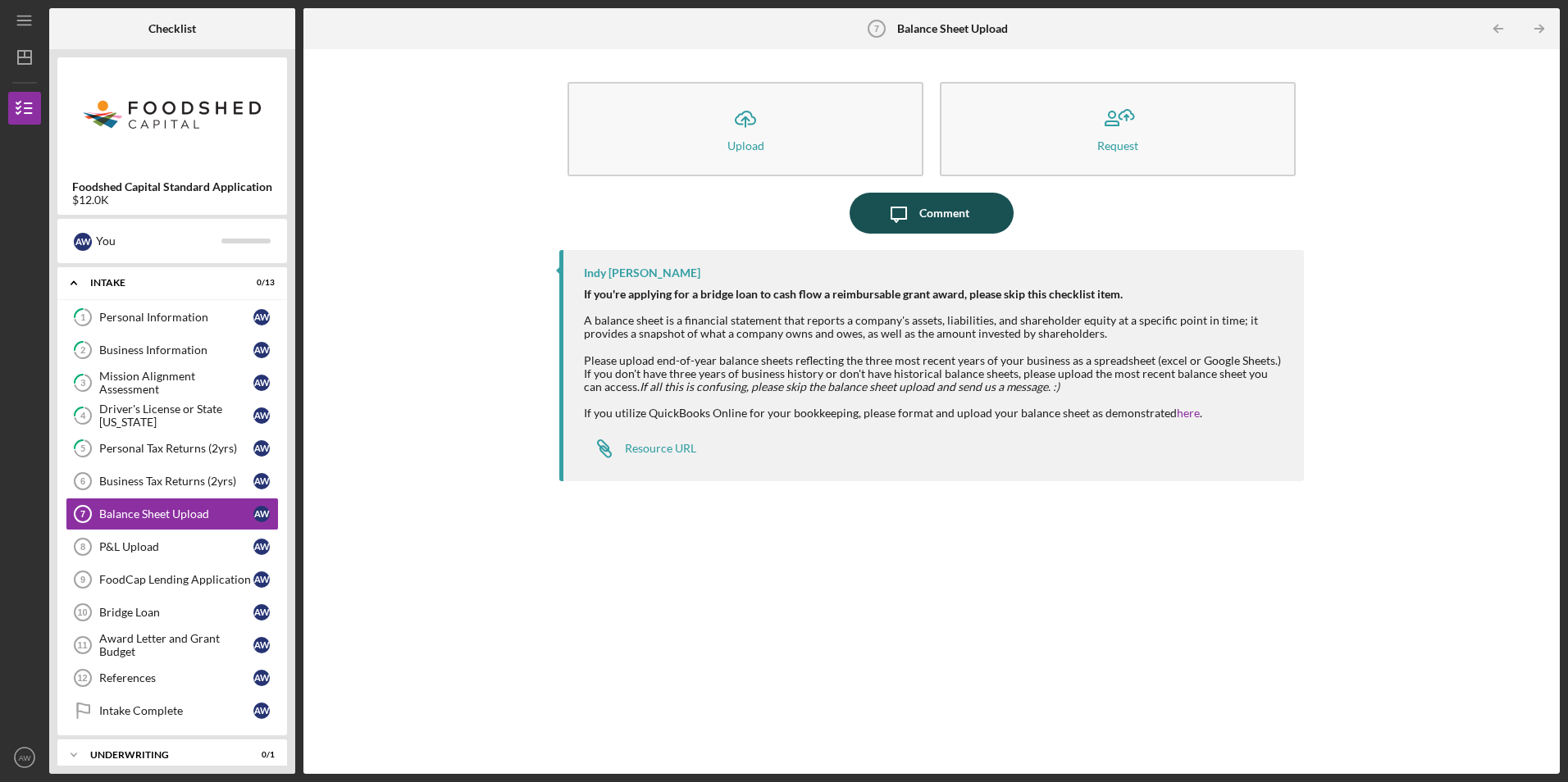
click at [901, 215] on icon "Icon/Message" at bounding box center [899, 213] width 41 height 41
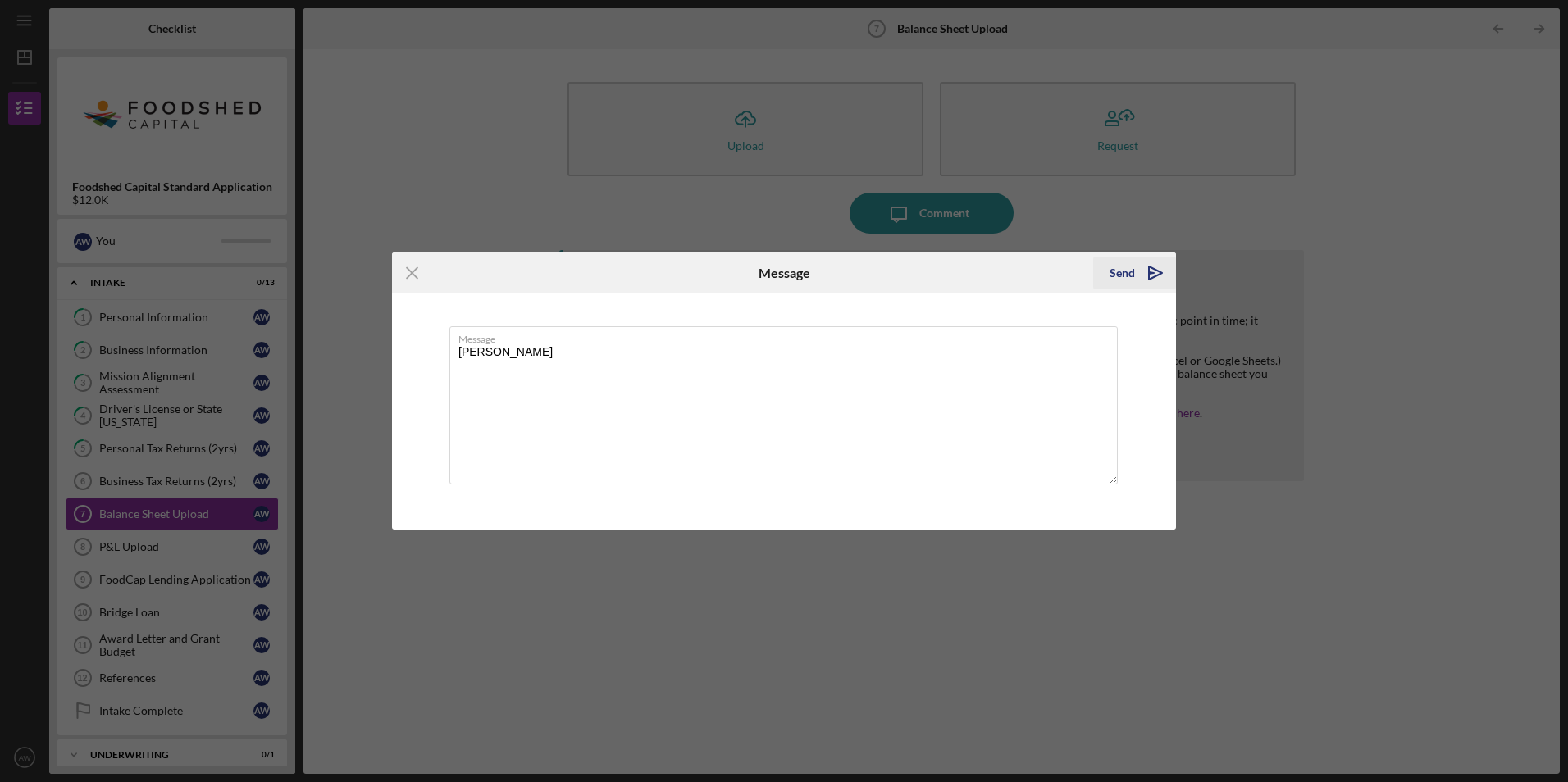
type textarea "[PERSON_NAME]"
click at [1109, 275] on button "Send Icon/icon-invite-send" at bounding box center [1135, 272] width 83 height 32
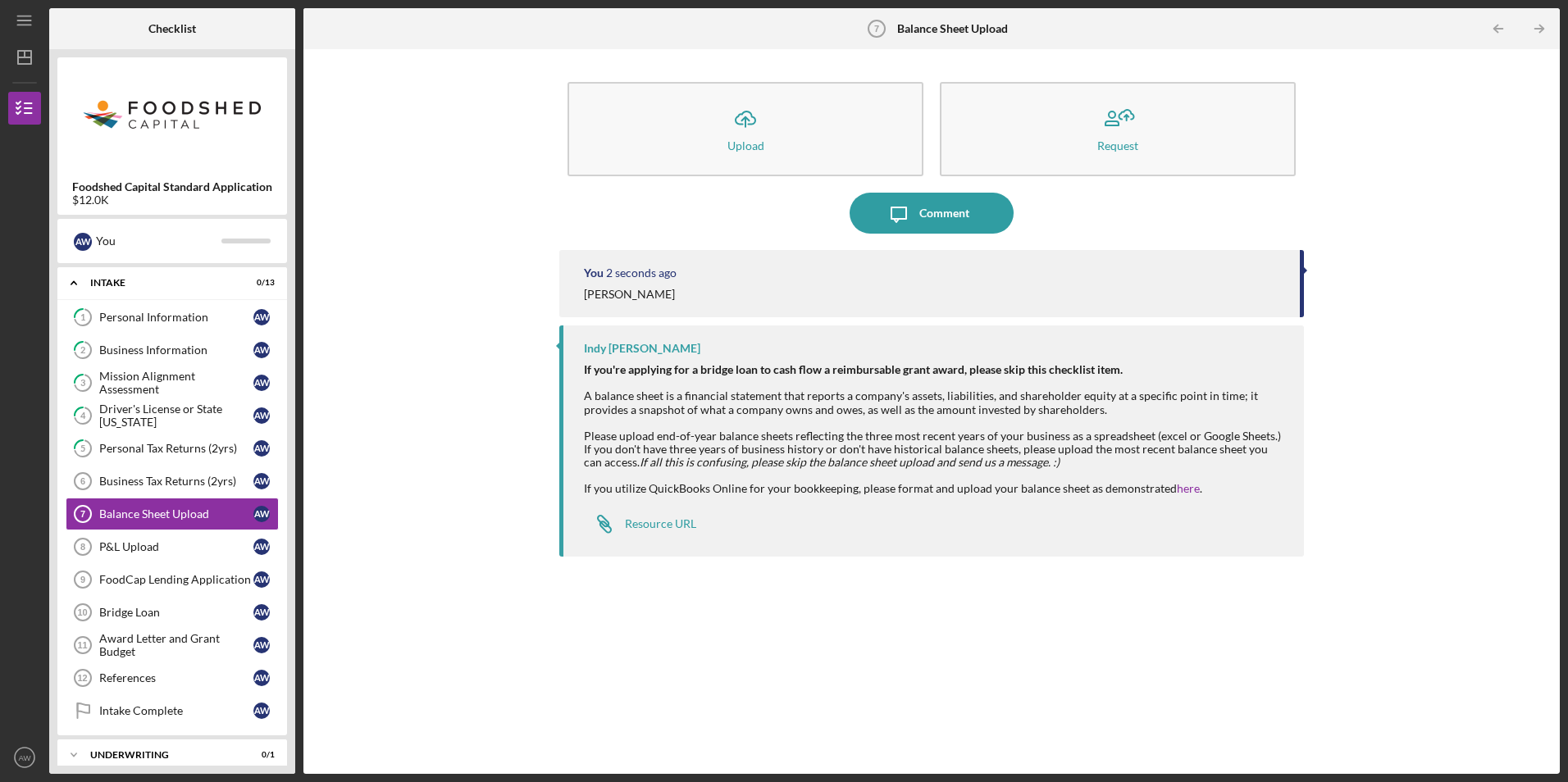
click at [134, 546] on div "P&L Upload" at bounding box center [176, 546] width 154 height 13
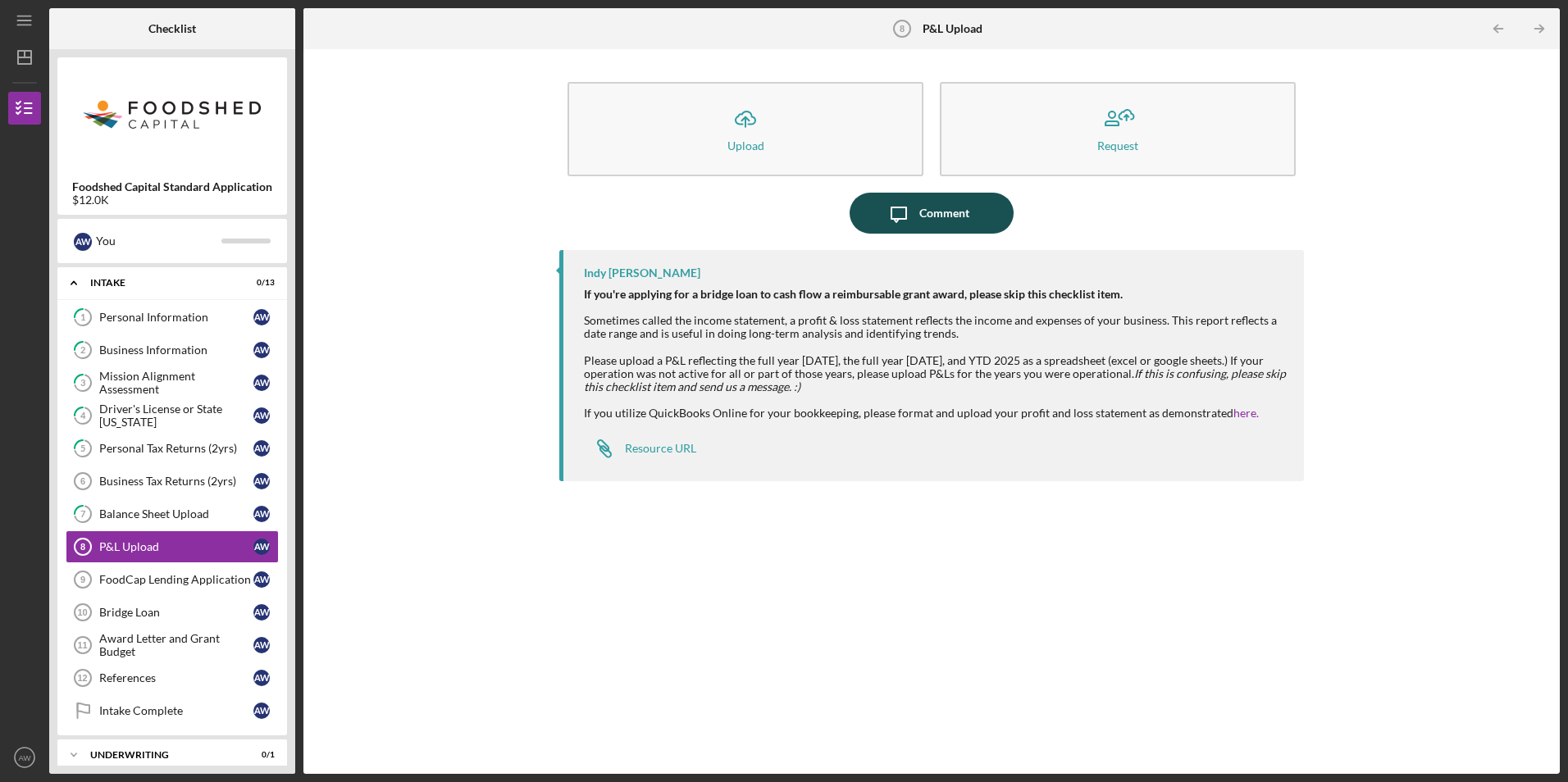
click at [922, 211] on div "Comment" at bounding box center [944, 213] width 50 height 41
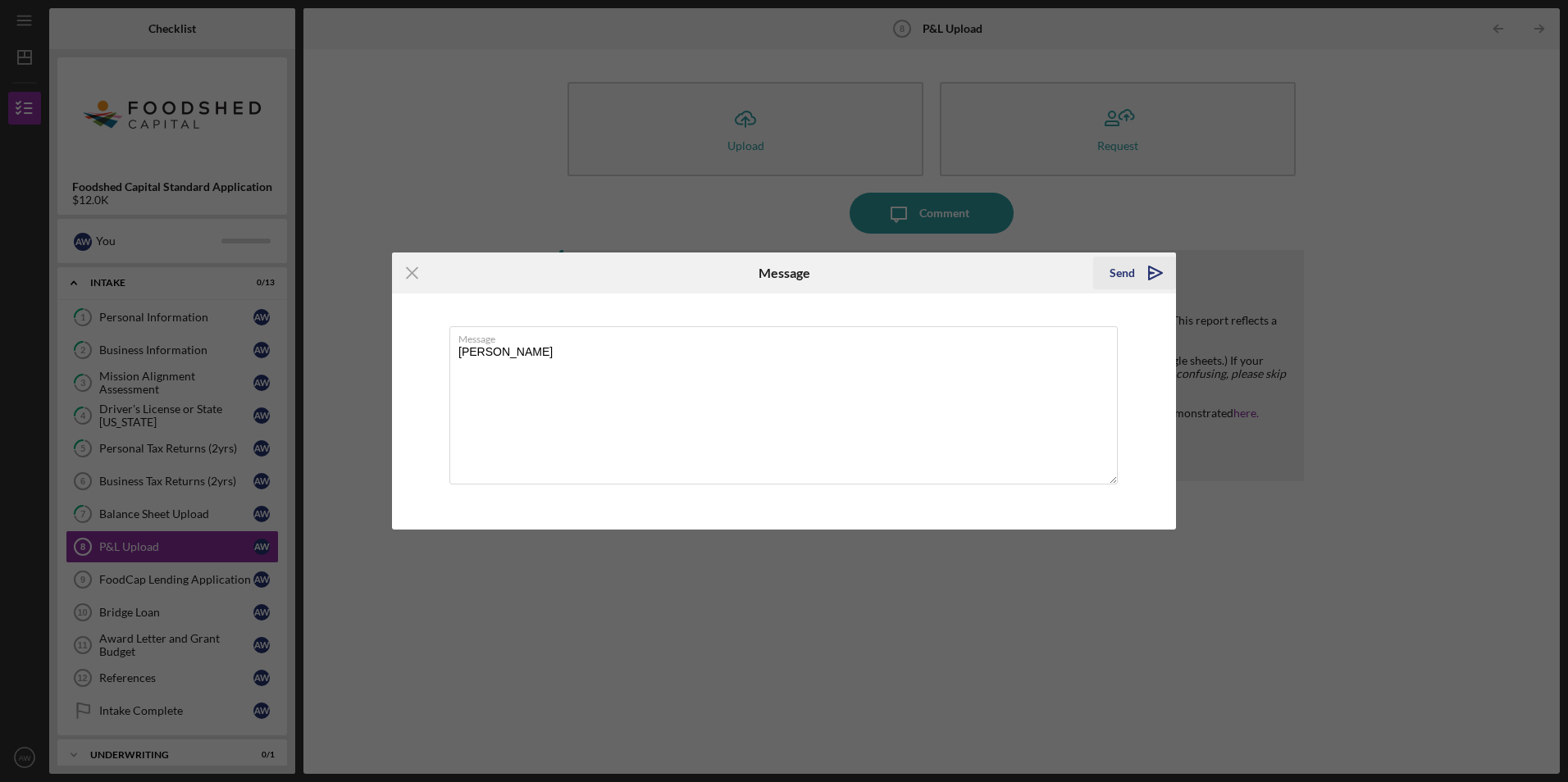
type textarea "[PERSON_NAME]"
click at [1128, 280] on div "Send" at bounding box center [1122, 272] width 26 height 32
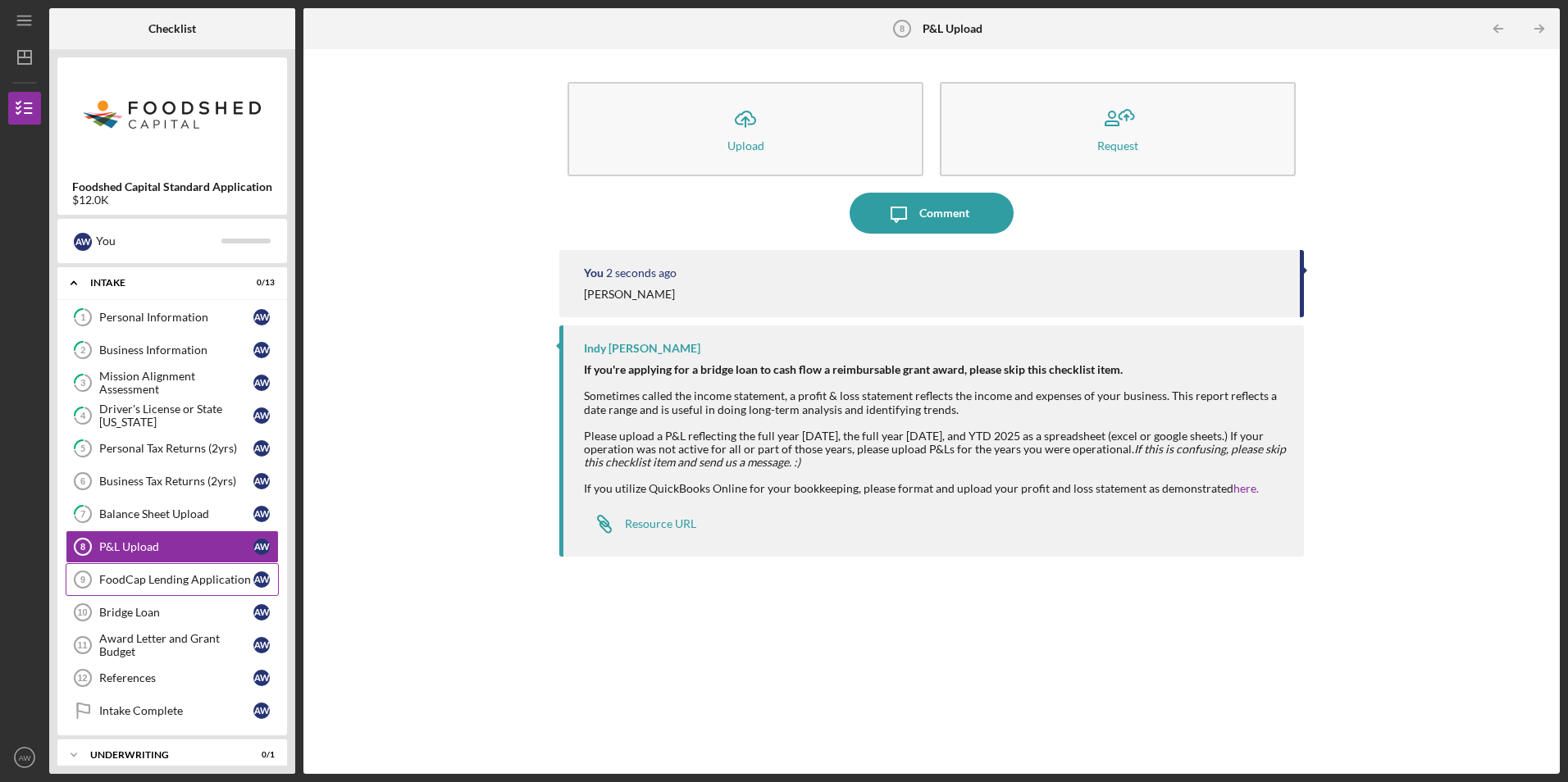
click at [138, 587] on link "FoodCap Lending Application 9 FoodCap Lending Application A W" at bounding box center [172, 579] width 213 height 32
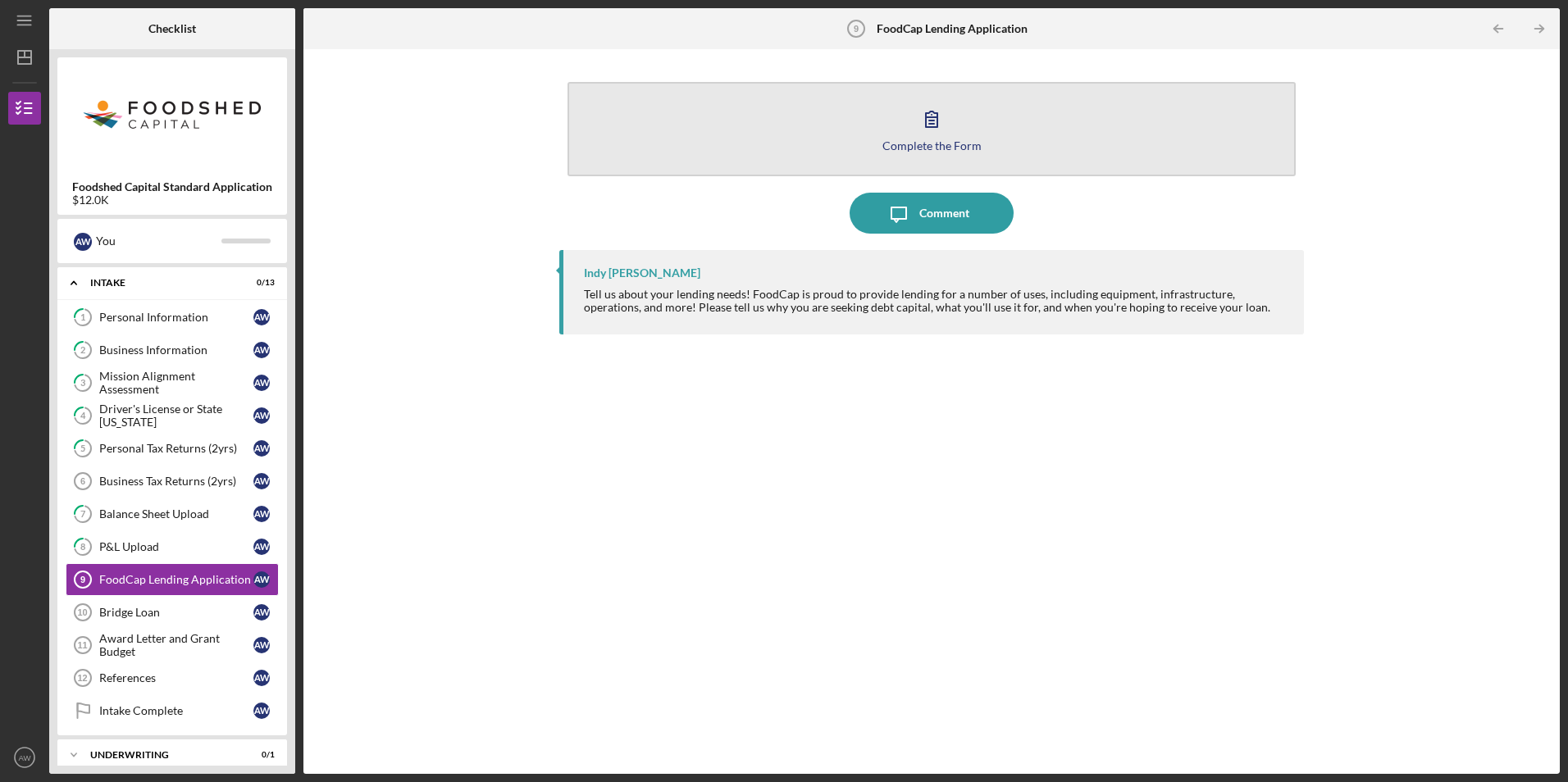
click at [896, 147] on div "Complete the Form" at bounding box center [931, 145] width 99 height 13
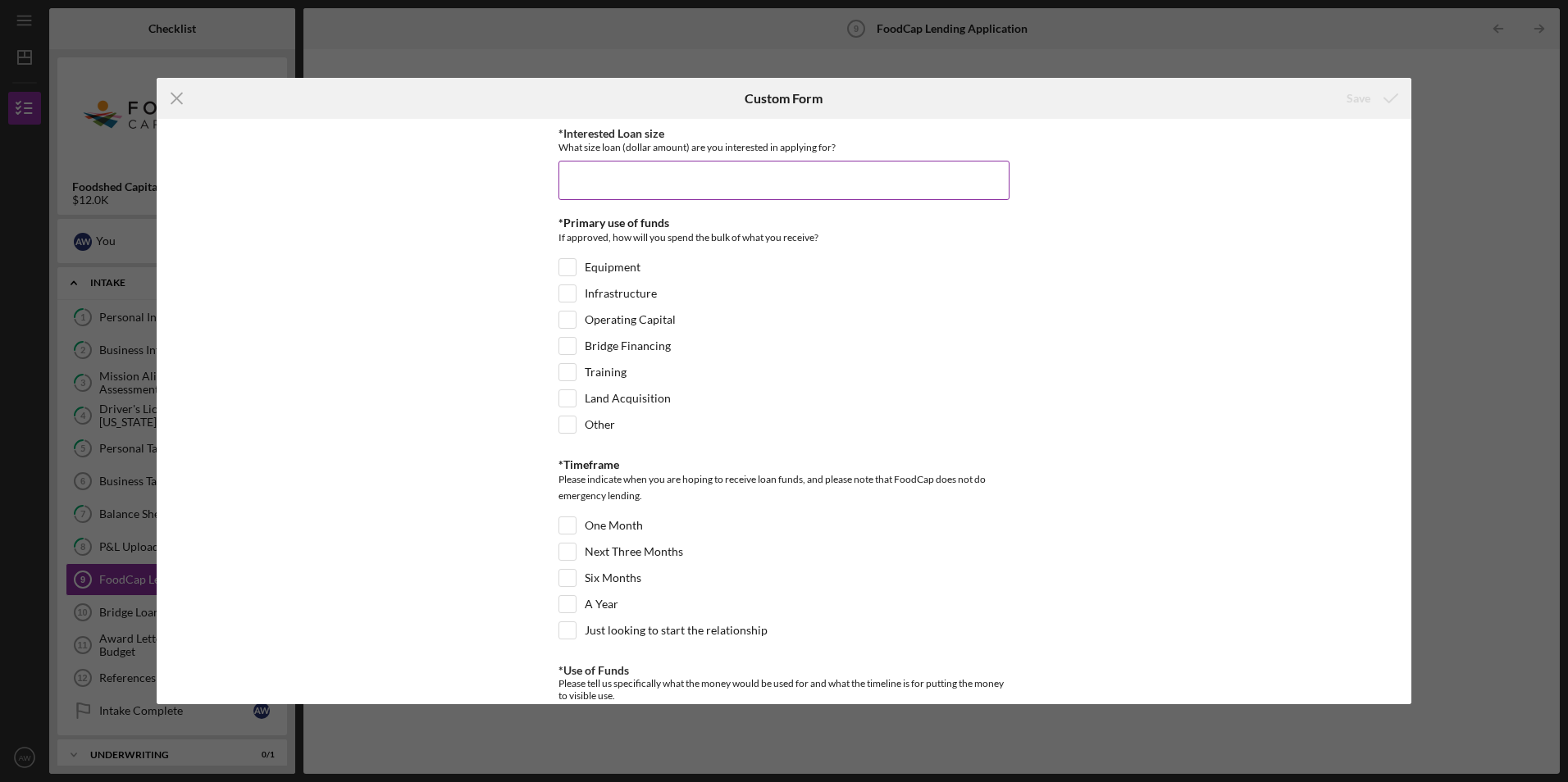
click at [761, 186] on input "*Interested Loan size" at bounding box center [783, 181] width 451 height 39
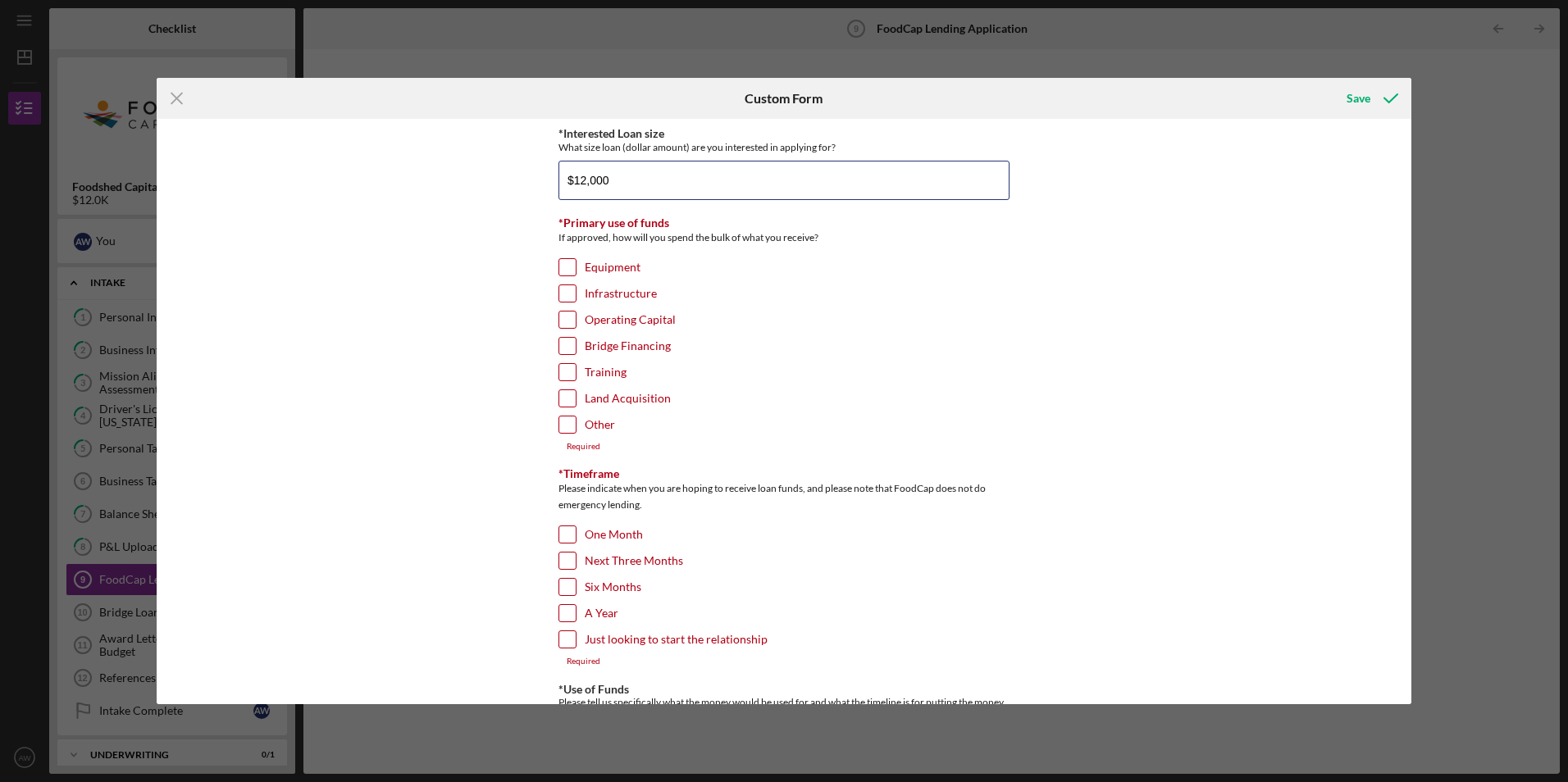
type input "$12,000"
click at [564, 268] on input "Equipment" at bounding box center [567, 267] width 17 height 17
checkbox input "true"
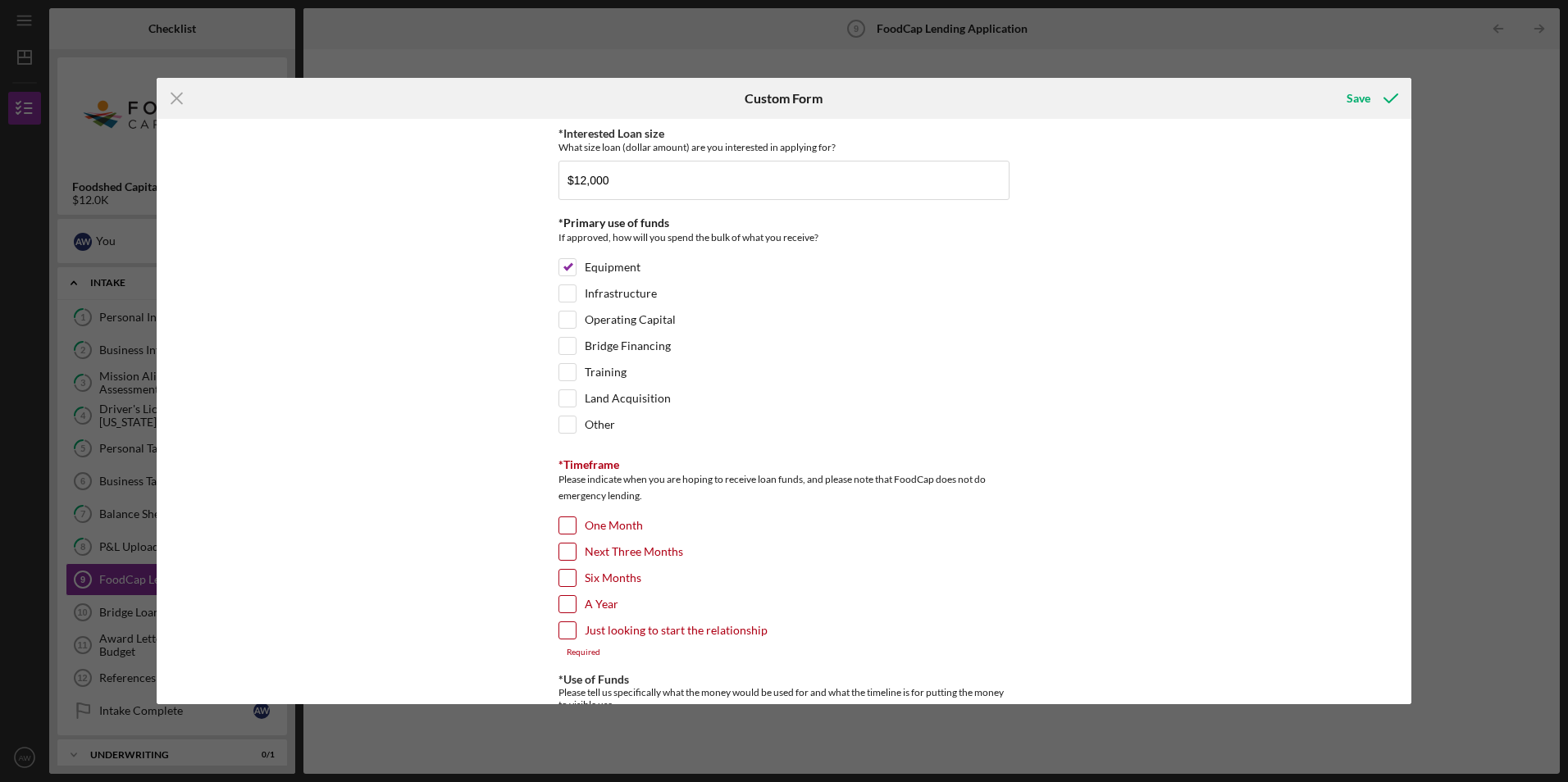
click at [562, 526] on input "One Month" at bounding box center [567, 526] width 17 height 17
checkbox input "true"
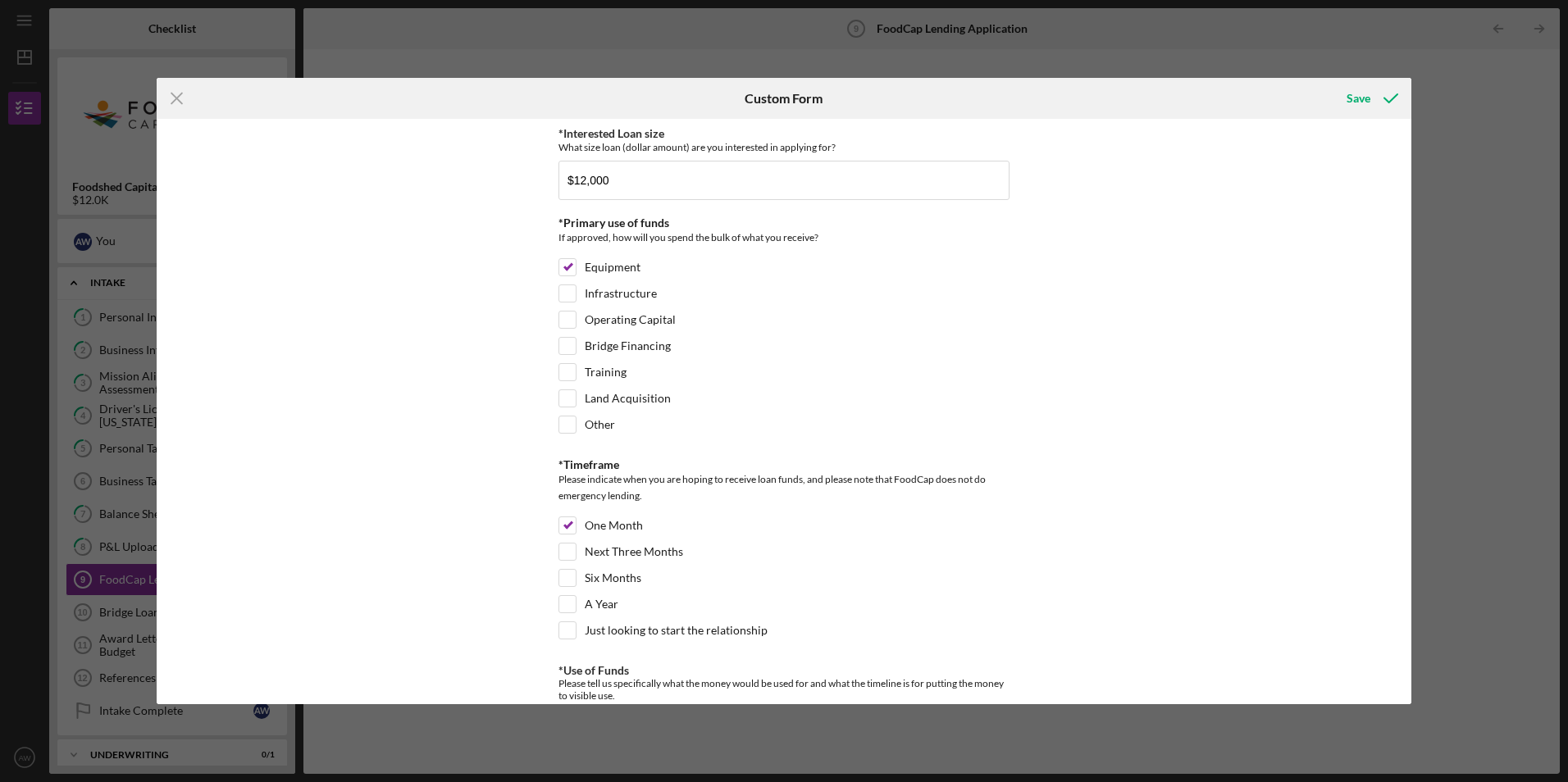
click at [514, 551] on div "*Interested Loan size What size loan (dollar amount) are you interested in appl…" at bounding box center [783, 411] width 1255 height 585
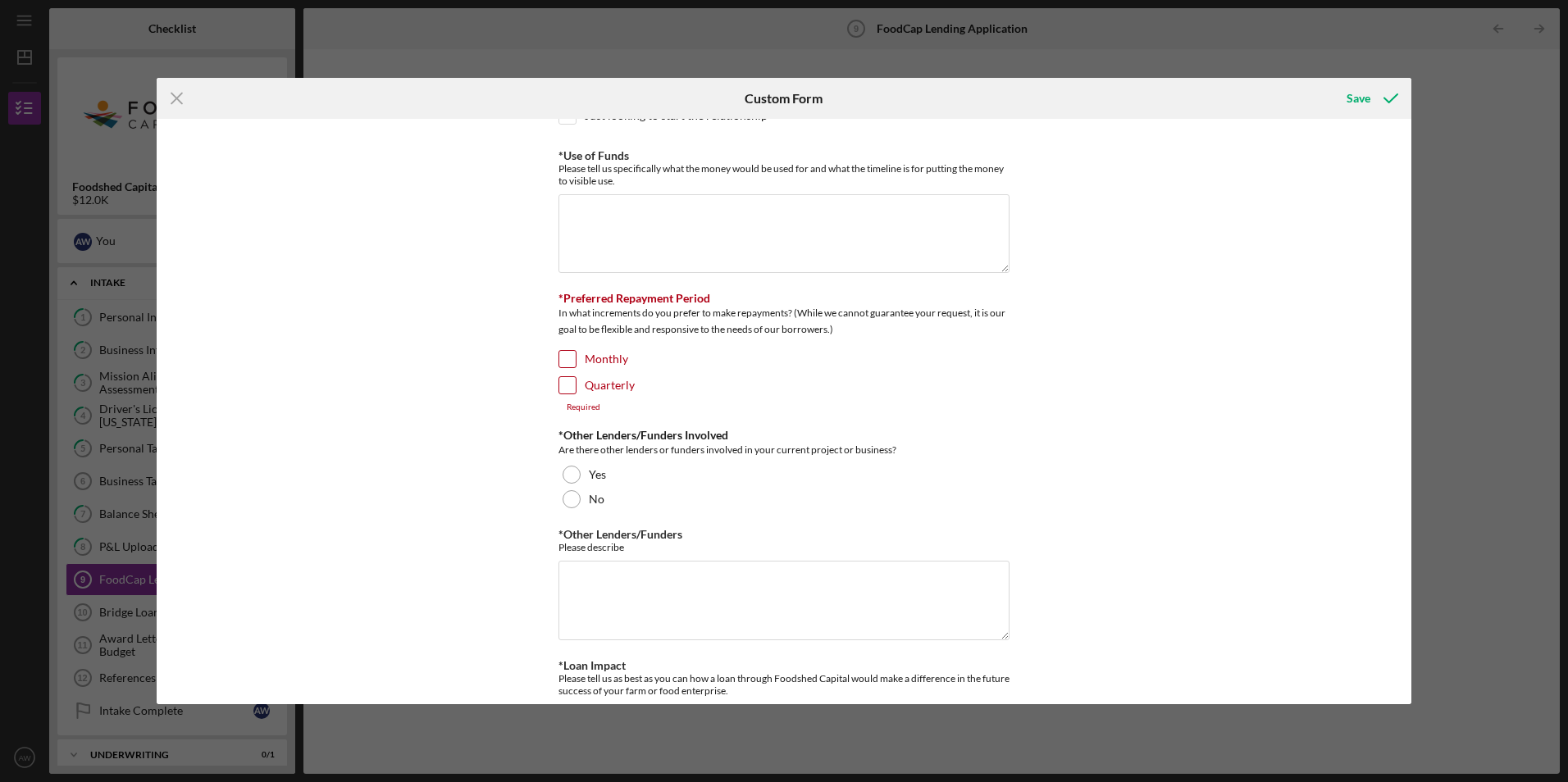
scroll to position [519, 0]
click at [726, 226] on textarea "*Use of Funds" at bounding box center [783, 230] width 451 height 79
type textarea "22 x 7 aluminum equipment trailer"
click at [563, 352] on input "Monthly" at bounding box center [567, 355] width 17 height 17
checkbox input "true"
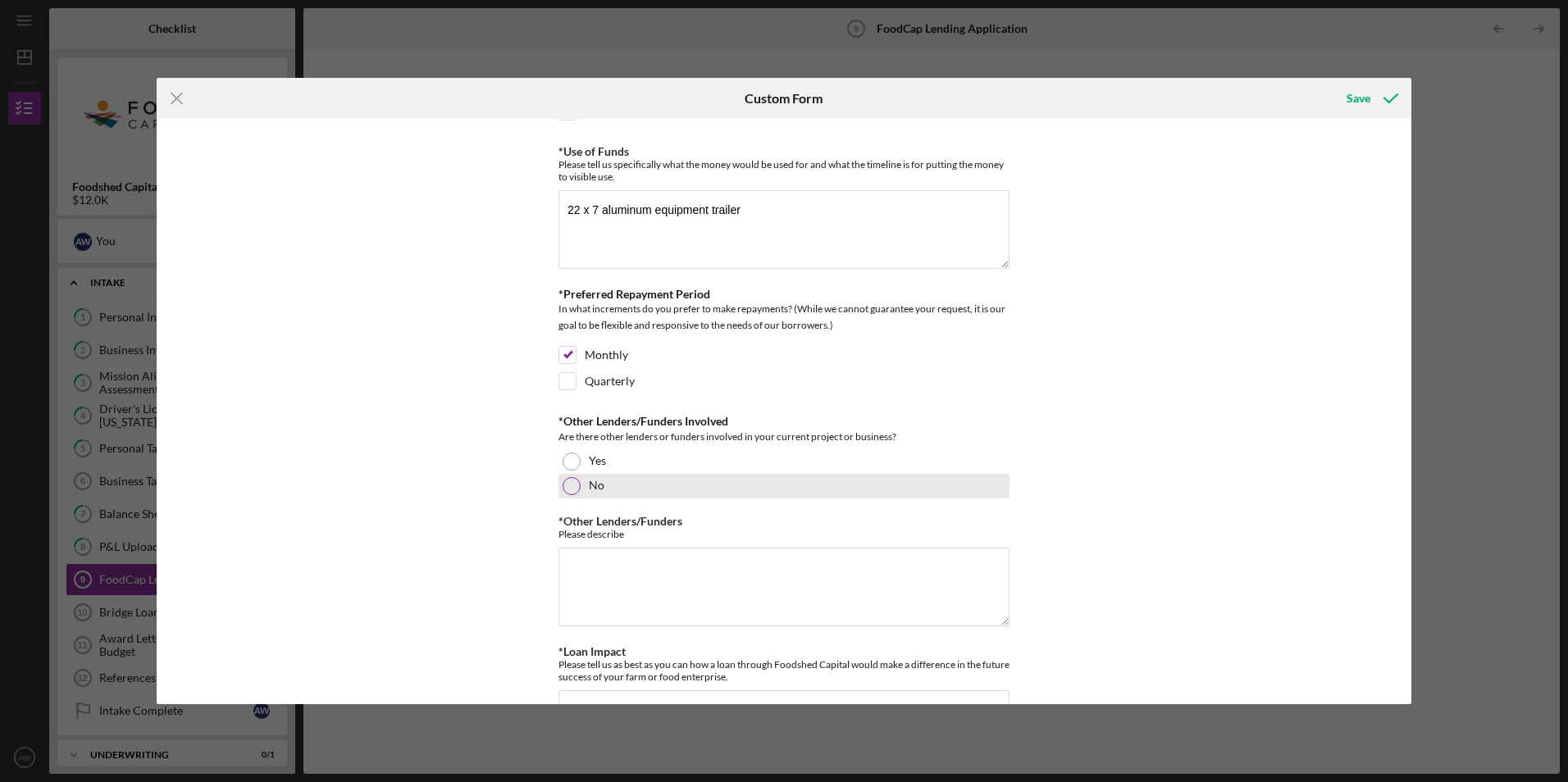
click at [570, 484] on div at bounding box center [572, 486] width 18 height 18
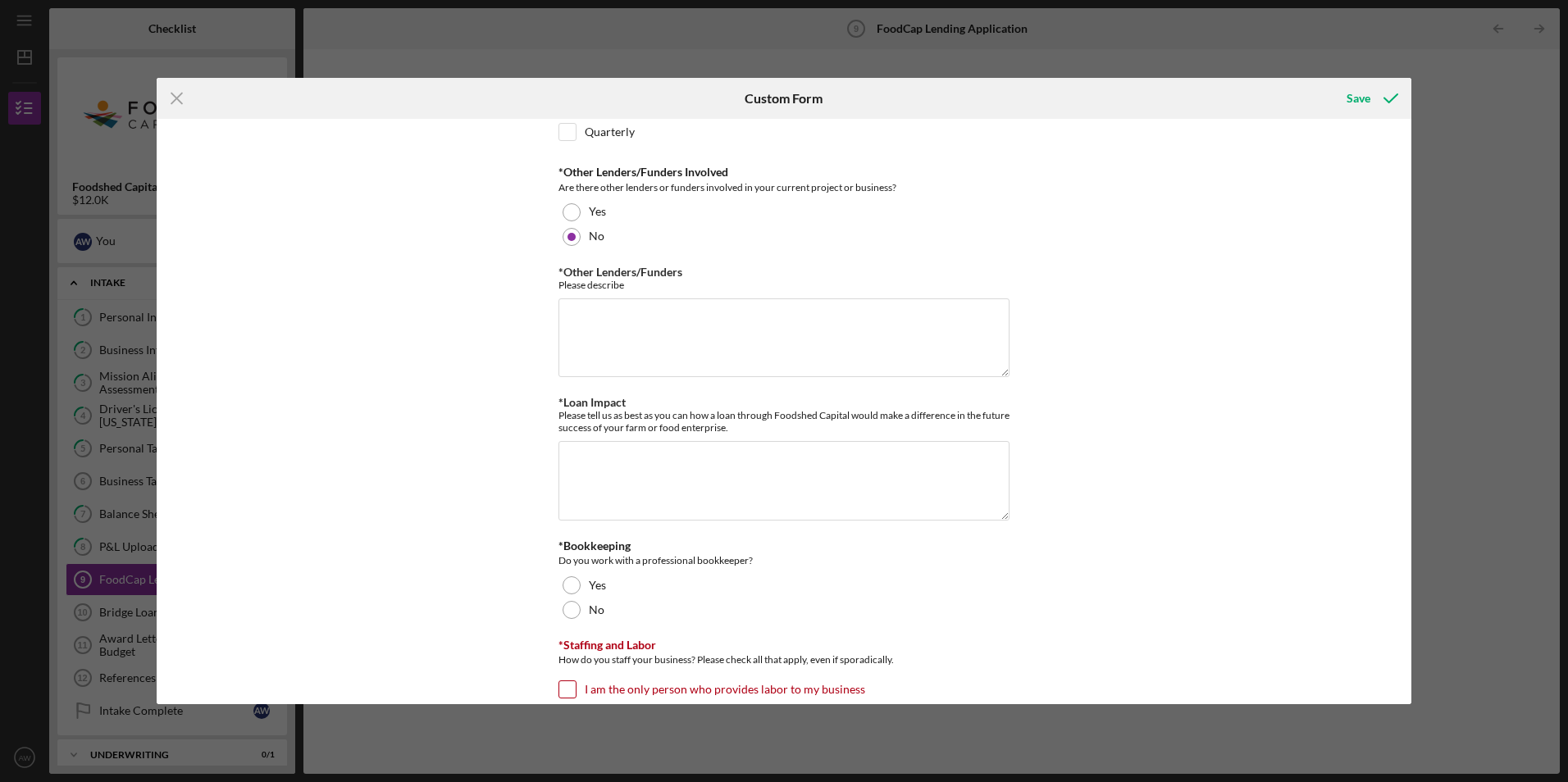
scroll to position [772, 0]
click at [840, 467] on textarea "*Loan Impact" at bounding box center [783, 477] width 451 height 79
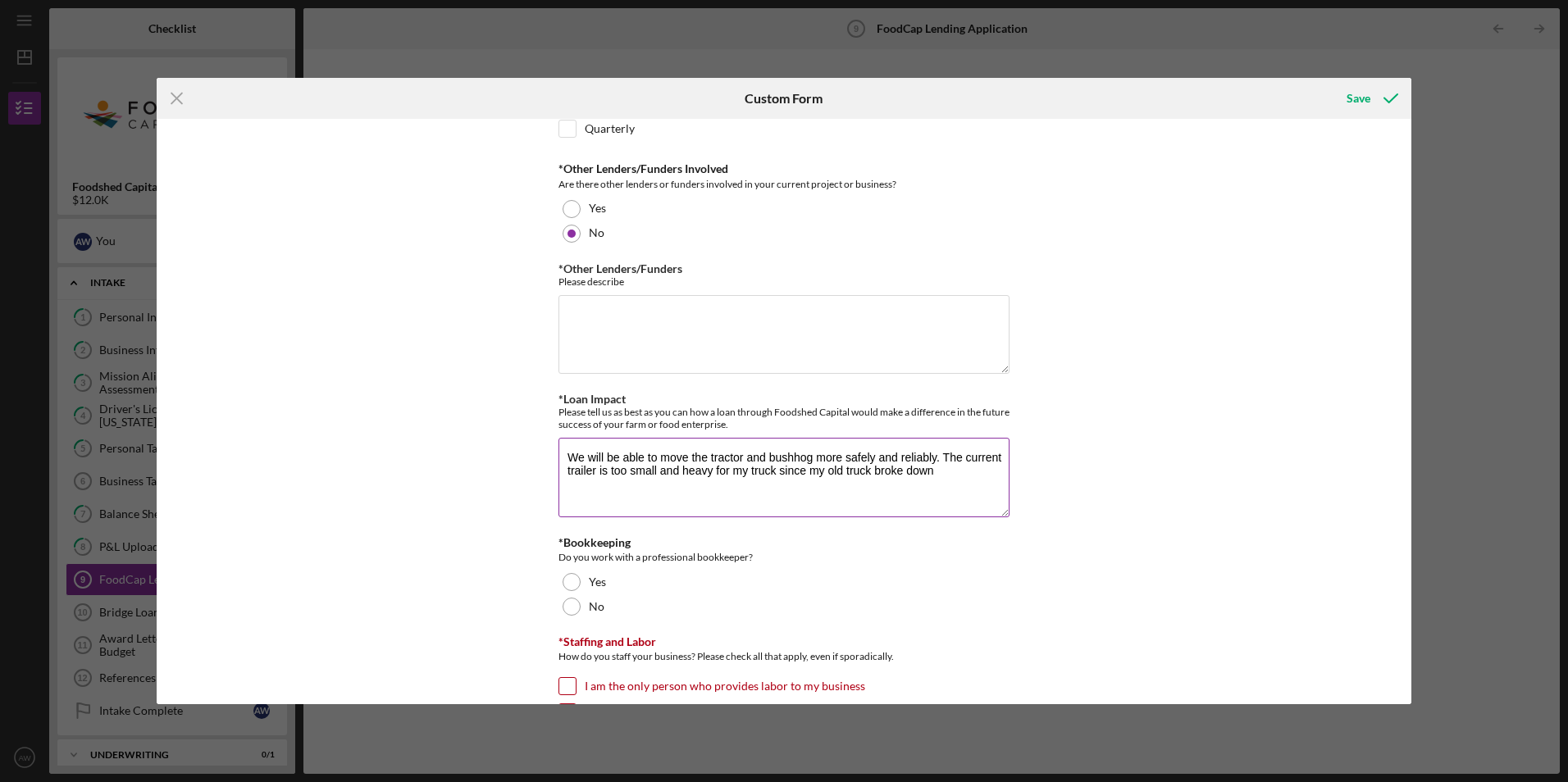
click at [942, 473] on textarea "We will be able to move the tractor and bushhog more safely and reliably. The c…" at bounding box center [783, 477] width 451 height 79
click at [740, 456] on textarea "We will be able to move the tractor and bushhog more safely and reliably. The c…" at bounding box center [783, 477] width 451 height 79
click at [978, 471] on textarea "We will be able to move the tractor, seeder, and bushhog more safely and reliab…" at bounding box center [783, 477] width 451 height 79
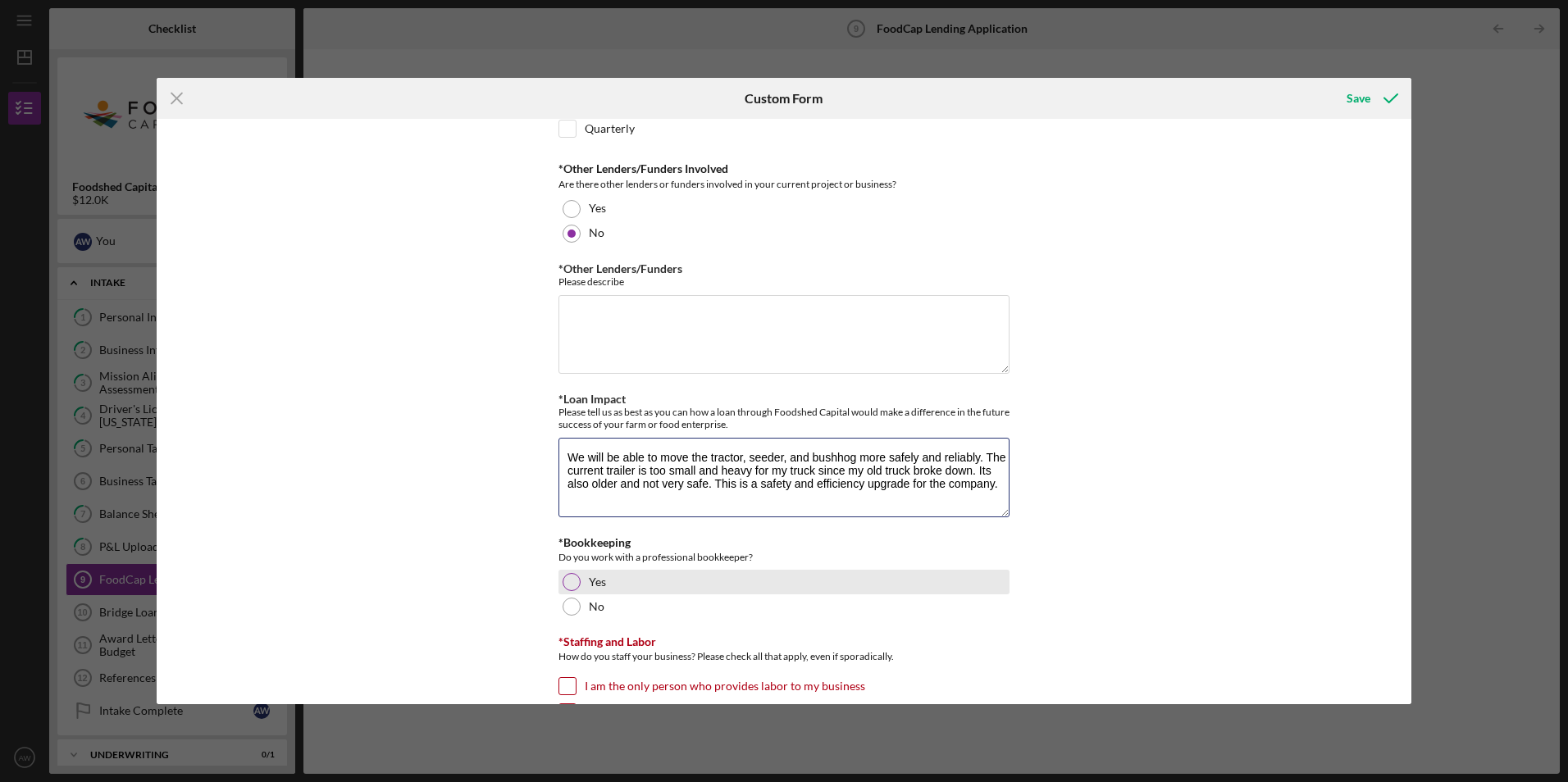
type textarea "We will be able to move the tractor, seeder, and bushhog more safely and reliab…"
click at [574, 582] on div at bounding box center [572, 583] width 18 height 18
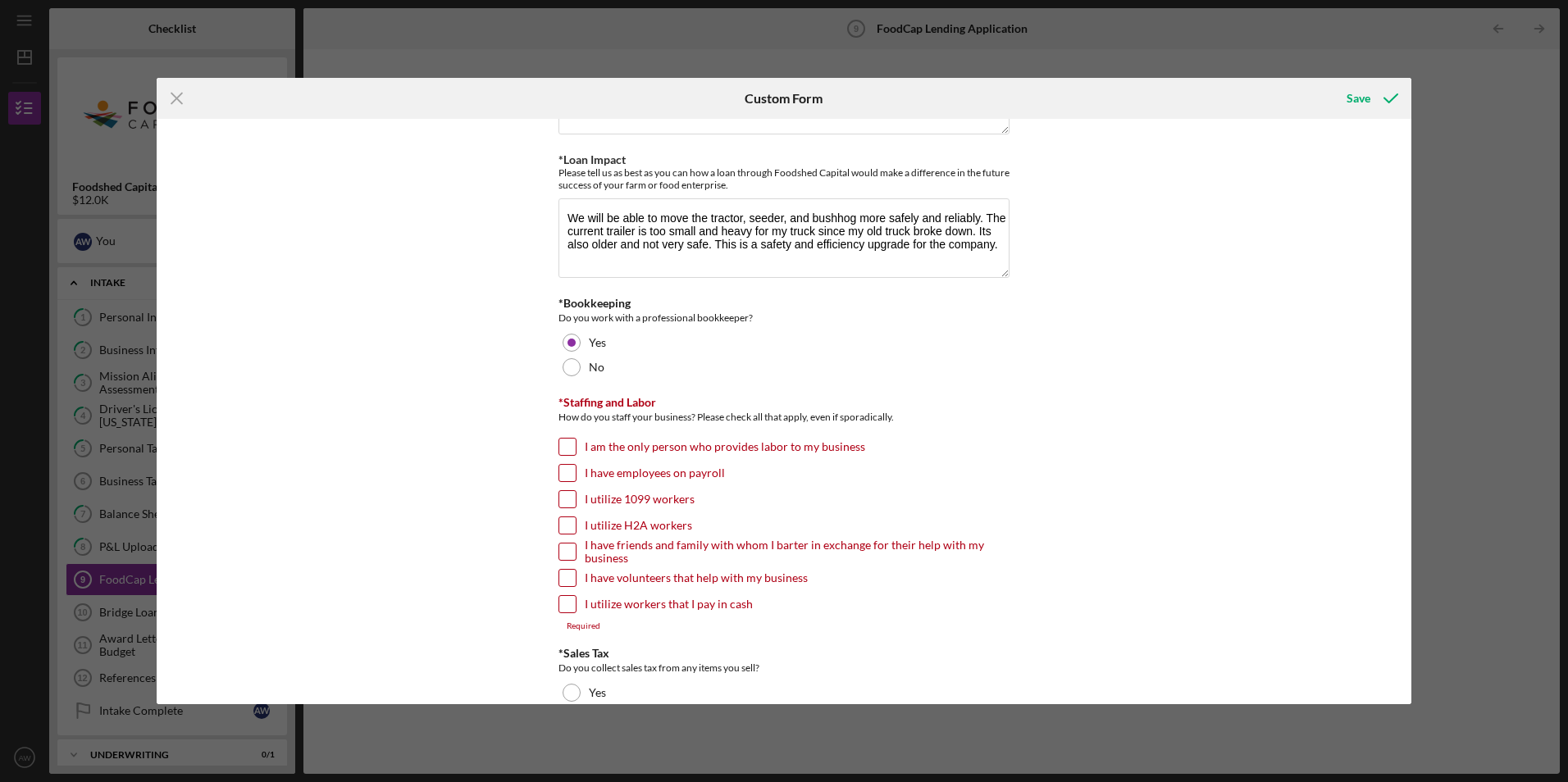
scroll to position [1061, 0]
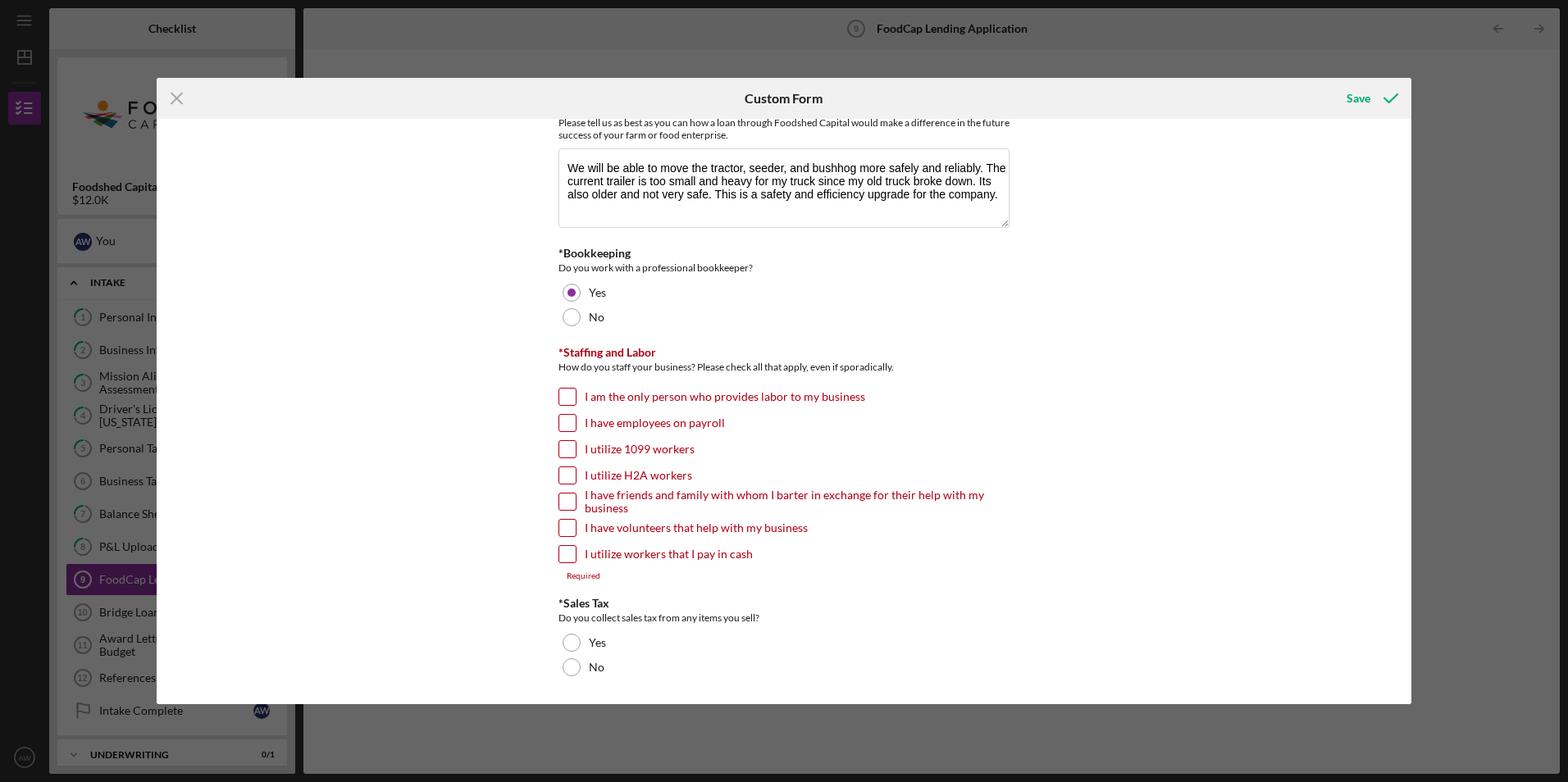
click at [570, 422] on input "I have employees on payroll" at bounding box center [567, 422] width 17 height 17
checkbox input "true"
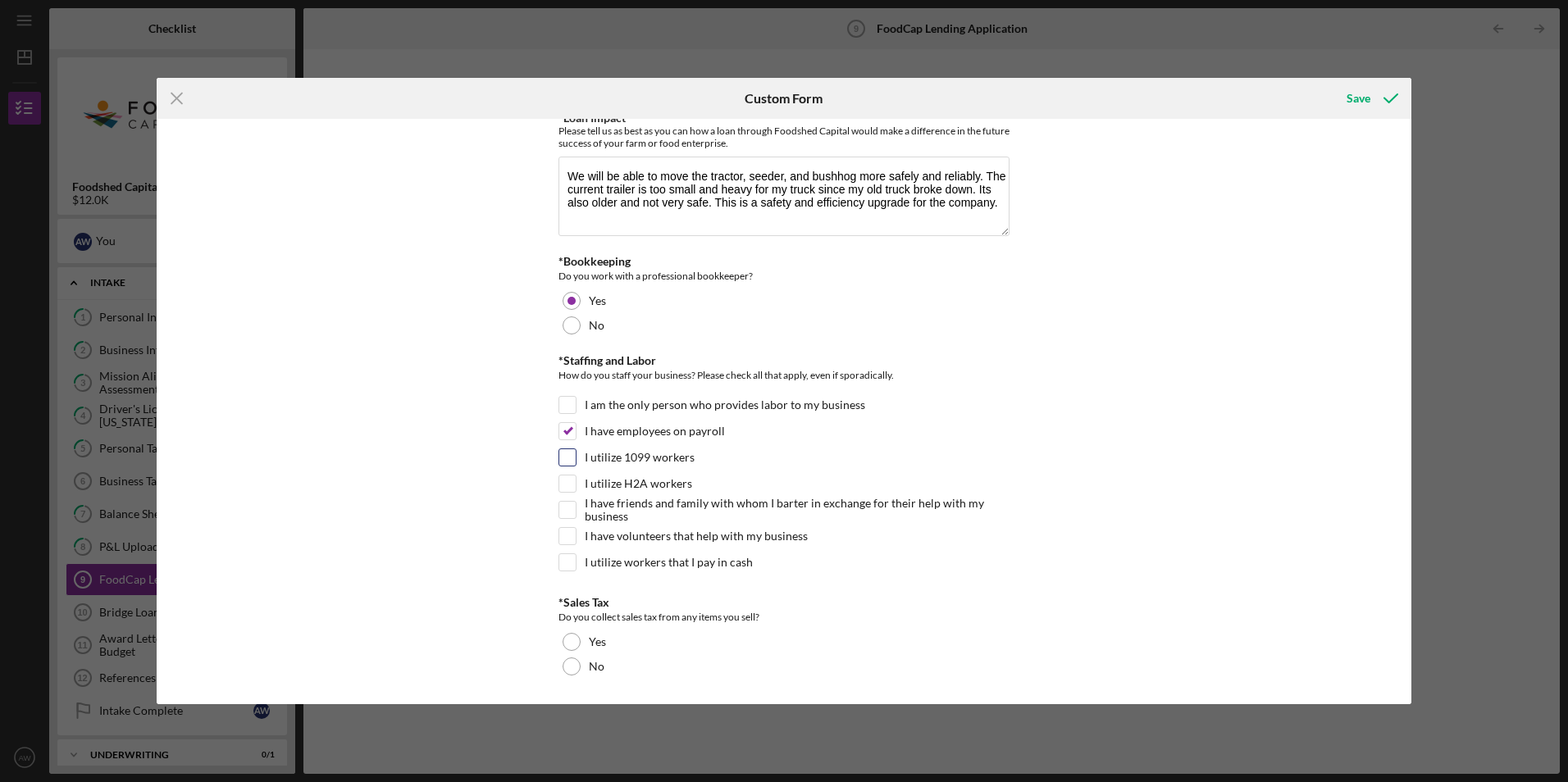
click at [570, 457] on input "I utilize 1099 workers" at bounding box center [567, 457] width 17 height 17
checkbox input "true"
click at [568, 512] on input "I have friends and family with whom I barter in exchange for their help with my…" at bounding box center [567, 510] width 17 height 17
click at [569, 514] on input "I have friends and family with whom I barter in exchange for their help with my…" at bounding box center [567, 510] width 17 height 17
checkbox input "false"
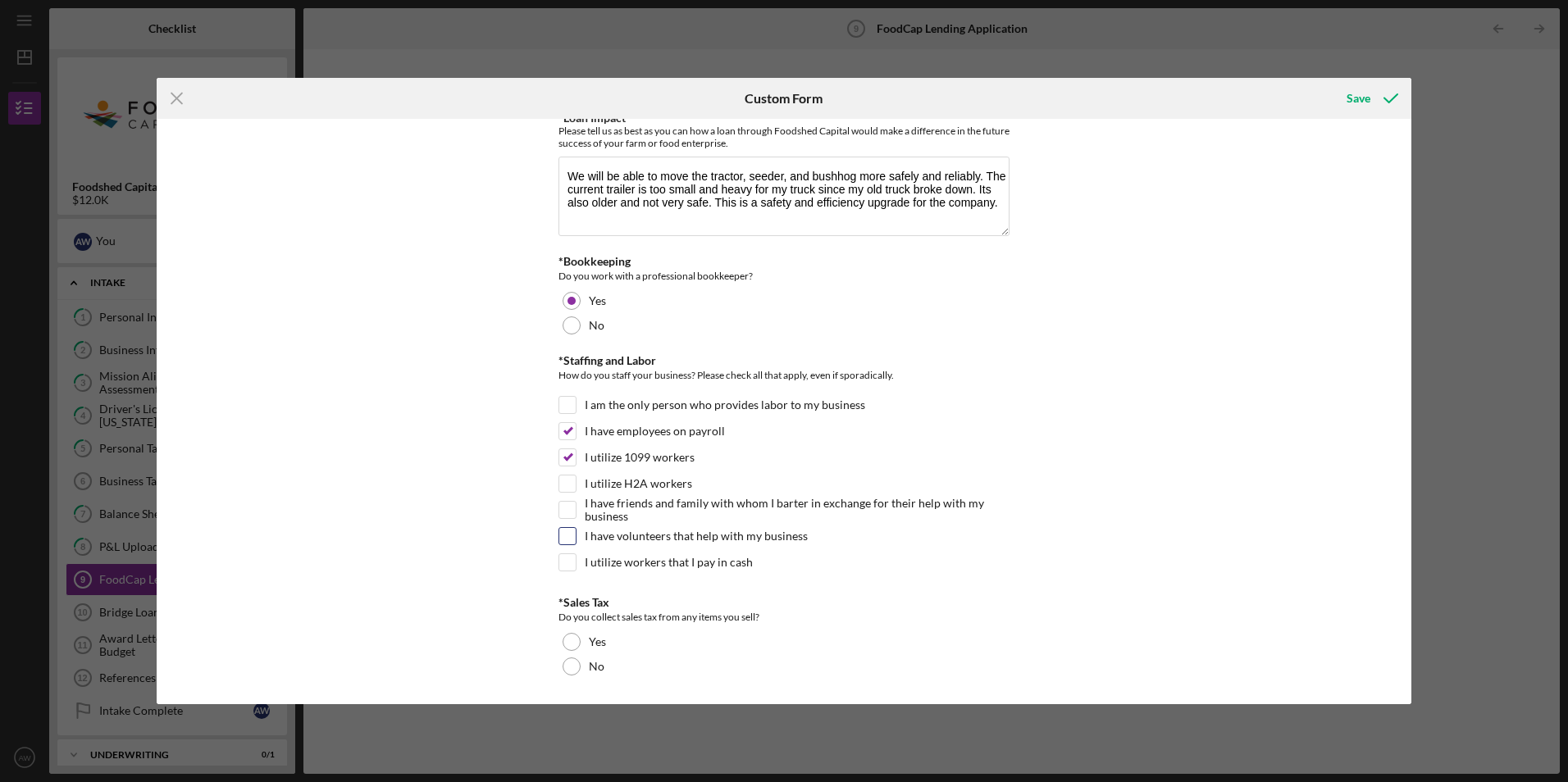
click at [567, 531] on input "I have volunteers that help with my business" at bounding box center [567, 536] width 17 height 17
click at [618, 642] on div "Yes" at bounding box center [783, 642] width 451 height 25
click at [568, 535] on input "I have volunteers that help with my business" at bounding box center [567, 536] width 17 height 17
checkbox input "false"
click at [1378, 91] on icon "submit" at bounding box center [1391, 98] width 41 height 41
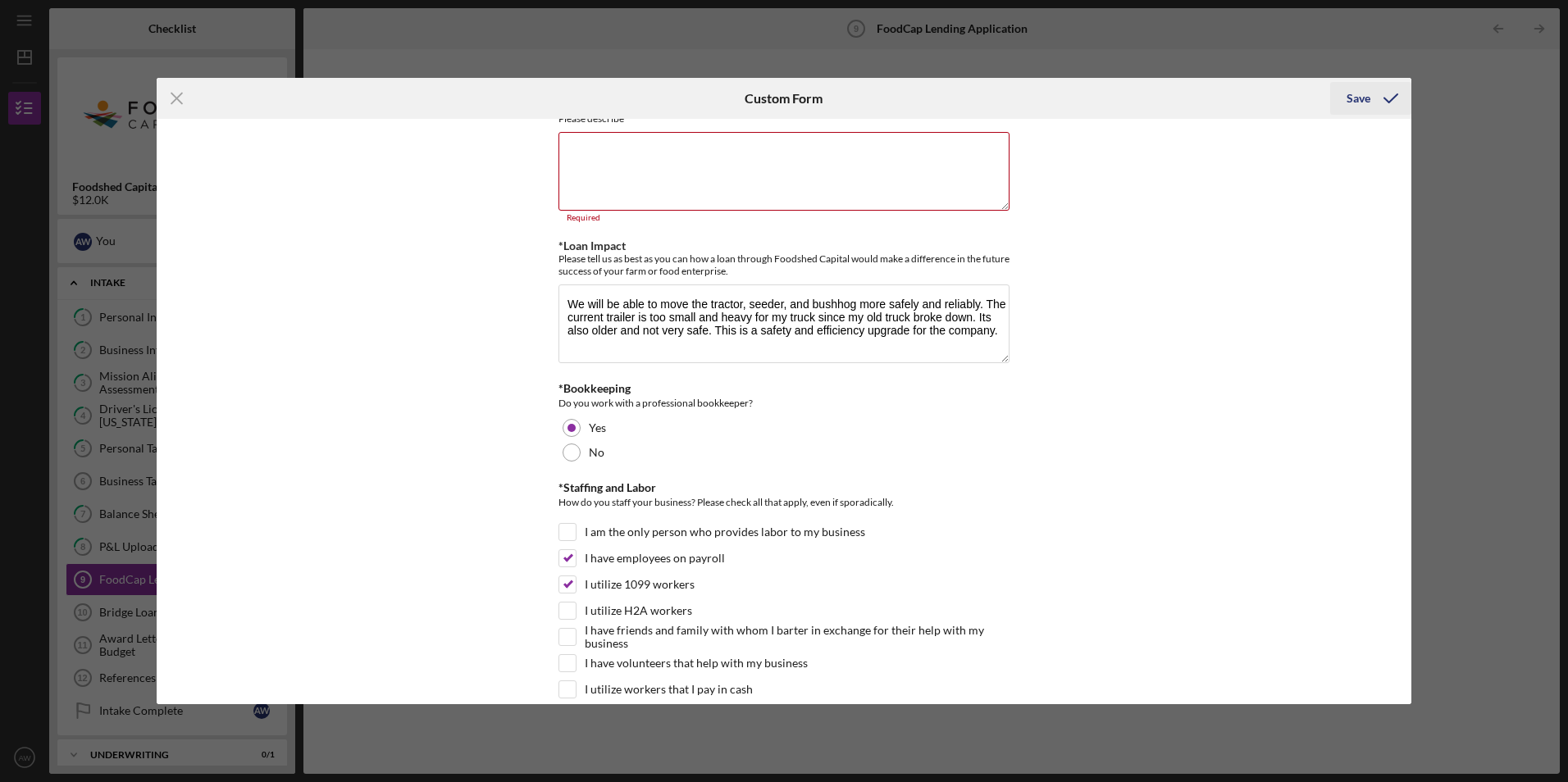
scroll to position [915, 0]
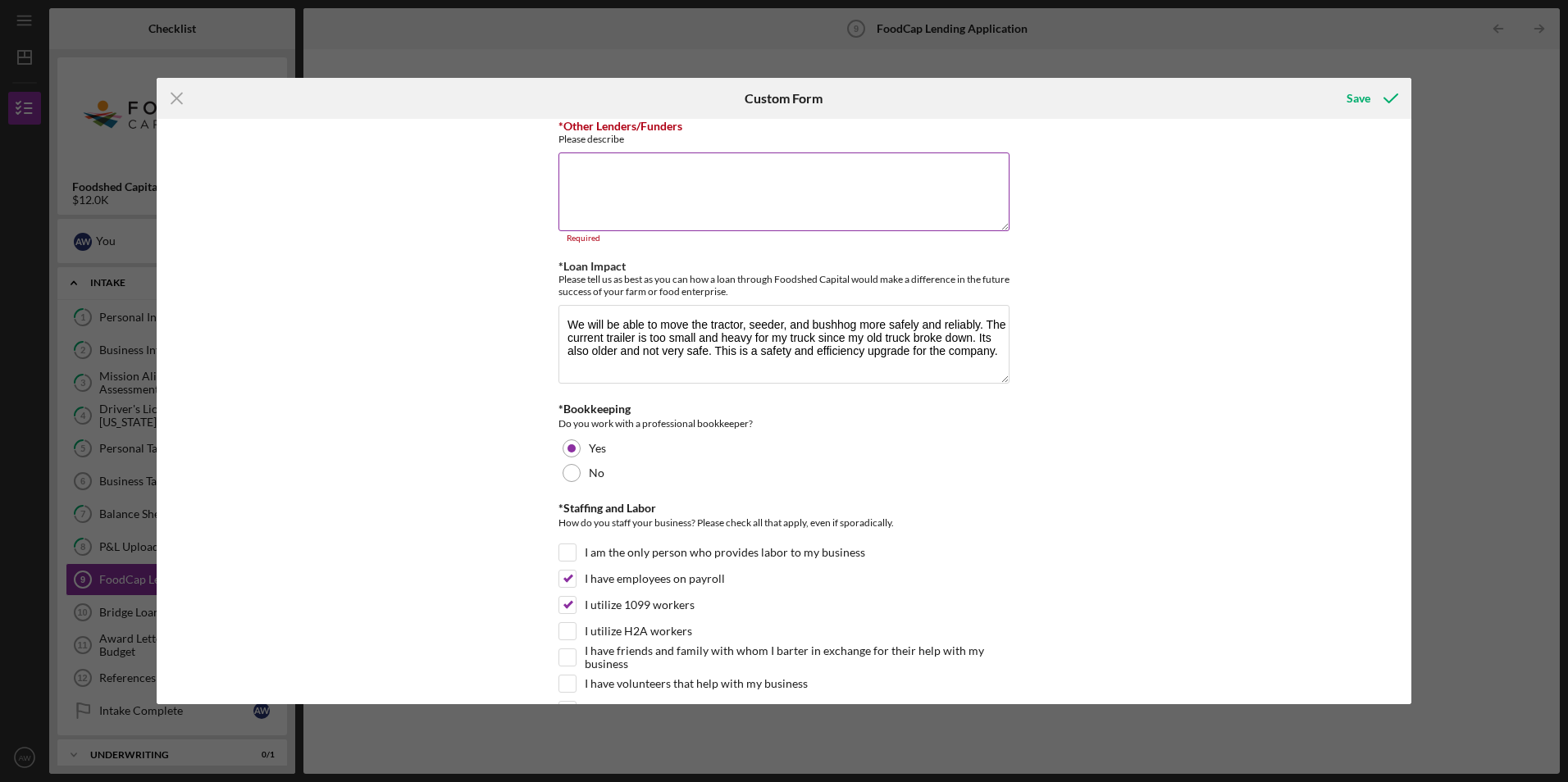
click at [895, 189] on textarea "*Other Lenders/Funders" at bounding box center [783, 192] width 451 height 79
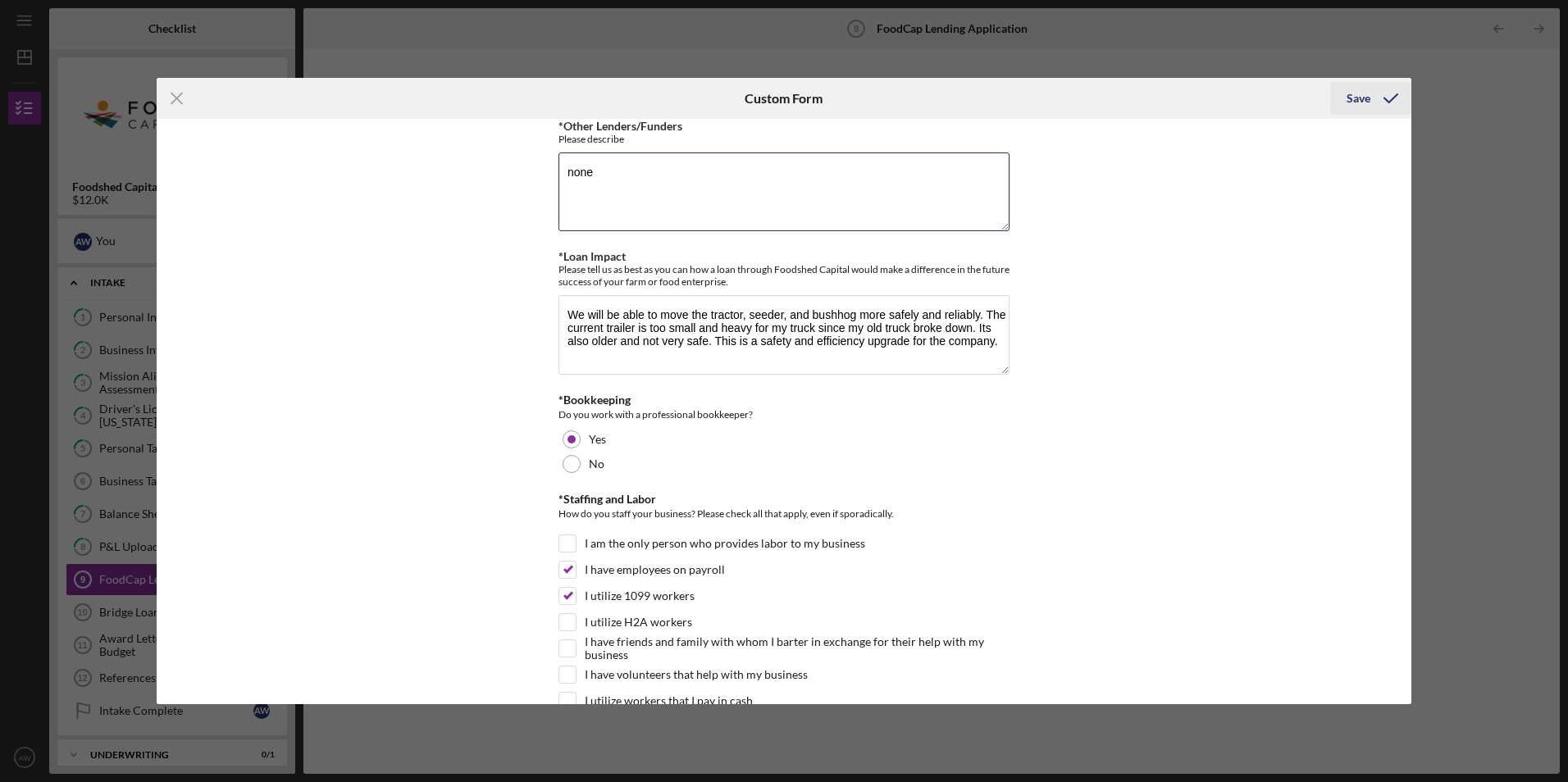
type textarea "none"
click at [1363, 102] on div "Save" at bounding box center [1359, 97] width 24 height 32
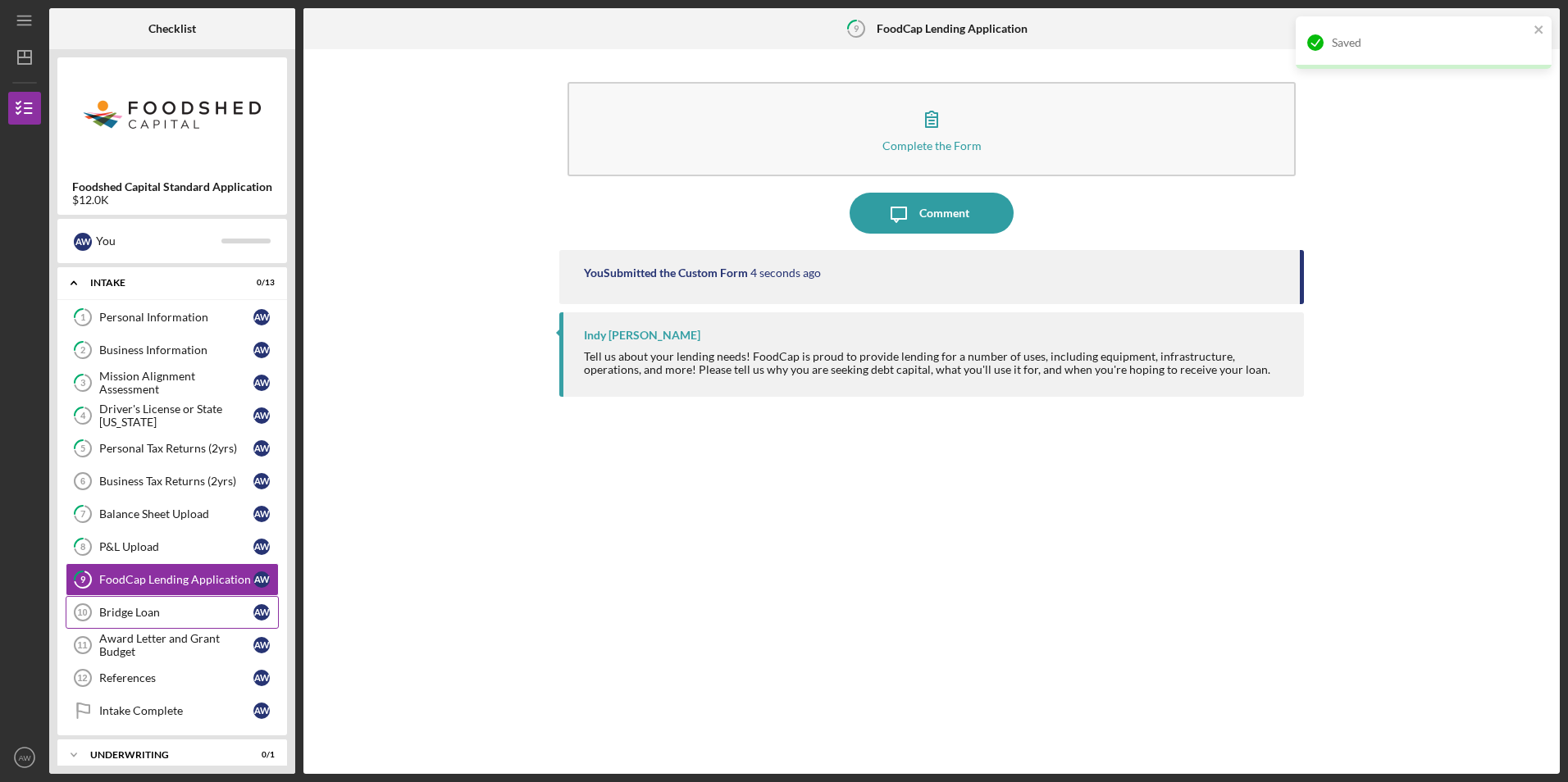
click at [171, 605] on link "Bridge Loan 10 Bridge Loan A W" at bounding box center [172, 612] width 213 height 32
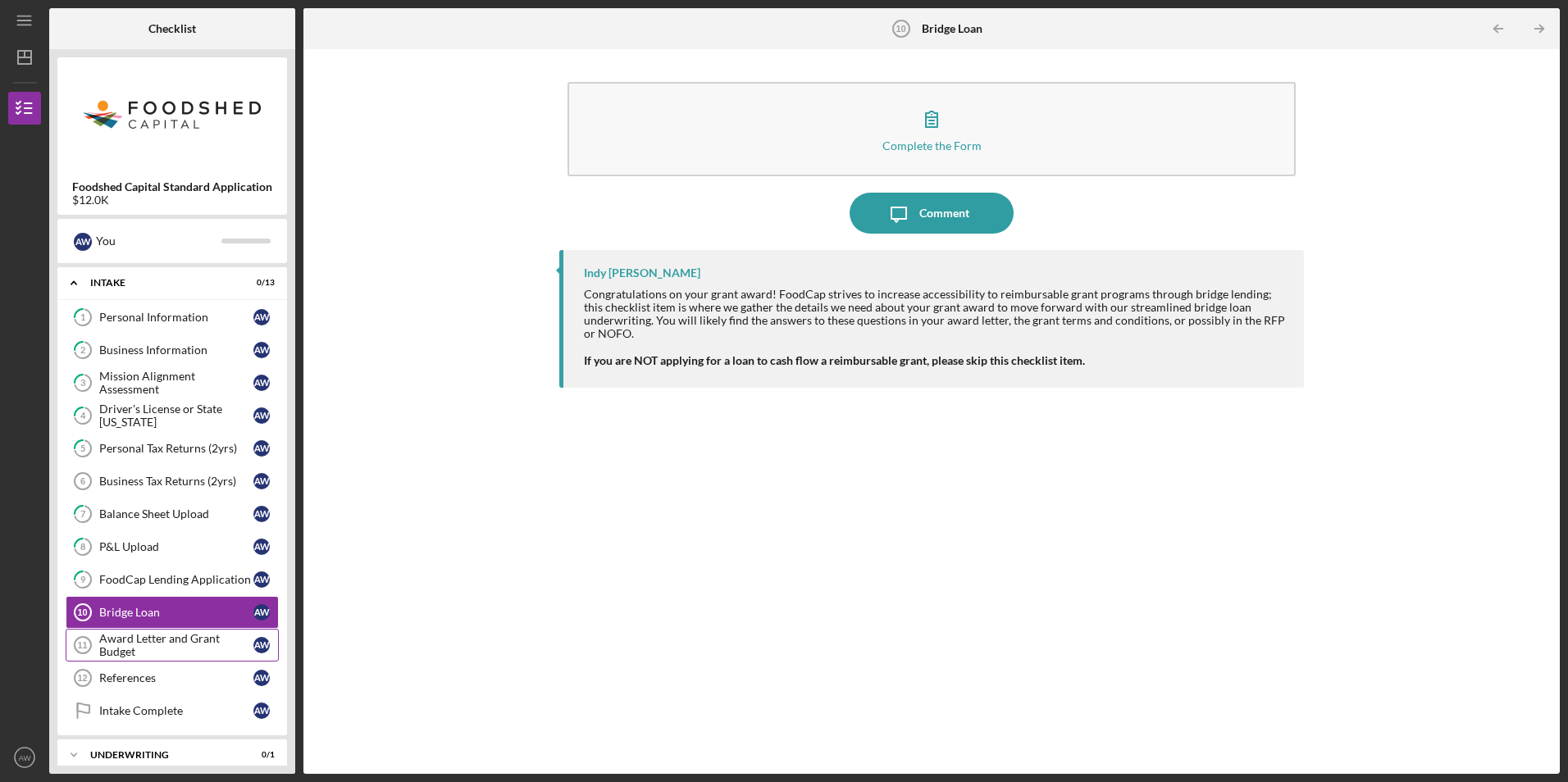
click at [115, 645] on div "Award Letter and Grant Budget" at bounding box center [176, 645] width 154 height 27
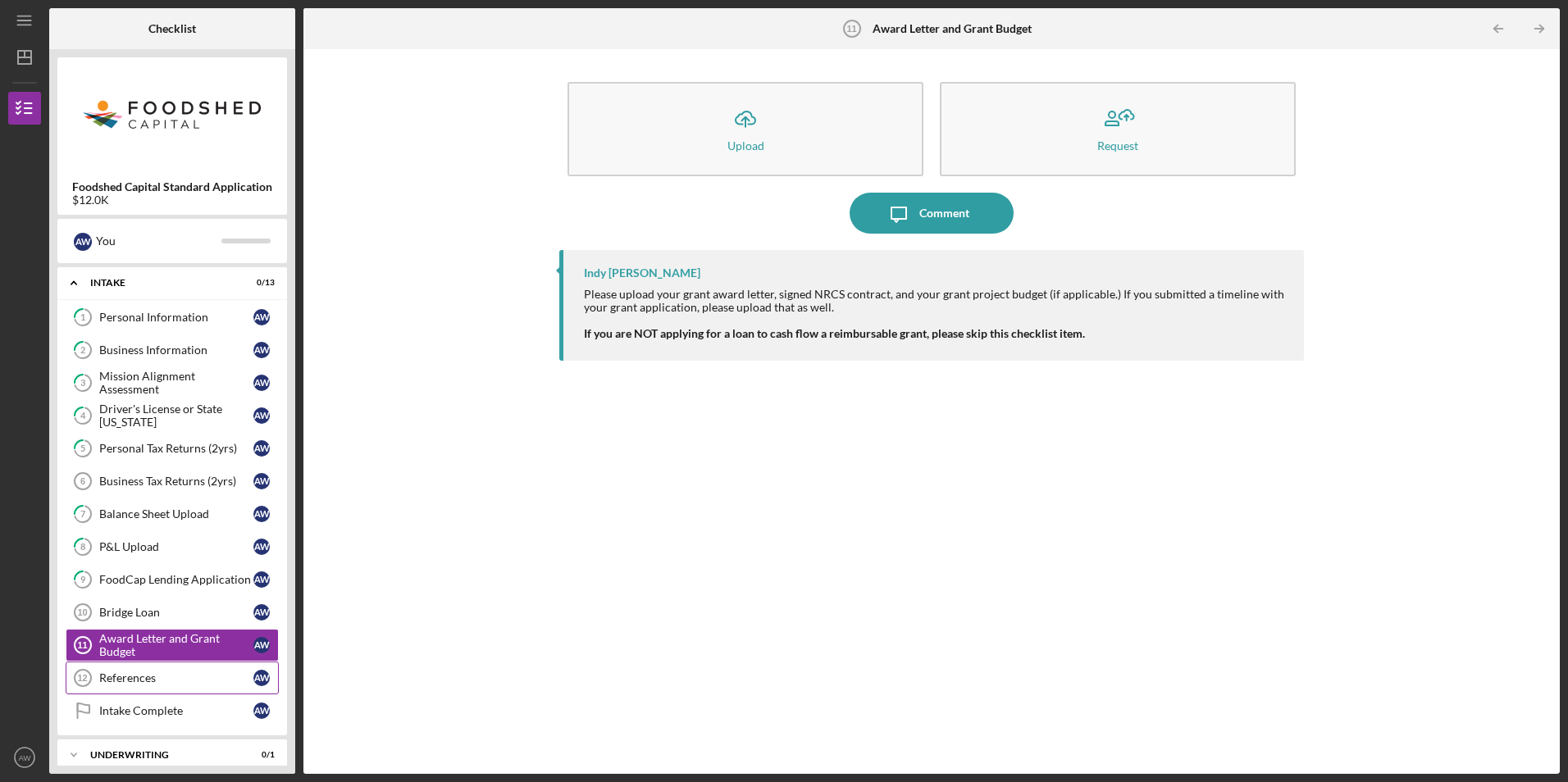
click at [118, 673] on div "References" at bounding box center [176, 678] width 154 height 13
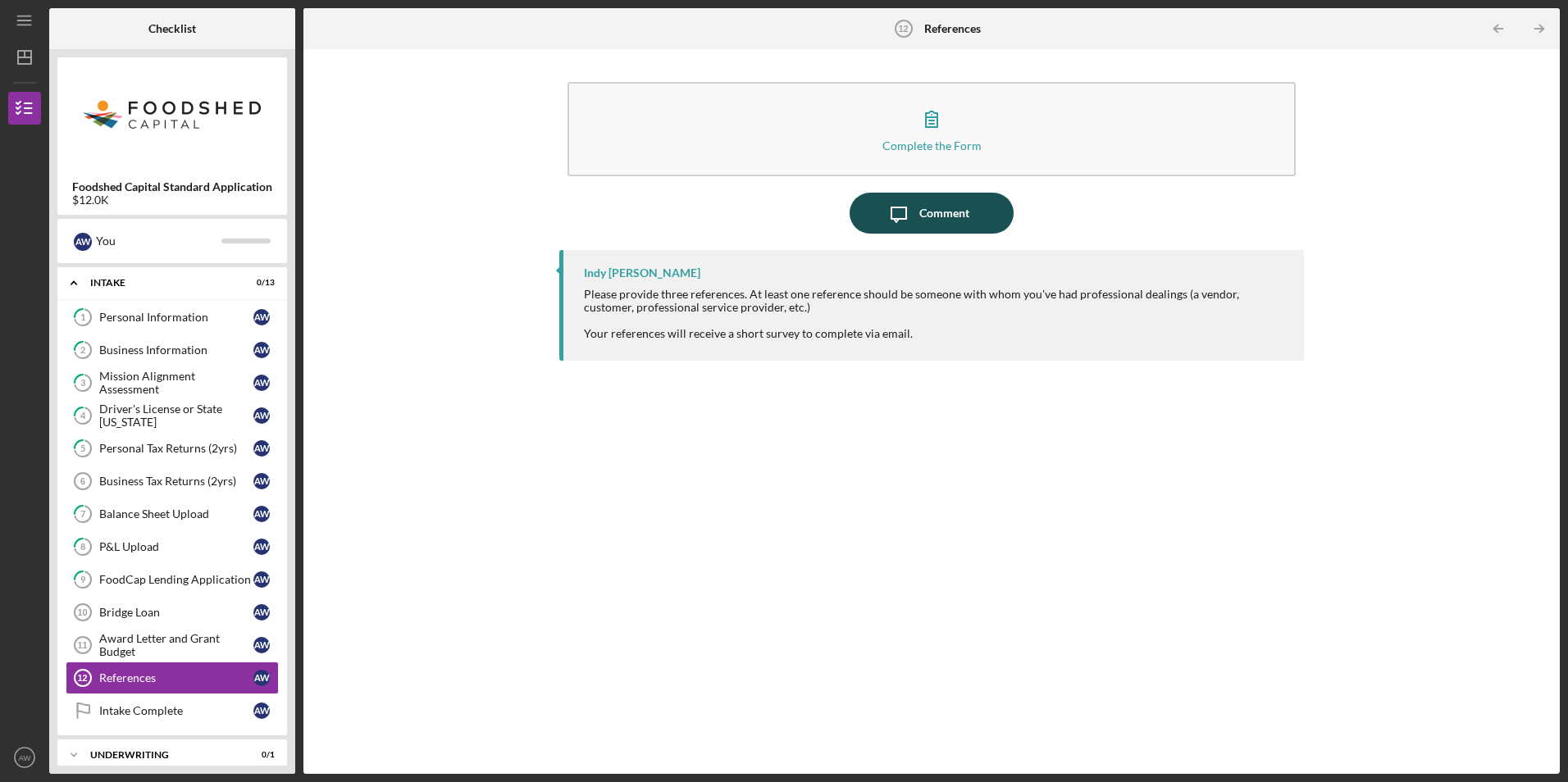
click at [921, 218] on div "Comment" at bounding box center [944, 213] width 50 height 41
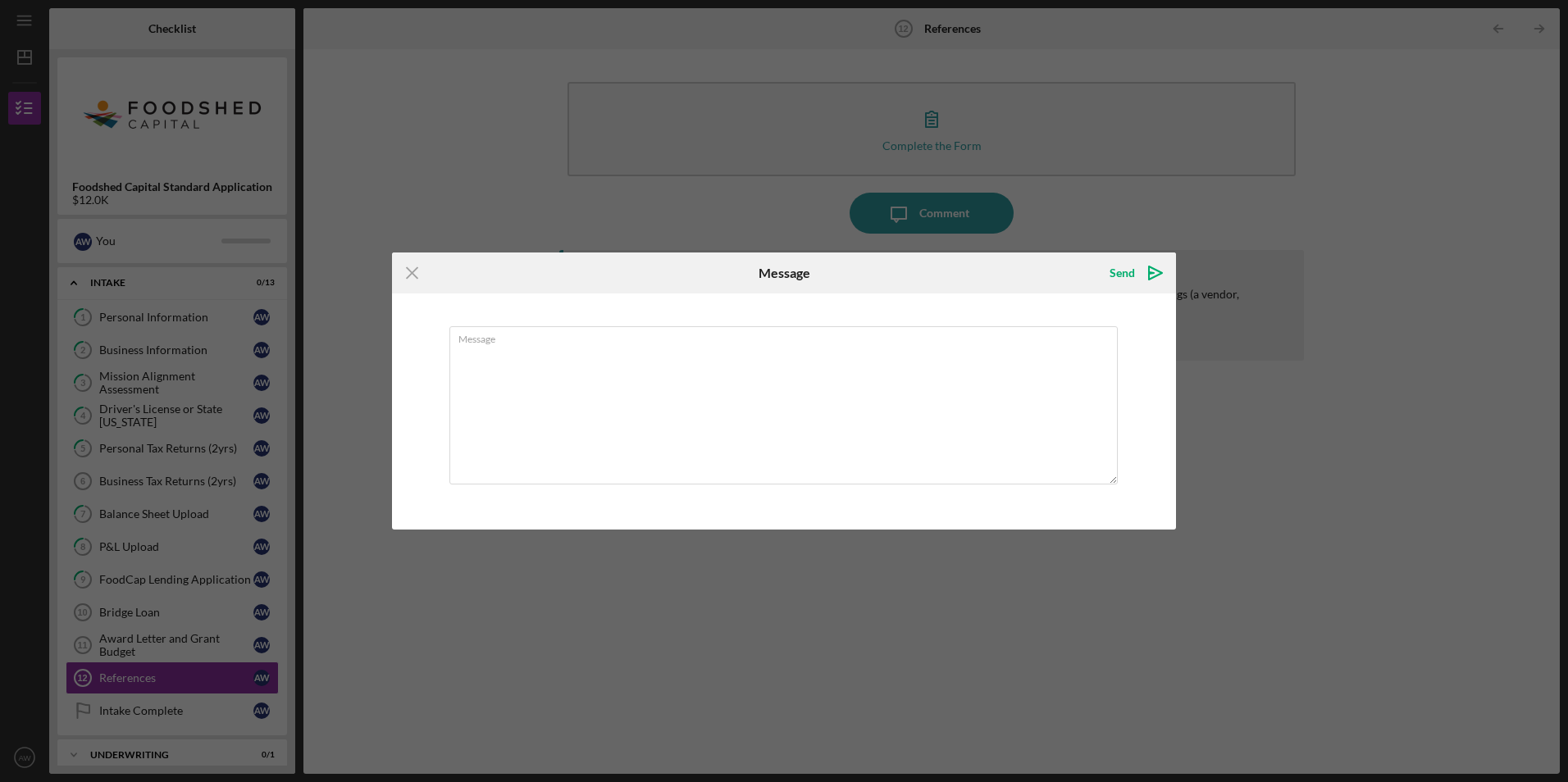
click at [934, 98] on div "Icon/Menu Close Message Send Icon/icon-invite-send Message Cancel Send Icon/ico…" at bounding box center [784, 391] width 1568 height 782
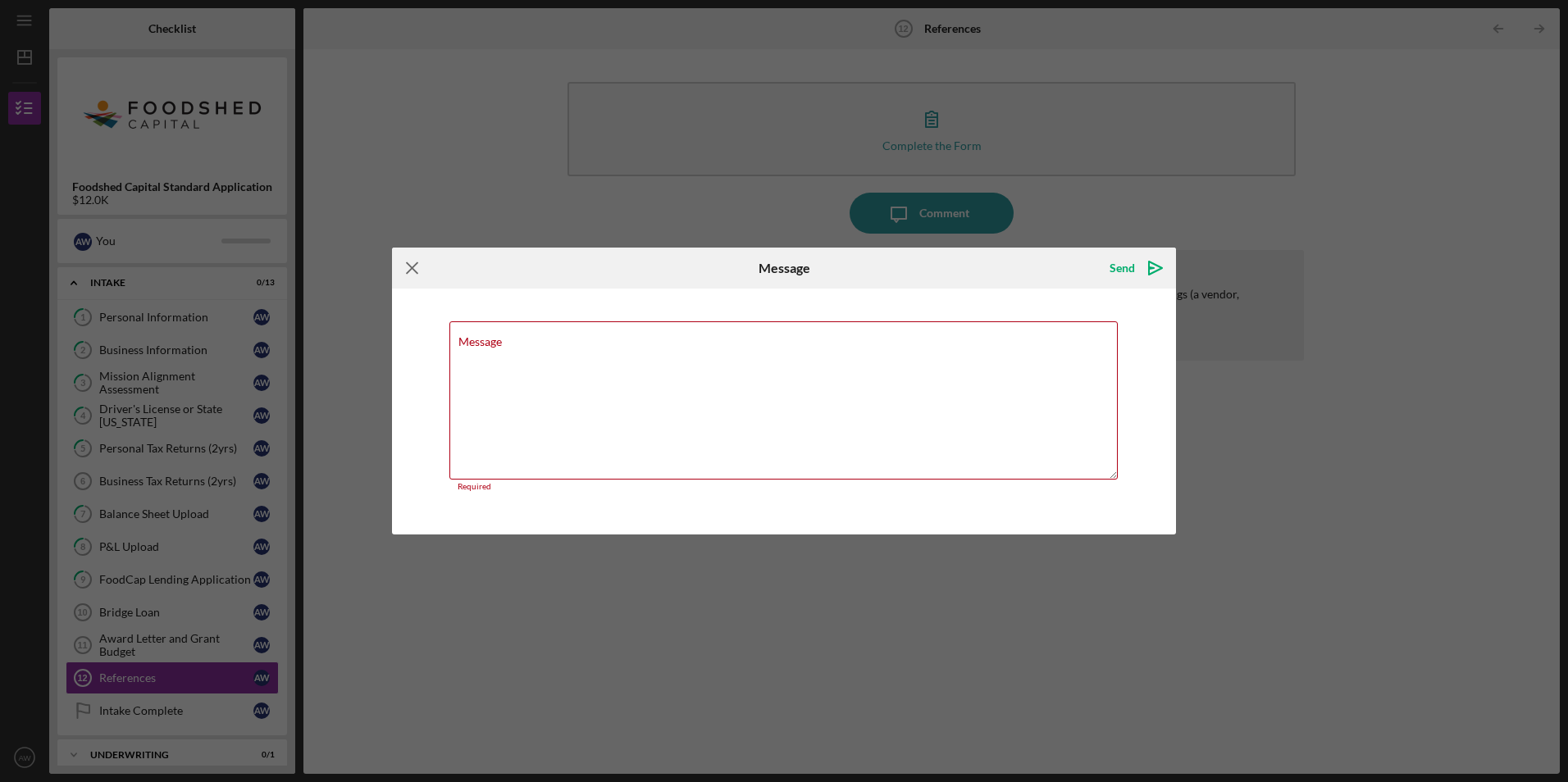
click at [410, 268] on icon "Icon/Menu Close" at bounding box center [413, 268] width 41 height 41
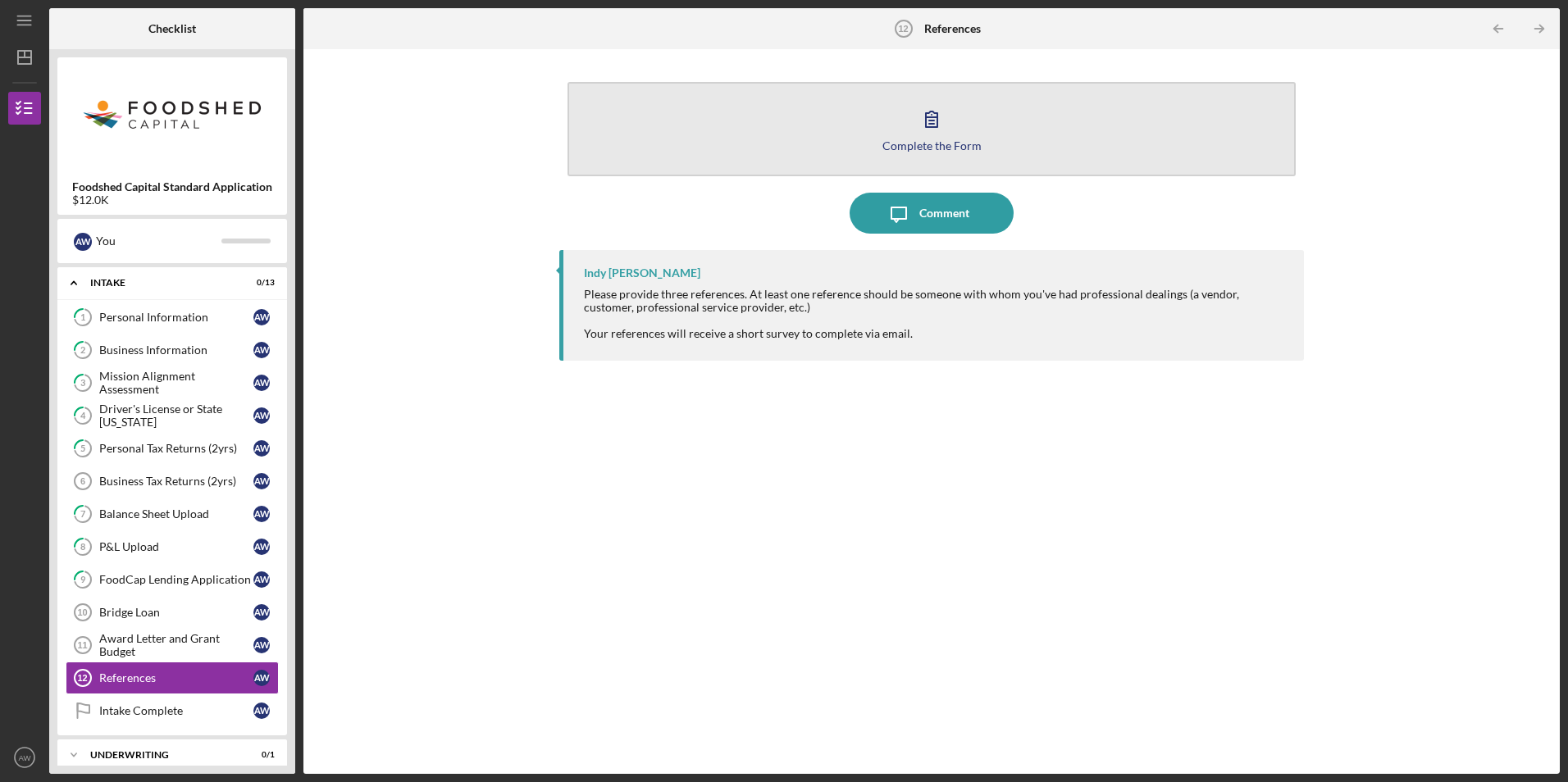
click at [923, 105] on icon "button" at bounding box center [931, 119] width 41 height 41
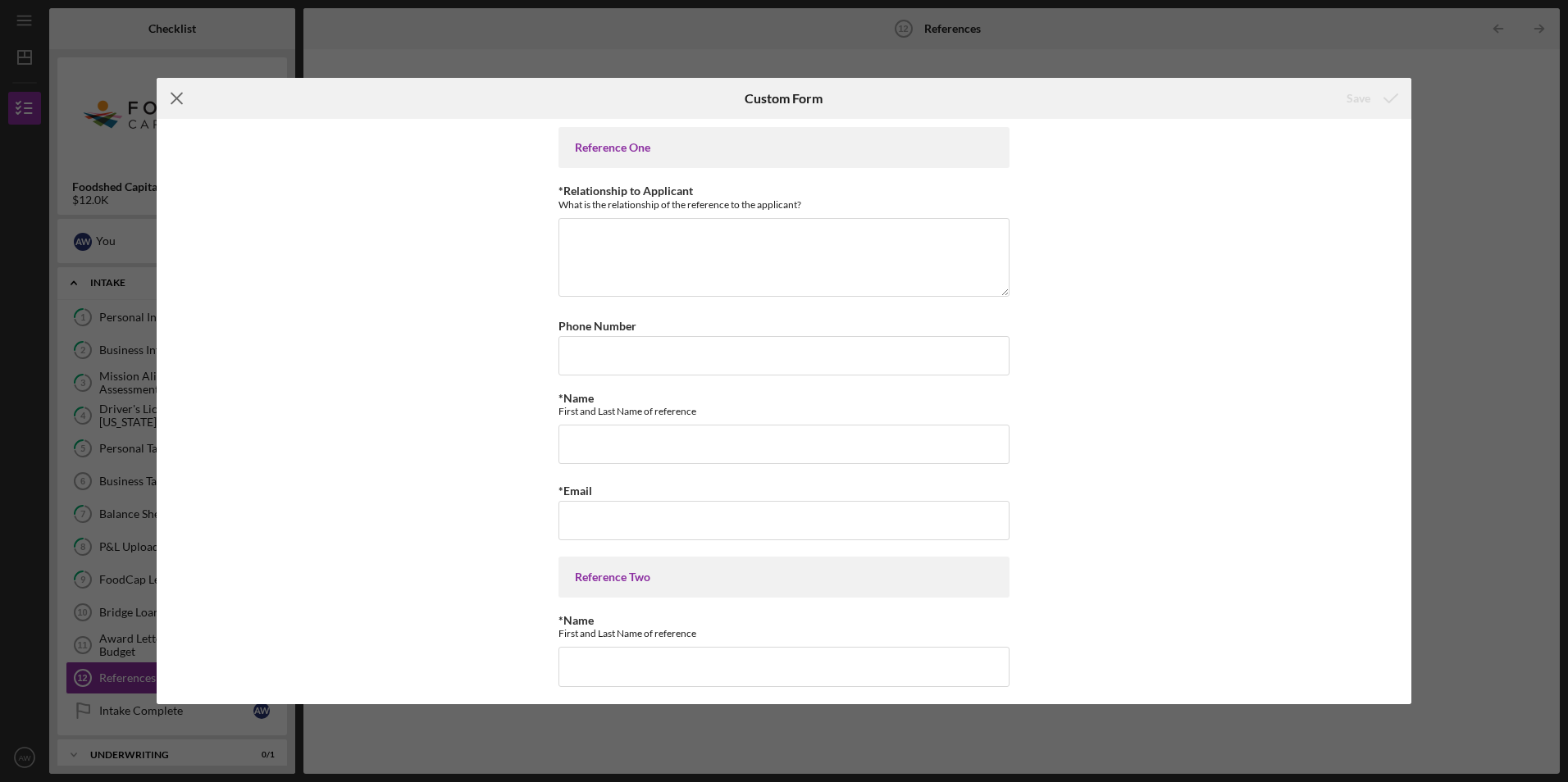
click at [183, 98] on icon "Icon/Menu Close" at bounding box center [177, 98] width 41 height 41
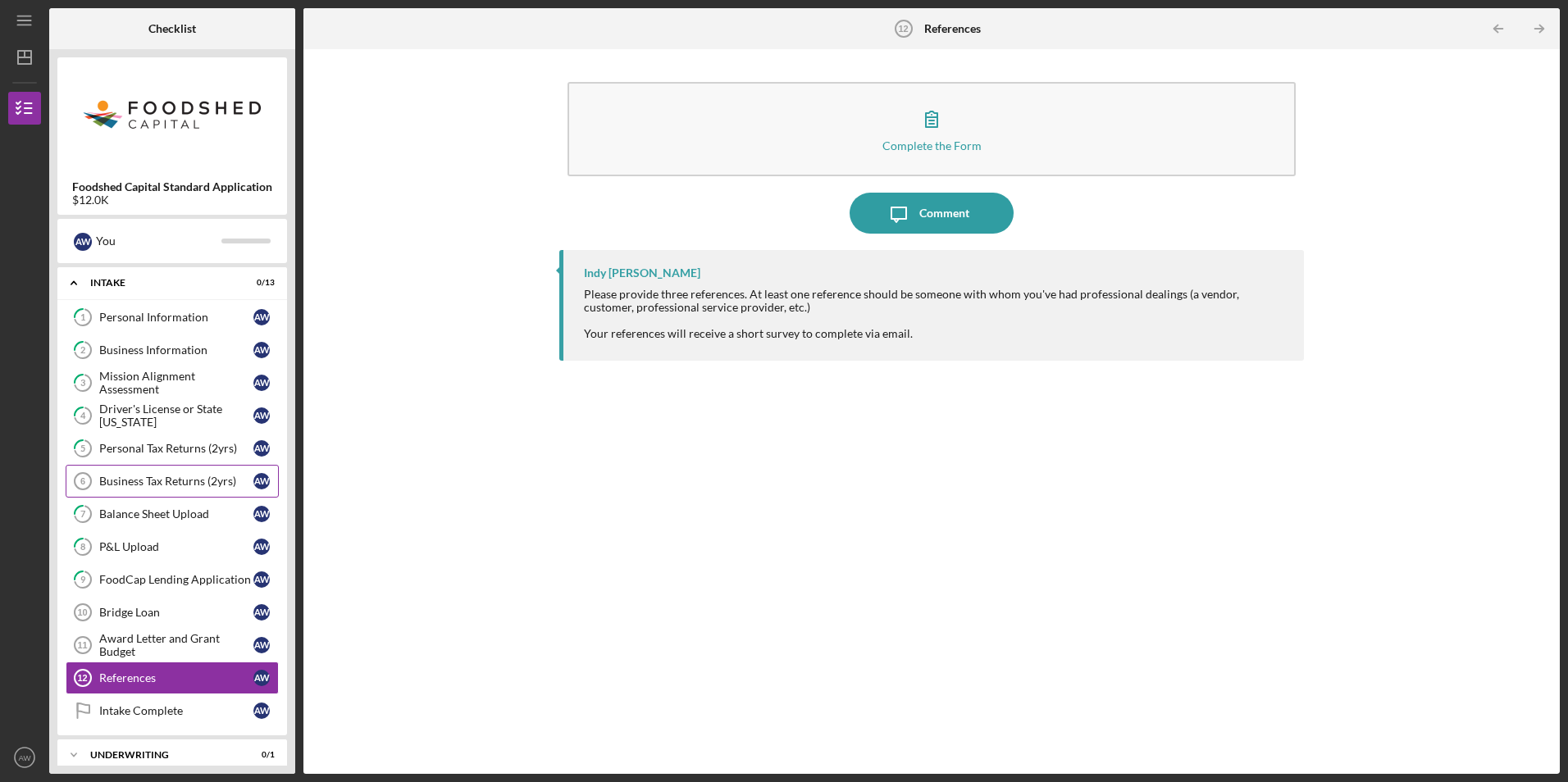
click at [127, 494] on link "Business Tax Returns (2yrs) 6 Business Tax Returns (2yrs) A W" at bounding box center [172, 480] width 213 height 32
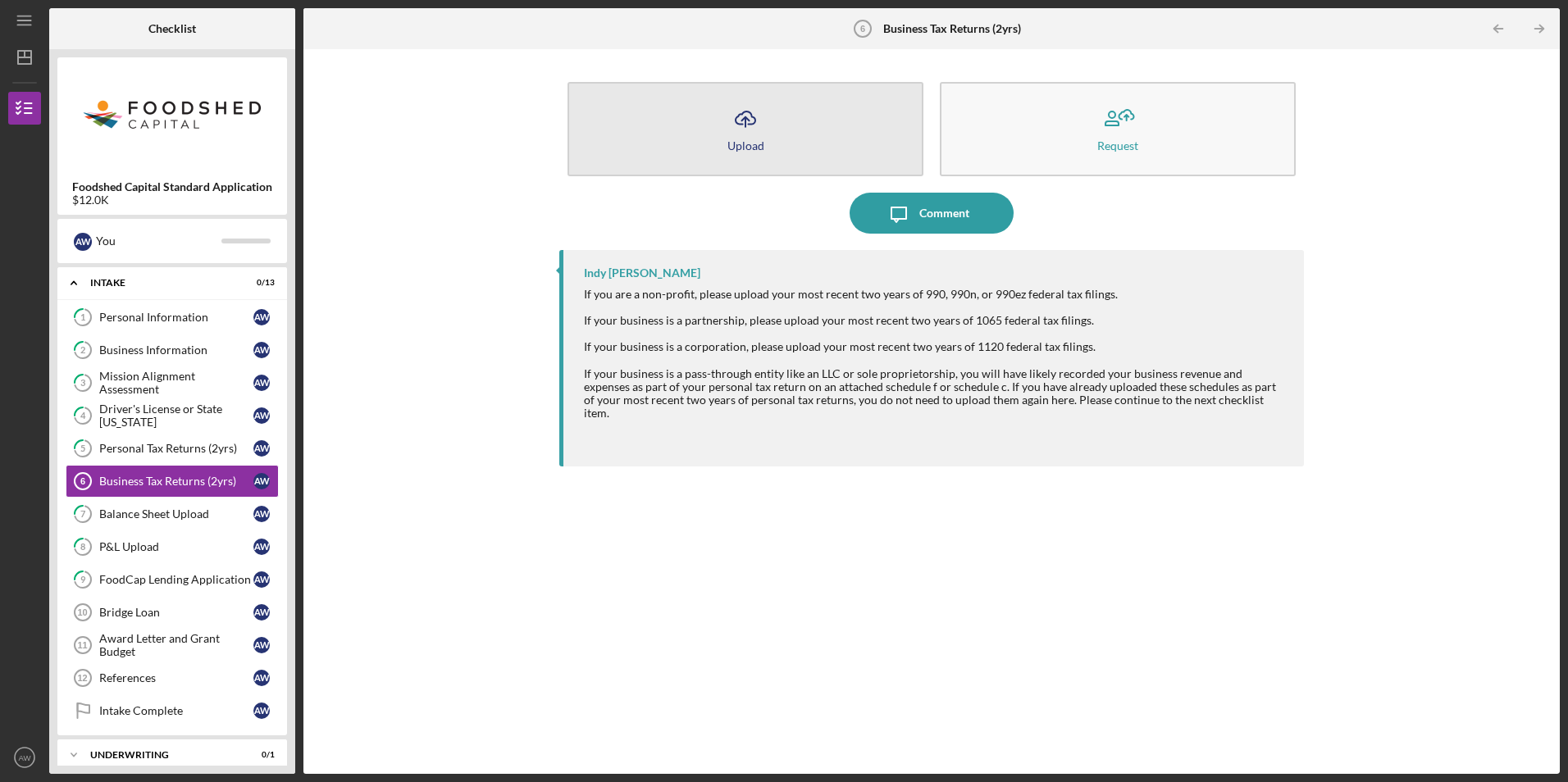
click at [791, 158] on button "Icon/Upload Upload" at bounding box center [746, 129] width 356 height 94
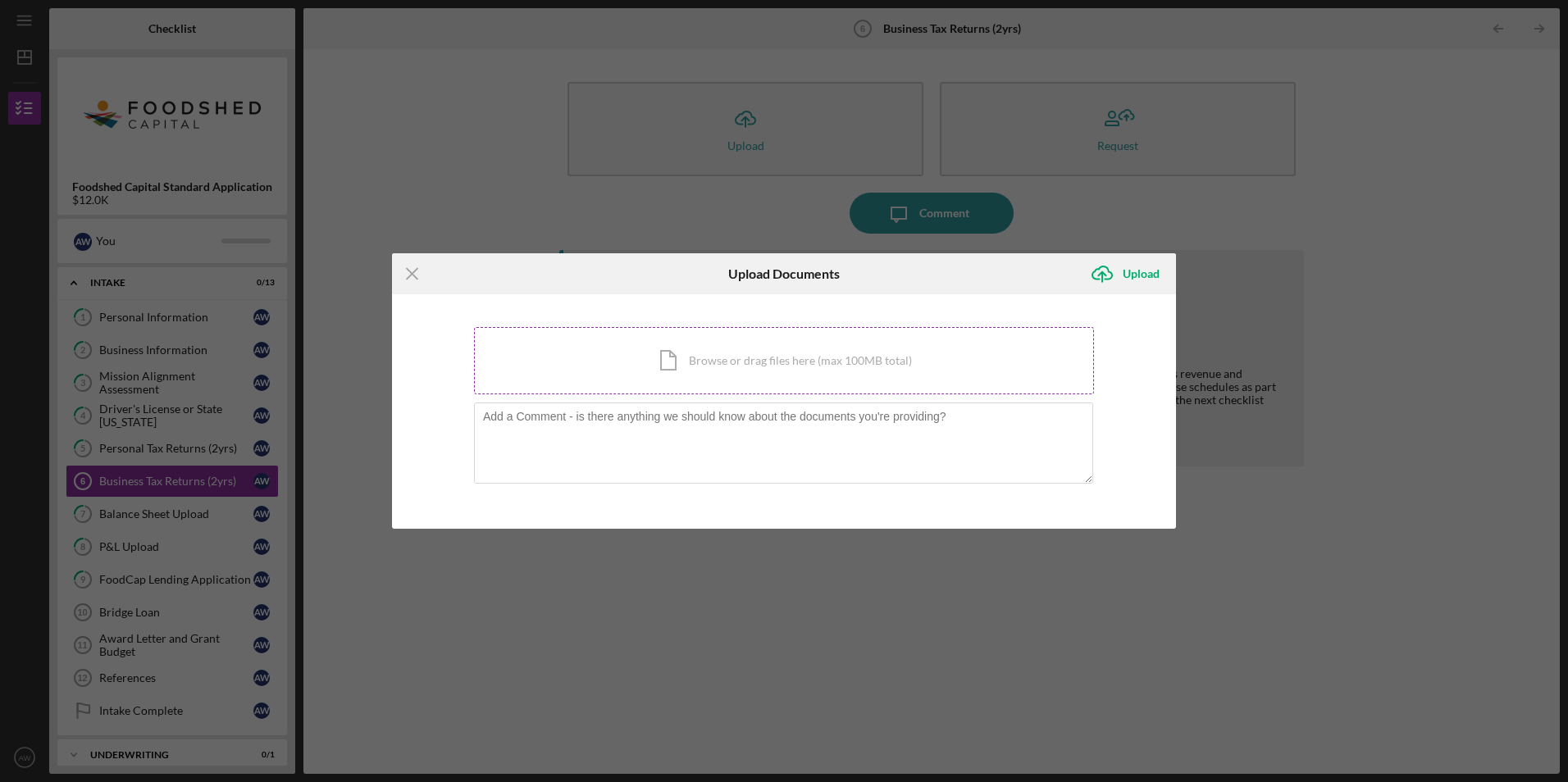
click at [678, 370] on div "Icon/Document Browse or drag files here (max 100MB total) Tap to choose files o…" at bounding box center [784, 361] width 620 height 67
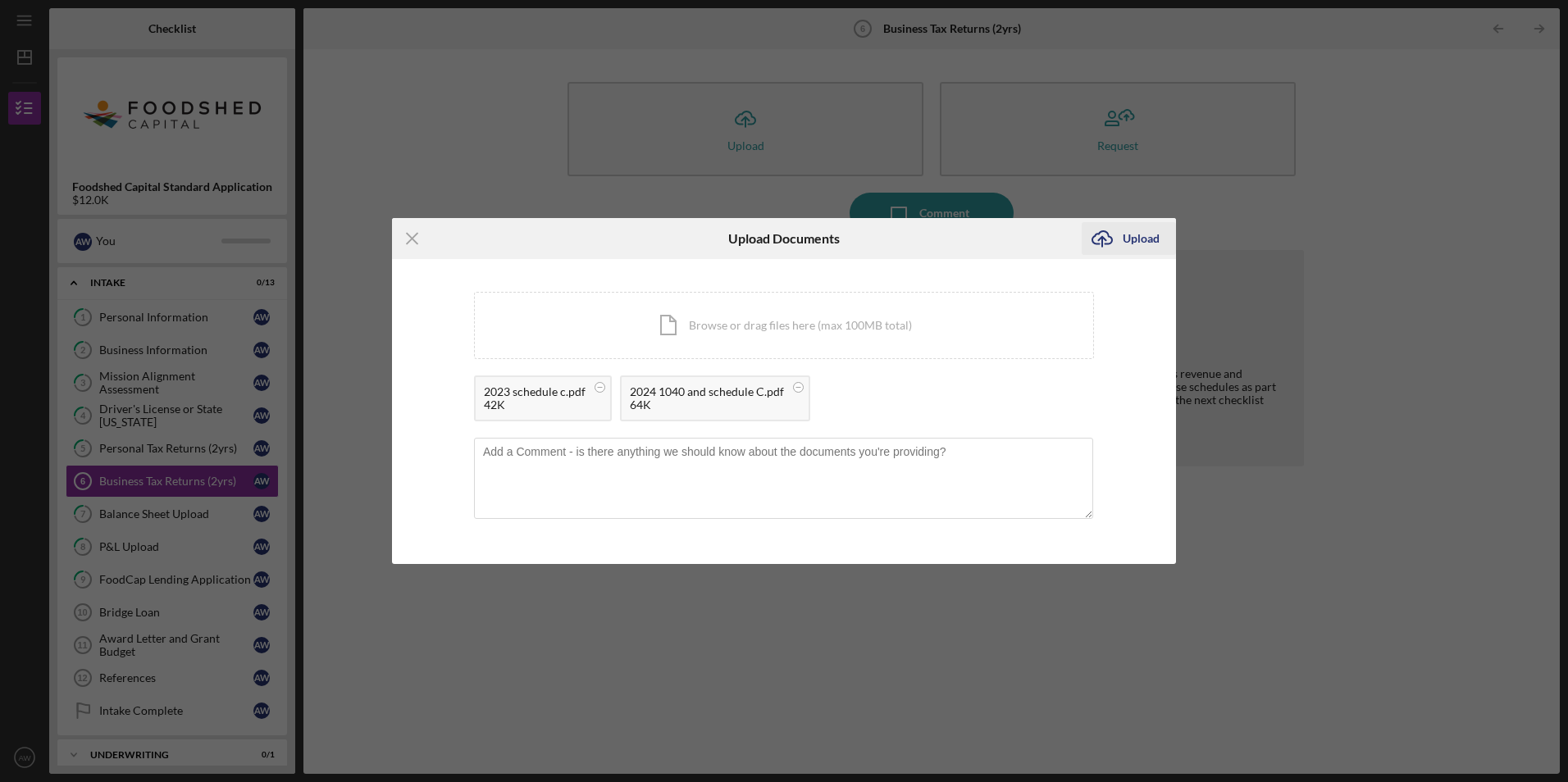
click at [1123, 230] on div "Upload" at bounding box center [1142, 238] width 37 height 32
